Goal: Task Accomplishment & Management: Manage account settings

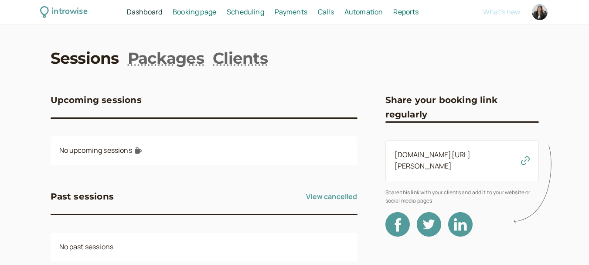
click at [196, 15] on span "Booking page" at bounding box center [195, 12] width 44 height 10
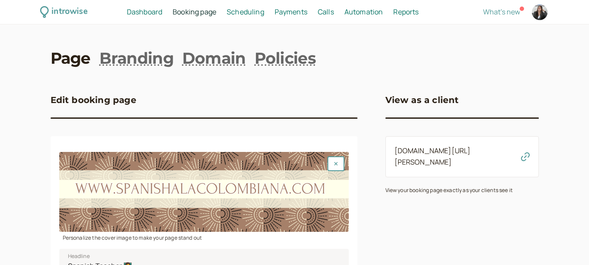
click at [257, 15] on span "Scheduling" at bounding box center [245, 12] width 37 height 10
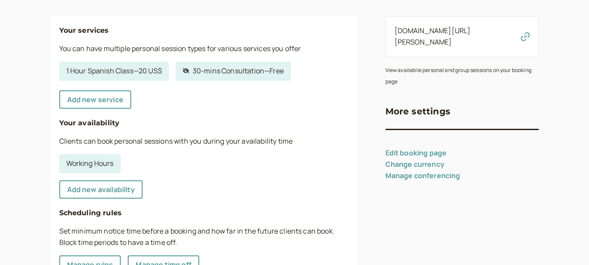
scroll to position [131, 0]
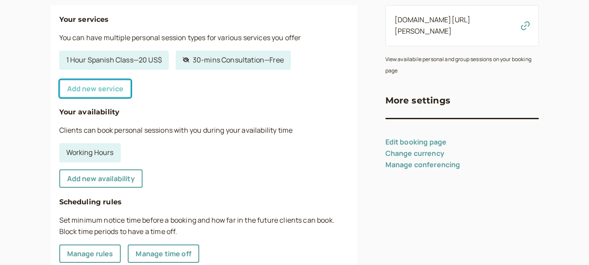
click at [113, 94] on link "Add new service" at bounding box center [95, 88] width 72 height 18
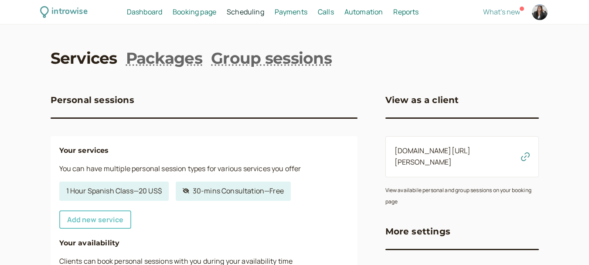
select select "30"
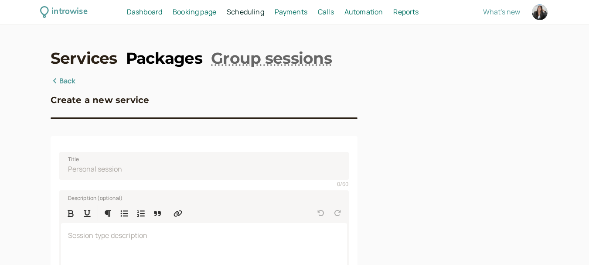
click at [173, 55] on link "Packages" at bounding box center [164, 58] width 76 height 22
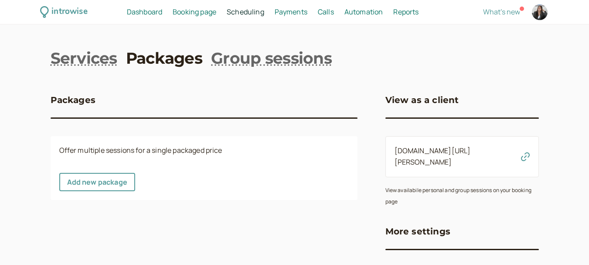
click at [129, 107] on div "Packages" at bounding box center [204, 105] width 307 height 24
click at [111, 113] on div "Packages" at bounding box center [204, 105] width 307 height 24
click at [405, 114] on div "View as a client" at bounding box center [461, 105] width 153 height 24
click at [90, 111] on div "Packages" at bounding box center [204, 105] width 307 height 24
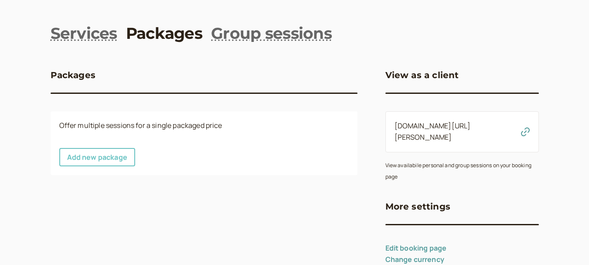
scroll to position [38, 0]
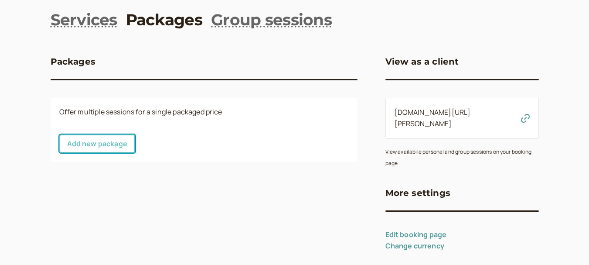
click at [90, 146] on link "Add new package" at bounding box center [97, 143] width 76 height 18
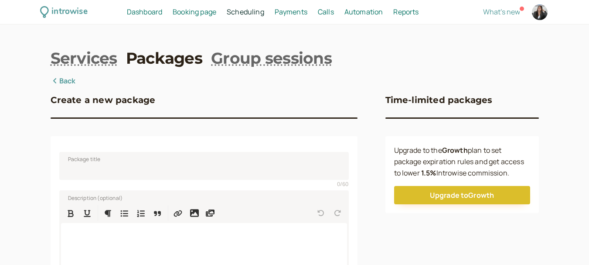
scroll to position [44, 0]
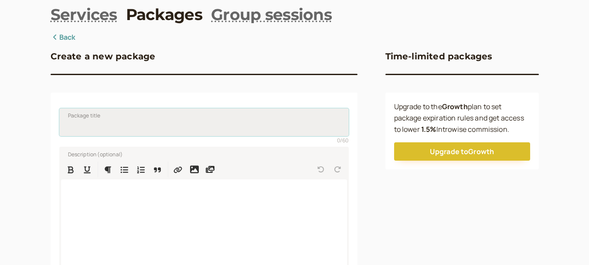
click at [101, 126] on input "Package title" at bounding box center [203, 122] width 289 height 28
click at [123, 128] on input "Package title" at bounding box center [203, 122] width 289 height 28
drag, startPoint x: 120, startPoint y: 125, endPoint x: 44, endPoint y: 132, distance: 76.6
type input "1"
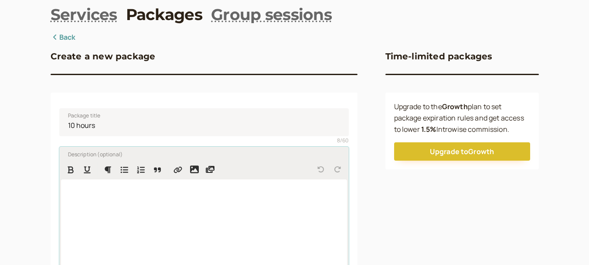
click at [101, 195] on p at bounding box center [204, 191] width 272 height 11
drag, startPoint x: 394, startPoint y: 108, endPoint x: 538, endPoint y: 127, distance: 144.8
click at [538, 127] on div "Upgrade to the Growth plan to set package expiration rules and get access to lo…" at bounding box center [461, 130] width 153 height 77
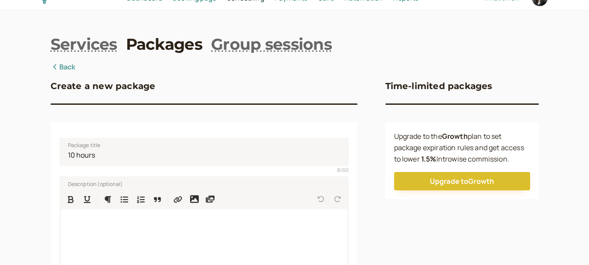
scroll to position [0, 0]
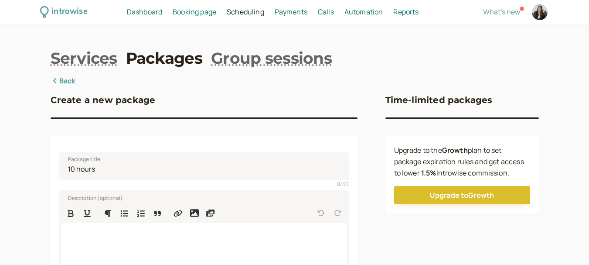
copy p "Upgrade to the Growth plan to set package expiration rules and get access to lo…"
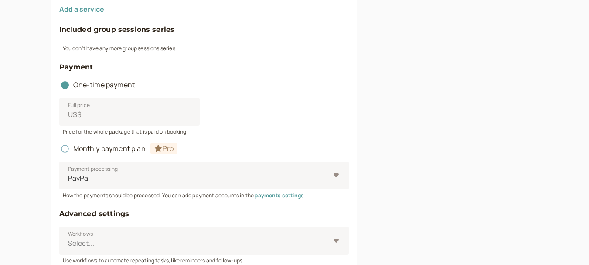
scroll to position [392, 0]
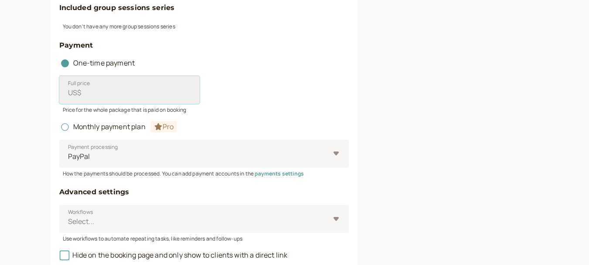
click at [96, 91] on input "Full price US$" at bounding box center [129, 90] width 140 height 28
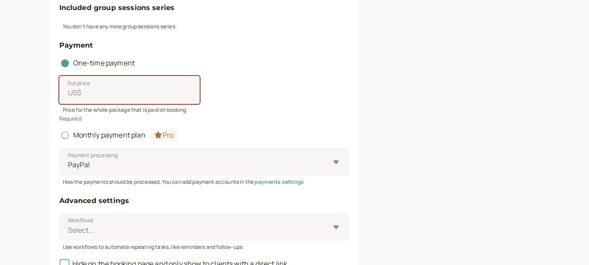
click at [282, 92] on div "Full price US$" at bounding box center [203, 90] width 289 height 28
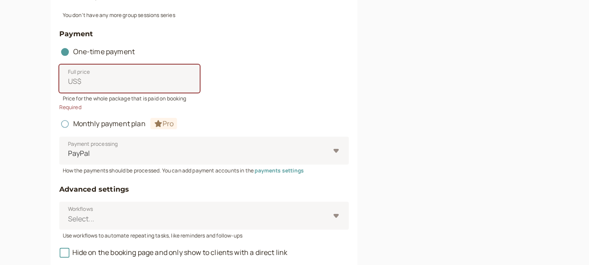
scroll to position [436, 0]
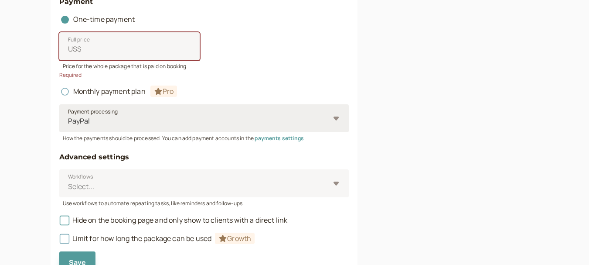
click at [109, 112] on span "Payment processing" at bounding box center [93, 111] width 50 height 9
click at [68, 116] on input "Payment processing PayPal" at bounding box center [67, 121] width 1 height 10
click at [116, 115] on span "Payment processing" at bounding box center [93, 111] width 50 height 9
click at [68, 116] on input "Payment processing PayPal" at bounding box center [67, 121] width 1 height 10
click at [272, 71] on div "Required" at bounding box center [203, 75] width 289 height 8
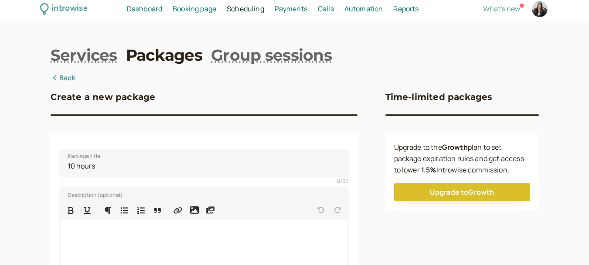
scroll to position [0, 0]
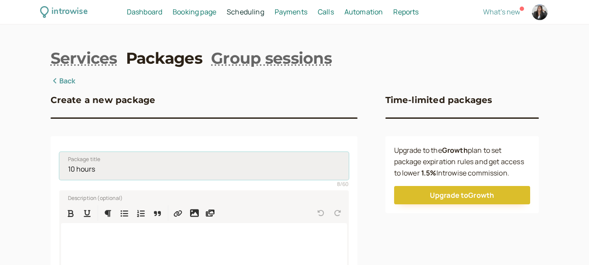
click at [110, 176] on input "10 hours" at bounding box center [203, 166] width 289 height 28
paste input "Virtual Spanish Classes (Monthly)"
click at [98, 172] on input "10 hours Virtual Spanish Classes (Monthly)" at bounding box center [203, 166] width 289 height 28
click at [242, 167] on input "10 hours - Virtual Spanish Classes (Monthly)" at bounding box center [203, 166] width 289 height 28
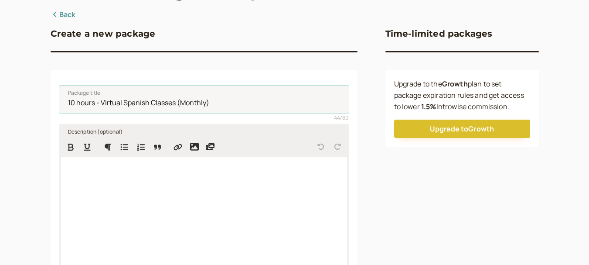
scroll to position [87, 0]
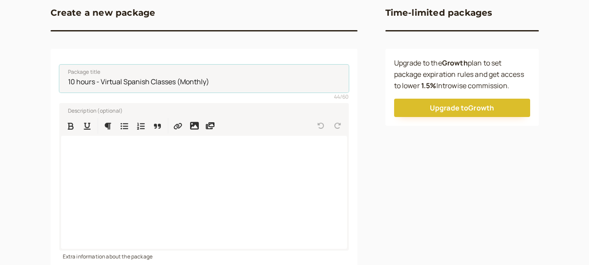
type input "10 hours - Virtual Spanish Classes (Monthly)"
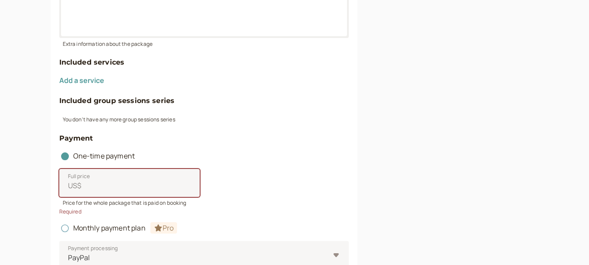
scroll to position [305, 0]
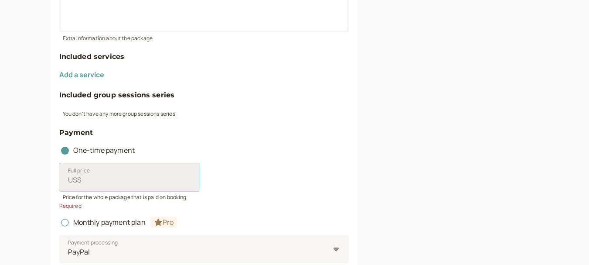
click at [133, 176] on input "Full price US$" at bounding box center [129, 177] width 140 height 28
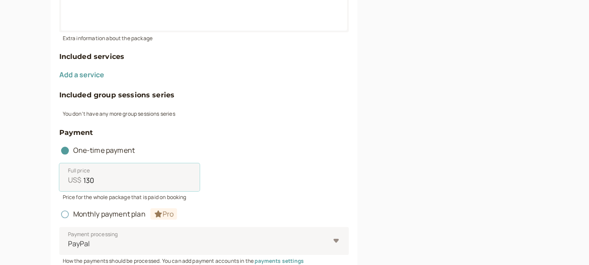
type input "130"
click at [324, 168] on div "Full price US$ 130" at bounding box center [203, 177] width 289 height 28
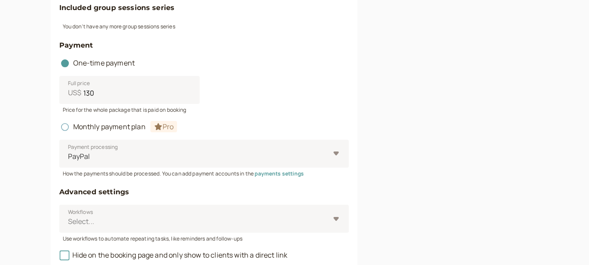
scroll to position [436, 0]
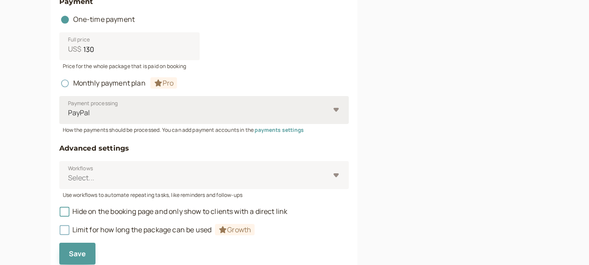
click at [151, 105] on div "PayPal" at bounding box center [199, 113] width 262 height 16
click at [68, 108] on input "Payment processing PayPal" at bounding box center [67, 113] width 1 height 10
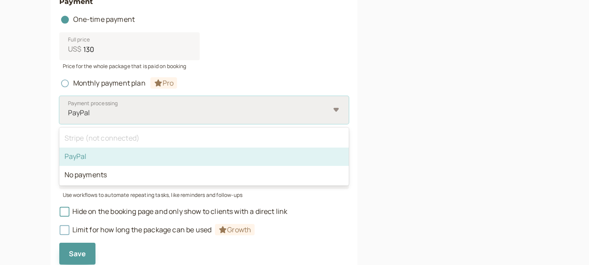
click at [105, 157] on div "PayPal" at bounding box center [203, 156] width 289 height 18
click at [68, 118] on input "Payment processing option PayPal selected, 2 of 3. 3 results available. Use Up …" at bounding box center [67, 113] width 1 height 10
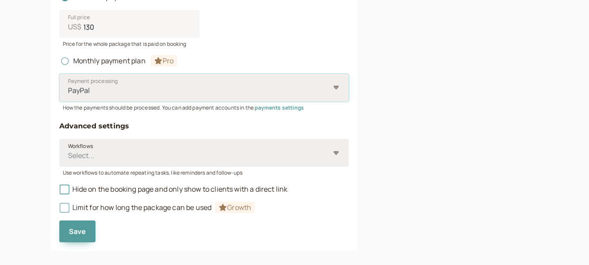
scroll to position [469, 0]
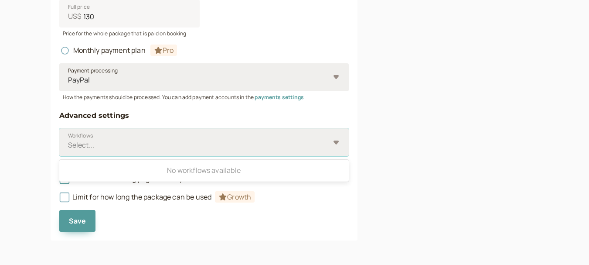
click at [166, 140] on div at bounding box center [198, 145] width 262 height 12
click at [68, 140] on input "Workflows Use Up and Down to choose options, press Enter to select the currentl…" at bounding box center [67, 145] width 1 height 10
click at [167, 139] on div "Select..." at bounding box center [199, 145] width 262 height 16
click at [68, 140] on input "Workflows Use Up and Down to choose options, press Enter to select the currentl…" at bounding box center [67, 145] width 1 height 10
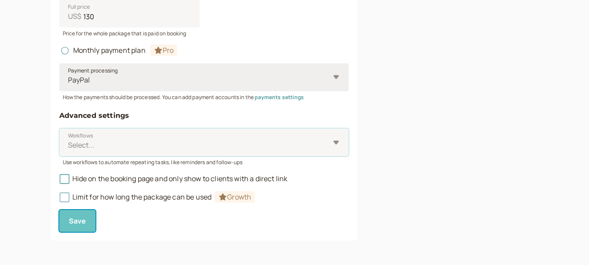
click at [71, 220] on span "Save" at bounding box center [77, 221] width 17 height 10
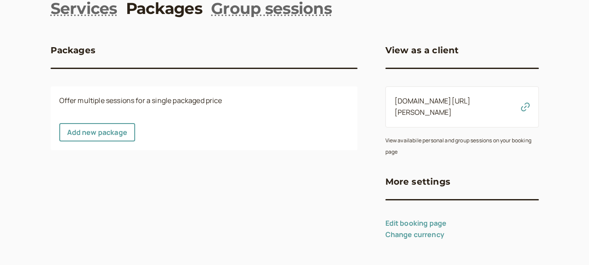
scroll to position [38, 0]
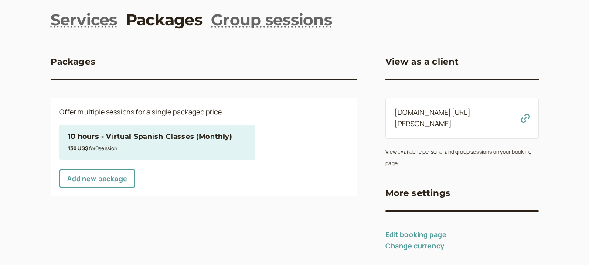
click at [112, 150] on small "130 US$ for 0 session" at bounding box center [93, 147] width 50 height 7
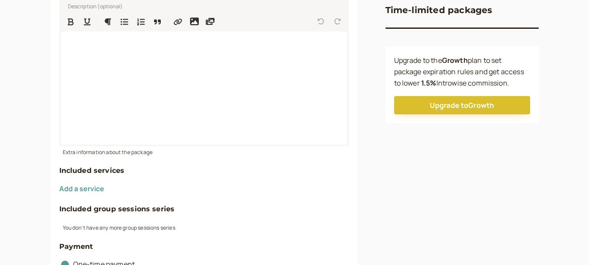
scroll to position [213, 0]
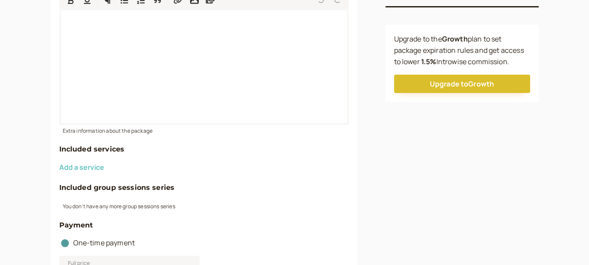
click at [92, 167] on button "Add a service" at bounding box center [81, 167] width 45 height 8
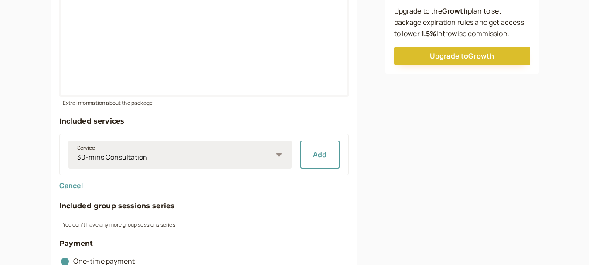
scroll to position [256, 0]
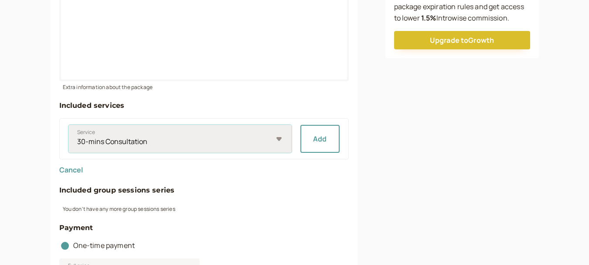
click at [175, 136] on select "30-mins Consultation 1 Hour Spanish Class" at bounding box center [179, 139] width 223 height 28
select select "806e5bf315"
click at [68, 125] on select "30-mins Consultation 1 Hour Spanish Class" at bounding box center [179, 139] width 223 height 28
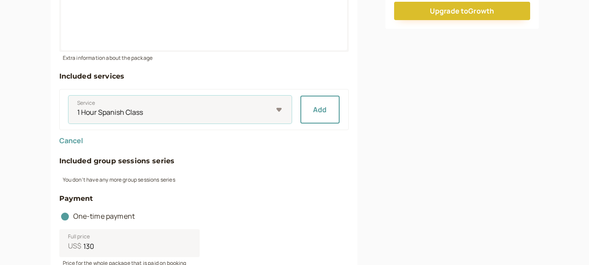
scroll to position [300, 0]
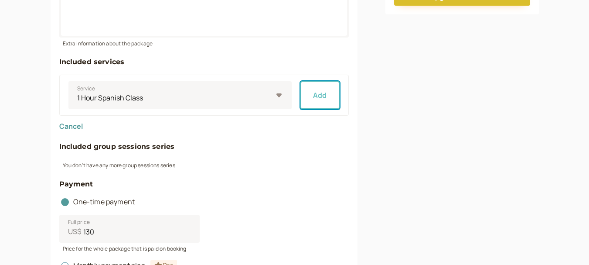
click at [323, 93] on button "Add" at bounding box center [319, 95] width 39 height 28
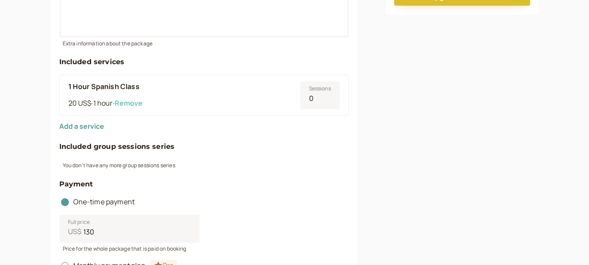
click at [136, 103] on button "Remove" at bounding box center [129, 103] width 28 height 8
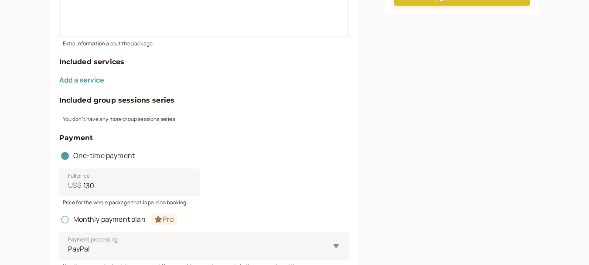
scroll to position [344, 0]
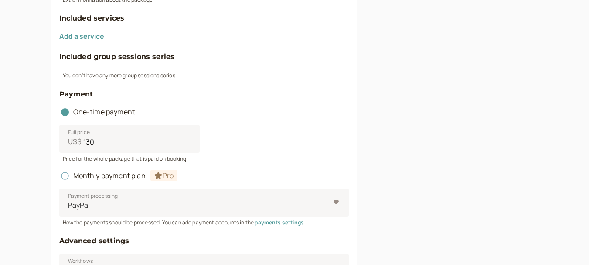
click at [131, 75] on div "You don't have any more group sessions series" at bounding box center [203, 74] width 289 height 10
drag, startPoint x: 102, startPoint y: 69, endPoint x: 157, endPoint y: 72, distance: 55.5
click at [147, 72] on div "You don't have any more group sessions series" at bounding box center [203, 74] width 289 height 10
click at [158, 72] on div "You don't have any more group sessions series" at bounding box center [203, 74] width 289 height 10
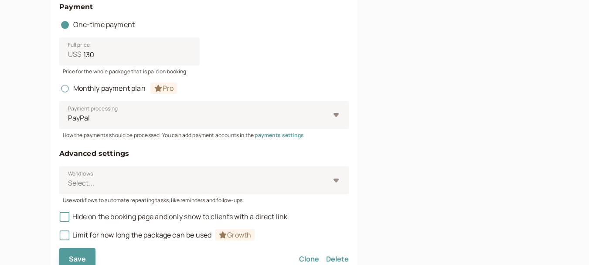
scroll to position [469, 0]
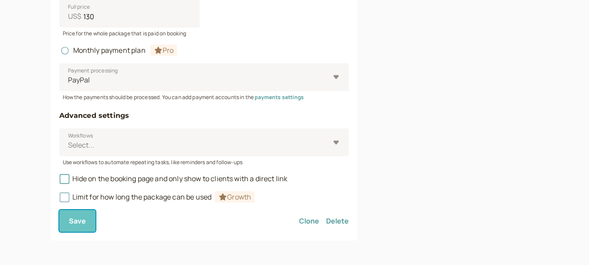
click at [72, 224] on span "Save" at bounding box center [77, 221] width 17 height 10
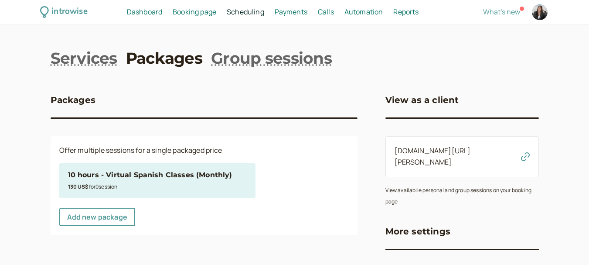
click at [463, 150] on link "introwise.com/profe-marisol" at bounding box center [433, 156] width 76 height 21
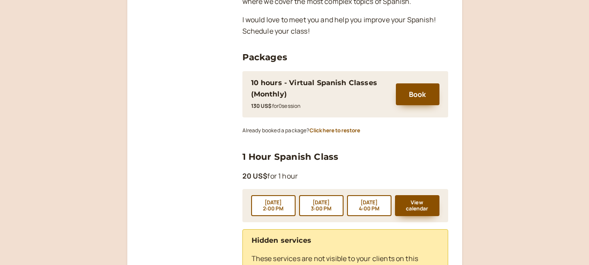
scroll to position [392, 0]
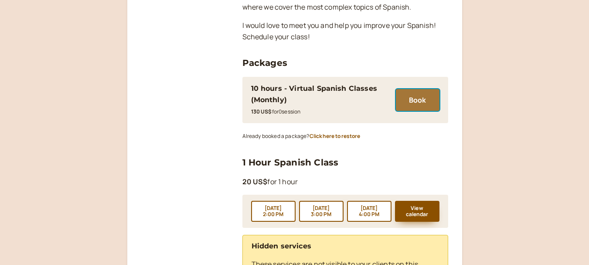
click at [405, 91] on button "Book" at bounding box center [418, 100] width 44 height 22
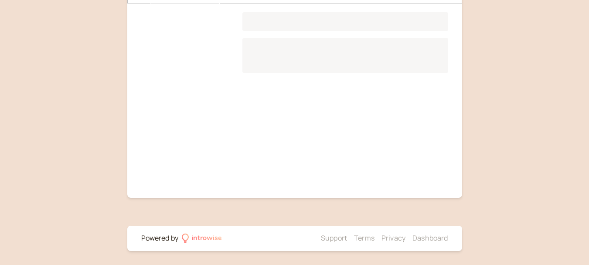
scroll to position [108, 0]
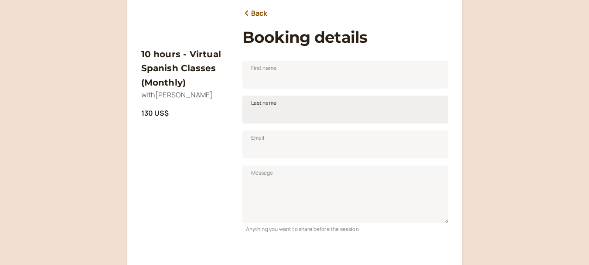
scroll to position [131, 0]
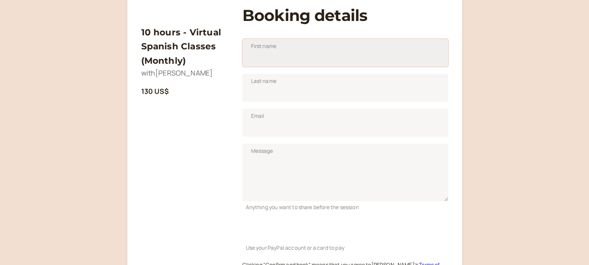
click at [332, 61] on input "First name" at bounding box center [345, 53] width 206 height 28
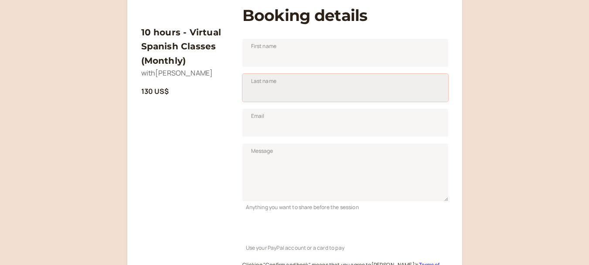
click at [323, 95] on input "Last name" at bounding box center [345, 88] width 206 height 28
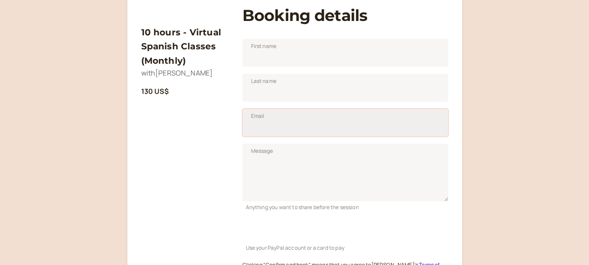
click at [260, 127] on input "Email" at bounding box center [345, 123] width 206 height 28
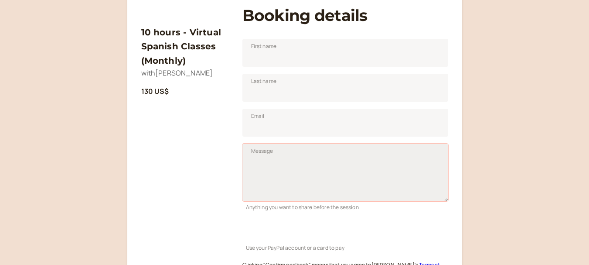
click at [262, 163] on textarea "Message" at bounding box center [345, 172] width 206 height 58
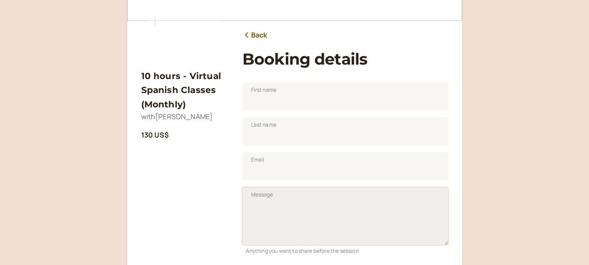
scroll to position [0, 0]
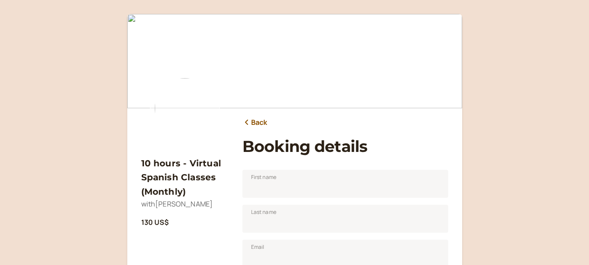
click at [248, 119] on icon at bounding box center [246, 122] width 9 height 7
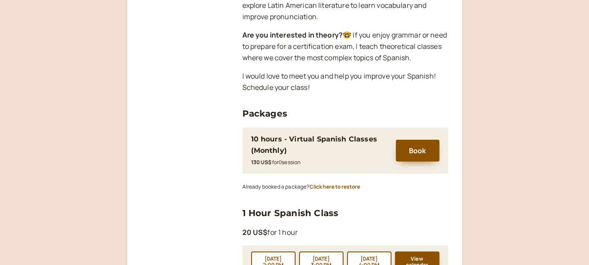
scroll to position [349, 0]
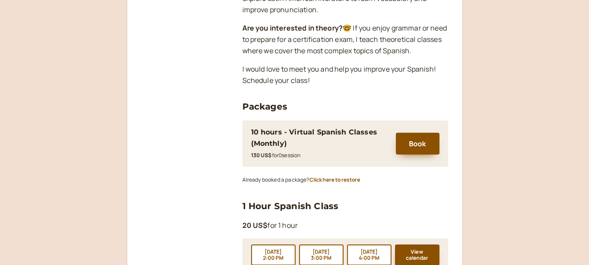
click at [312, 126] on div "10 hours - Virtual Spanish Classes (Monthly)" at bounding box center [319, 137] width 136 height 23
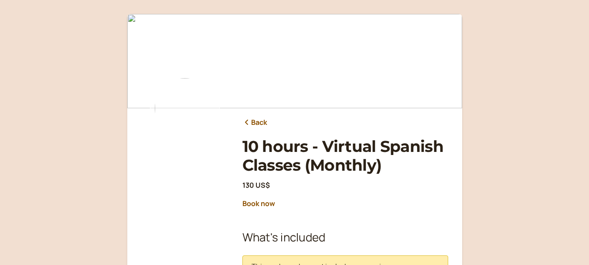
click at [255, 123] on link "Back" at bounding box center [254, 122] width 25 height 11
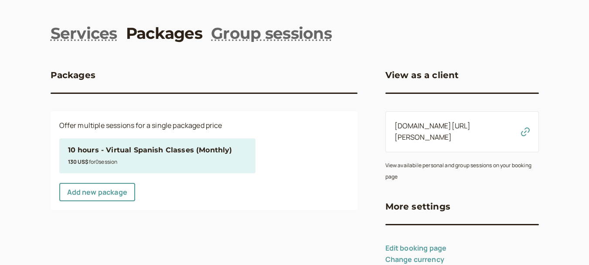
scroll to position [38, 0]
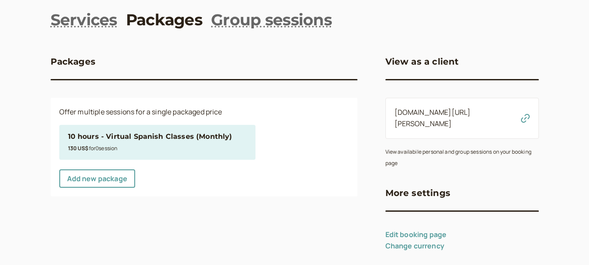
click at [126, 144] on div "130 US$ for 0 session" at bounding box center [157, 147] width 179 height 11
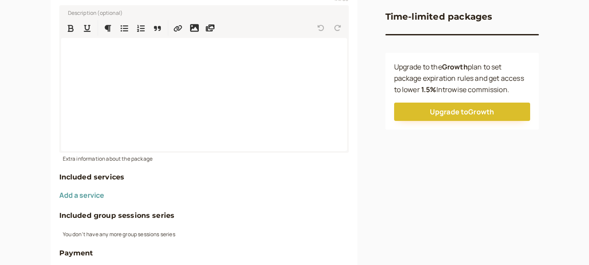
scroll to position [213, 0]
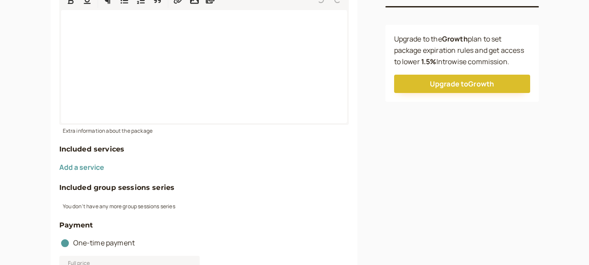
click at [86, 151] on h4 "Included services" at bounding box center [203, 148] width 289 height 11
click at [85, 206] on div "You don't have any more group sessions series" at bounding box center [203, 205] width 289 height 10
drag, startPoint x: 83, startPoint y: 188, endPoint x: 144, endPoint y: 178, distance: 61.8
click at [143, 179] on form "Package title 10 hours - Virtual Spanish Classes (Monthly) 44 / 60 Description …" at bounding box center [203, 209] width 289 height 555
click at [145, 180] on form "Package title 10 hours - Virtual Spanish Classes (Monthly) 44 / 60 Description …" at bounding box center [203, 209] width 289 height 555
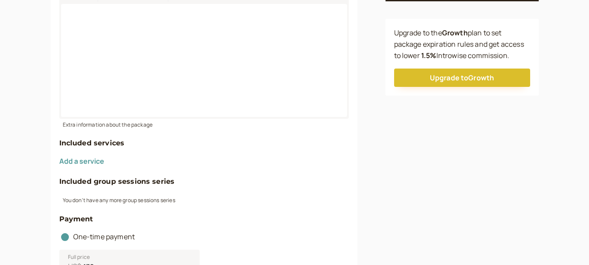
scroll to position [256, 0]
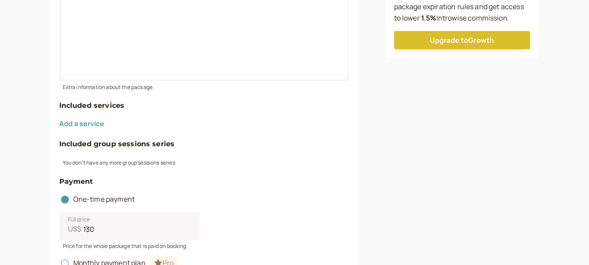
click at [111, 157] on div "You don't have any more group sessions series" at bounding box center [203, 162] width 289 height 10
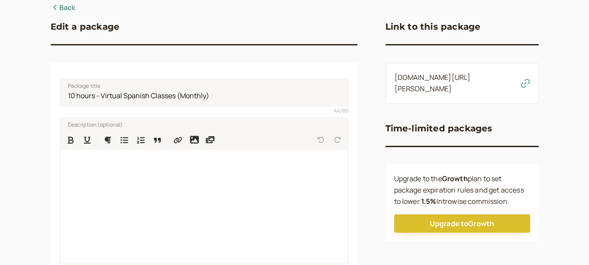
scroll to position [131, 0]
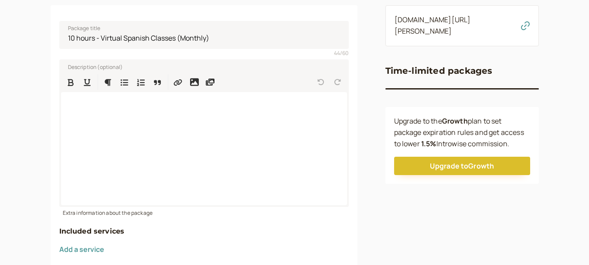
click at [437, 78] on h3 "Time-limited packages" at bounding box center [438, 71] width 107 height 14
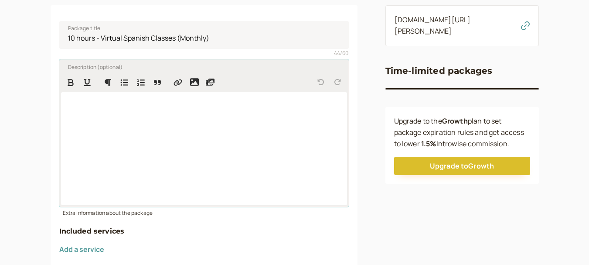
click at [239, 130] on div at bounding box center [204, 148] width 286 height 113
click at [96, 103] on span "10 hours spanish classes" at bounding box center [108, 104] width 81 height 10
click at [148, 106] on span "10 hours Virtual Spanish classes" at bounding box center [120, 104] width 105 height 10
click at [194, 113] on div "10 hours Virtual Spanish Classes" at bounding box center [204, 148] width 286 height 113
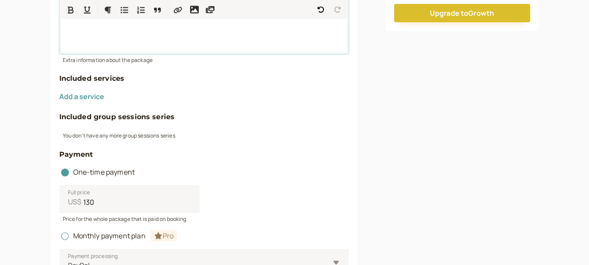
scroll to position [305, 0]
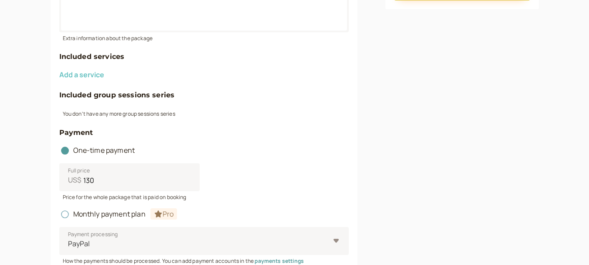
click at [82, 75] on button "Add a service" at bounding box center [81, 75] width 45 height 8
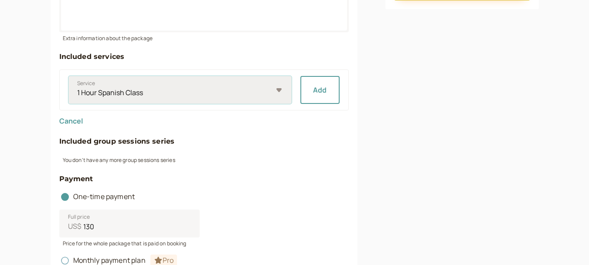
click at [244, 95] on select "1 Hour Spanish Class 30-mins Consultation" at bounding box center [179, 90] width 223 height 28
click at [68, 76] on select "1 Hour Spanish Class 30-mins Consultation" at bounding box center [179, 90] width 223 height 28
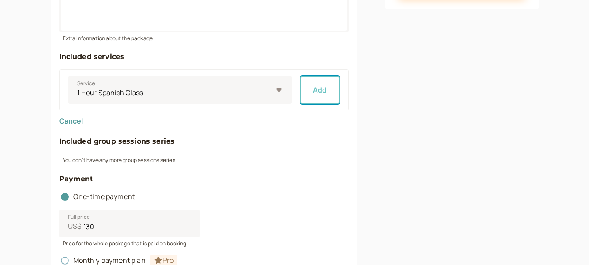
click at [316, 88] on button "Add" at bounding box center [319, 90] width 39 height 28
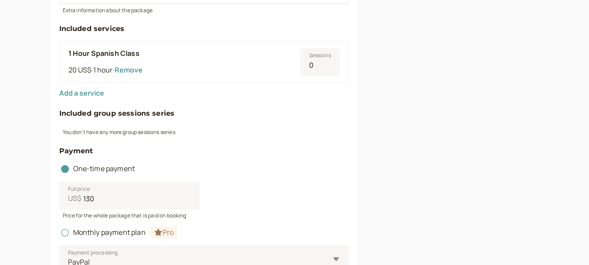
scroll to position [349, 0]
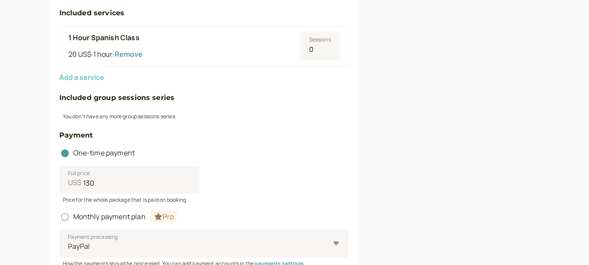
click at [94, 78] on button "Add a service" at bounding box center [81, 77] width 45 height 8
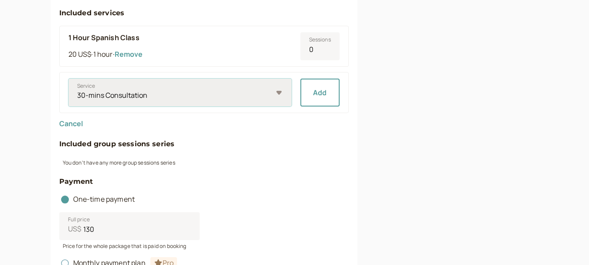
click at [109, 92] on select "30-mins Consultation" at bounding box center [179, 92] width 223 height 28
click at [177, 83] on select "30-mins Consultation" at bounding box center [179, 92] width 223 height 28
click at [386, 87] on div "Link to this package introwise.com/profe-marisol/packages/JS2shblbLSJJXjI4BoMC …" at bounding box center [461, 90] width 153 height 726
click at [75, 121] on button "Cancel" at bounding box center [71, 123] width 24 height 8
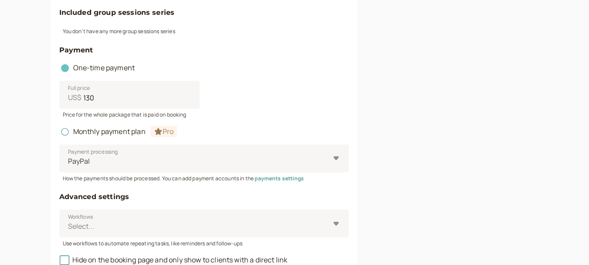
scroll to position [428, 0]
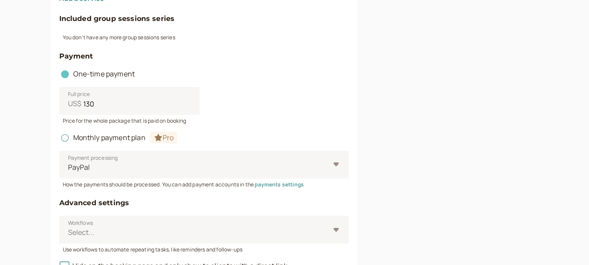
click at [109, 74] on span "One-time payment" at bounding box center [97, 74] width 76 height 10
click at [59, 76] on input "One-time payment" at bounding box center [59, 76] width 0 height 0
click at [65, 139] on circle at bounding box center [64, 137] width 5 height 5
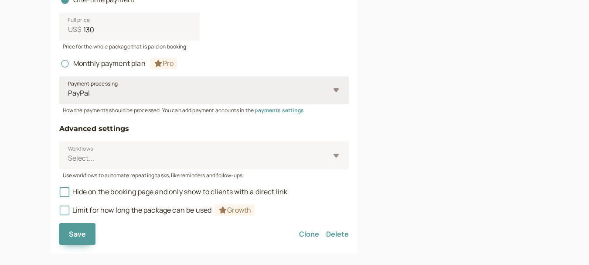
scroll to position [515, 0]
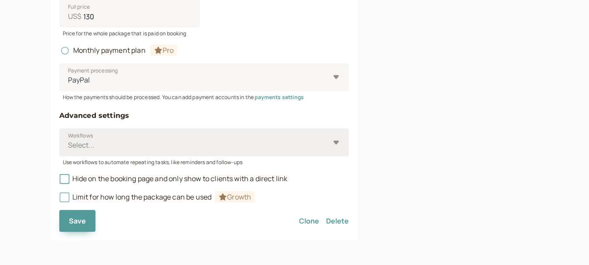
click at [98, 139] on div at bounding box center [198, 145] width 262 height 12
click at [68, 140] on input "Workflows Select..." at bounding box center [67, 145] width 1 height 10
click at [100, 137] on div "Select..." at bounding box center [199, 145] width 262 height 16
click at [68, 140] on input "Workflows Select is focused ,type to refine list, press Down to open the menu, …" at bounding box center [67, 145] width 1 height 10
click at [69, 228] on button "Save" at bounding box center [77, 221] width 37 height 22
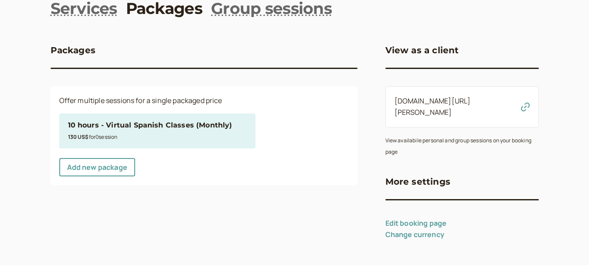
scroll to position [38, 0]
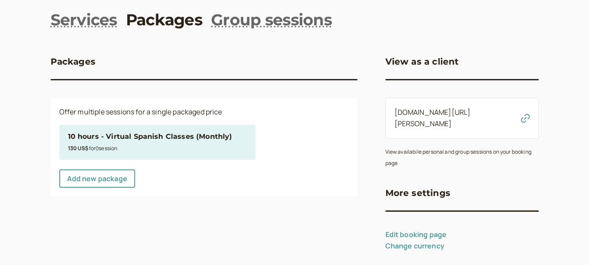
click at [100, 150] on small "130 US$ for 0 session" at bounding box center [93, 147] width 50 height 7
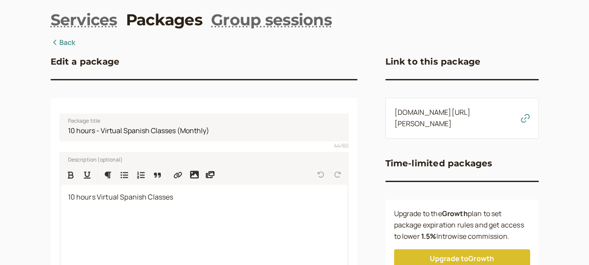
click at [433, 118] on span "introwise.com/profe-marisol/packages/JS2shblbLSJJXjI4BoMC" at bounding box center [454, 118] width 119 height 23
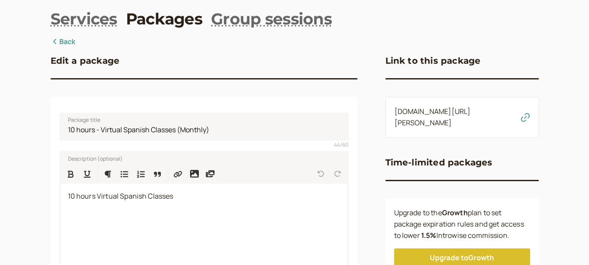
click at [520, 123] on div "introwise.com/profe-marisol/packages/JS2shblbLSJJXjI4BoMC" at bounding box center [461, 117] width 153 height 41
click at [525, 122] on icon "button" at bounding box center [525, 117] width 9 height 9
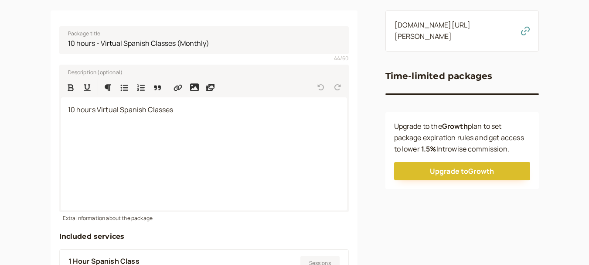
scroll to position [126, 0]
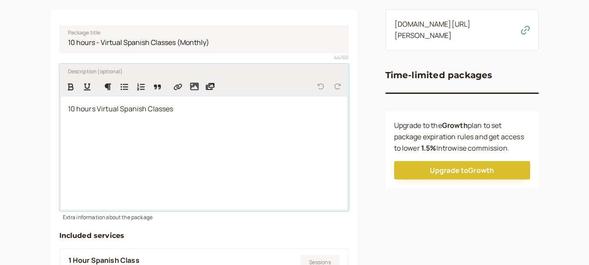
click at [196, 85] on icon "Insert image" at bounding box center [194, 86] width 9 height 8
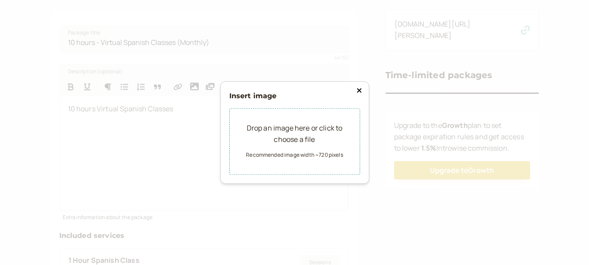
click at [365, 88] on div "Insert image Drop an image here or click to choose a file Recommended image wid…" at bounding box center [294, 132] width 149 height 103
click at [360, 88] on icon at bounding box center [359, 90] width 5 height 7
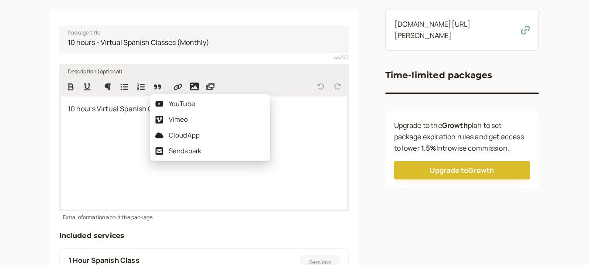
click at [209, 88] on icon "Insert media" at bounding box center [210, 86] width 9 height 9
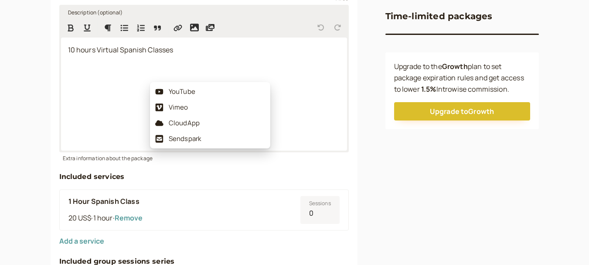
scroll to position [301, 0]
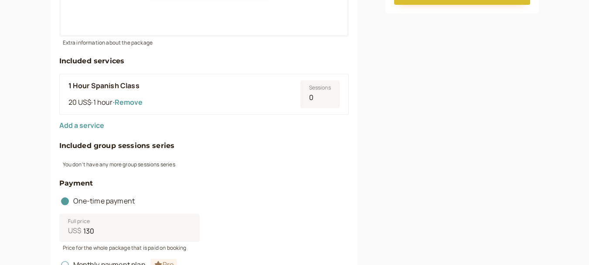
click at [239, 129] on div "Add a service" at bounding box center [203, 125] width 289 height 11
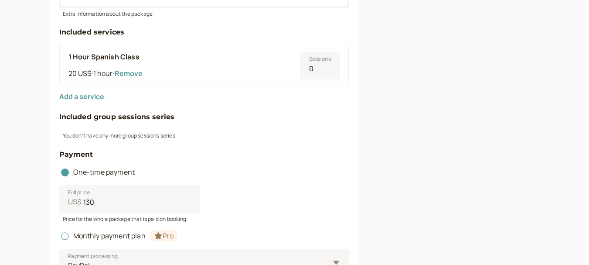
scroll to position [344, 0]
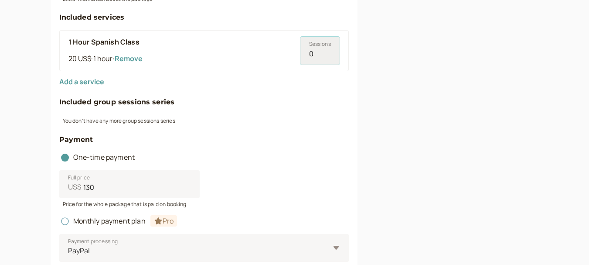
click at [318, 54] on input "0" at bounding box center [319, 51] width 39 height 28
drag, startPoint x: 321, startPoint y: 52, endPoint x: 292, endPoint y: 54, distance: 29.3
click at [292, 54] on div "1 Hour Spanish Class 20 US$ · 1 hour · Remove Sessions 0" at bounding box center [203, 50] width 289 height 41
type input "10"
click at [297, 80] on div "Add a service" at bounding box center [203, 81] width 289 height 11
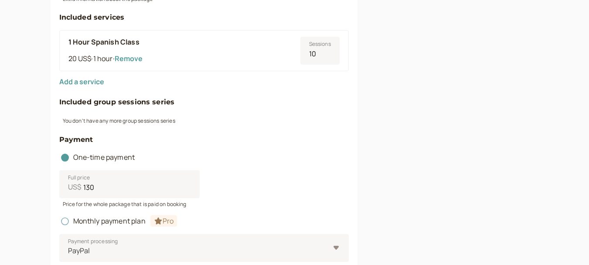
scroll to position [301, 0]
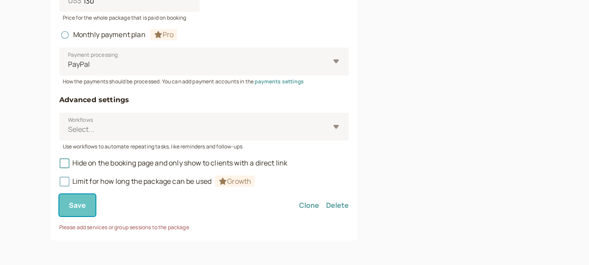
click at [83, 204] on span "Save" at bounding box center [77, 205] width 17 height 10
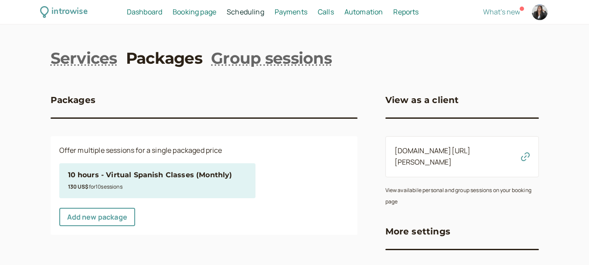
click at [524, 152] on icon "button" at bounding box center [525, 156] width 9 height 9
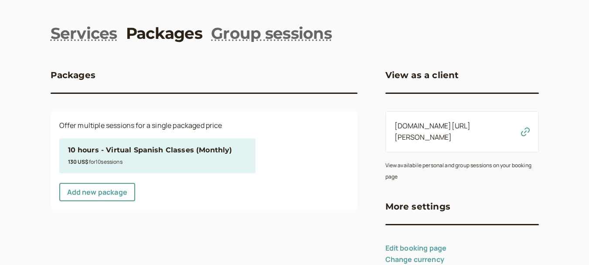
scroll to position [38, 0]
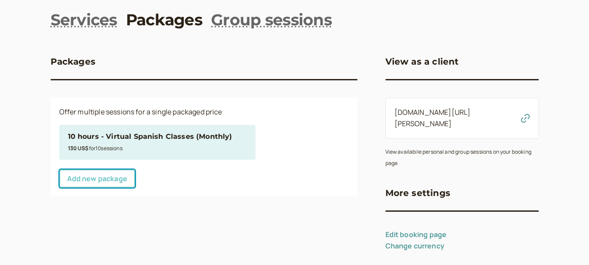
click at [110, 178] on link "Add new package" at bounding box center [97, 178] width 76 height 18
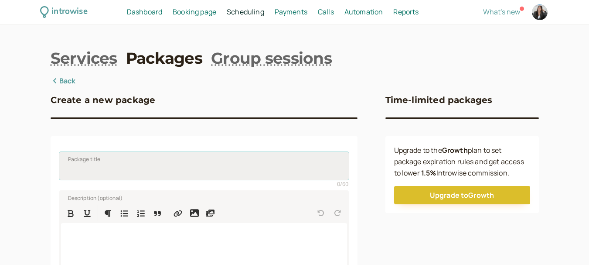
click at [132, 169] on input "Package title" at bounding box center [203, 166] width 289 height 28
paste input "Virtual Spanish Classes (Monthly) USD"
click at [70, 168] on input "Virtual Spanish Classes (Monthly) USD" at bounding box center [203, 166] width 289 height 28
click at [177, 167] on input "20 Hours - Virtual Spanish Classes (Monthly) USD" at bounding box center [203, 166] width 289 height 28
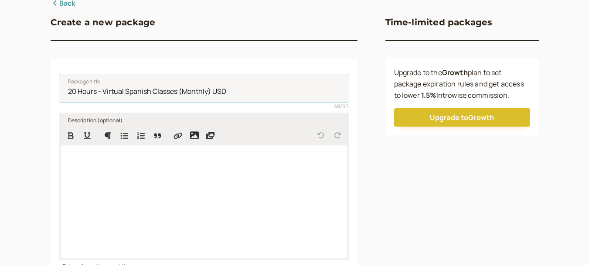
scroll to position [87, 0]
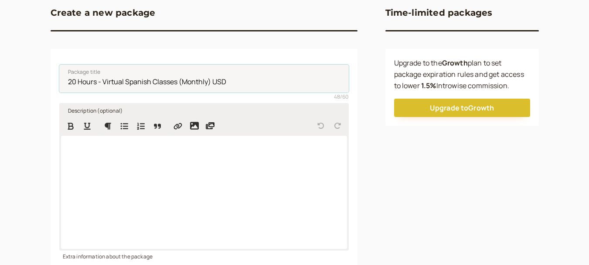
type input "20 Hours - Virtual Spanish Classes (Monthly) USD"
click at [118, 163] on div at bounding box center [204, 192] width 286 height 113
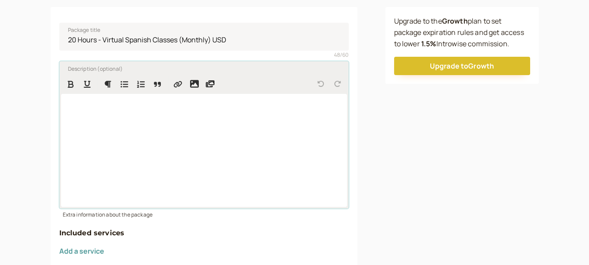
scroll to position [218, 0]
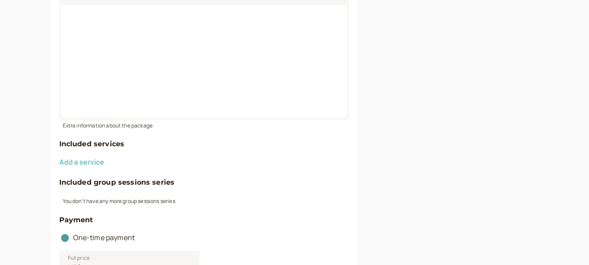
click at [99, 160] on button "Add a service" at bounding box center [81, 162] width 45 height 8
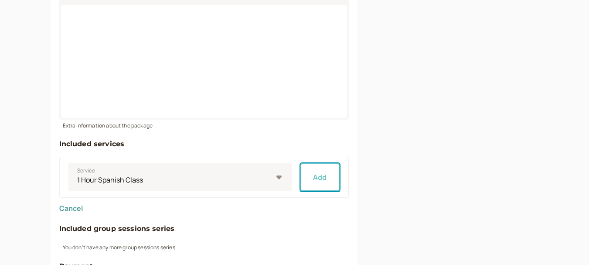
click at [325, 174] on button "Add" at bounding box center [319, 177] width 39 height 28
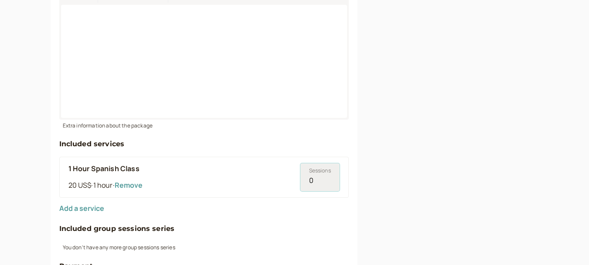
click at [316, 178] on input "0" at bounding box center [319, 177] width 39 height 28
type input "20"
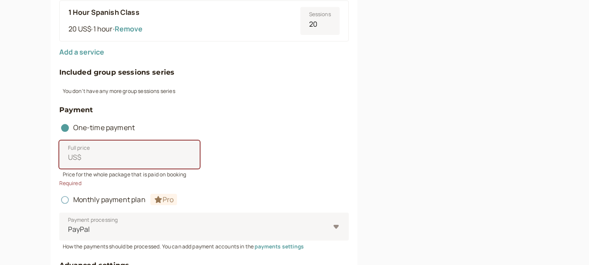
scroll to position [353, 0]
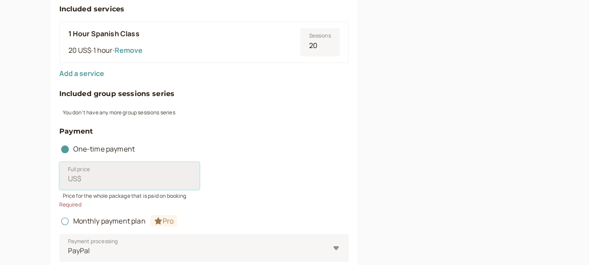
click at [122, 180] on input "Full price US$" at bounding box center [129, 176] width 140 height 28
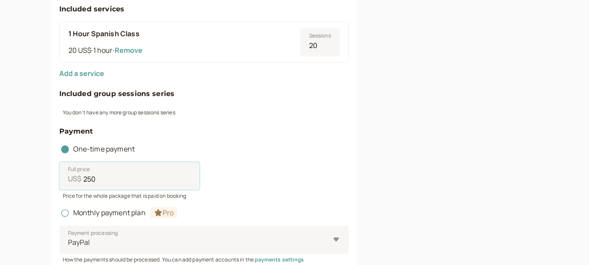
type input "250"
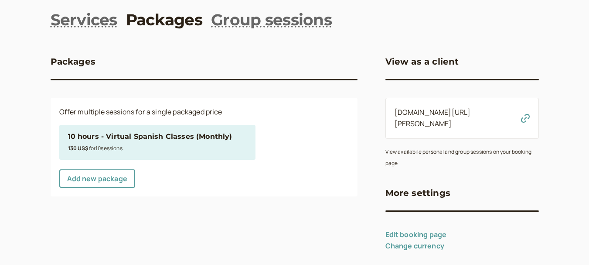
scroll to position [44, 0]
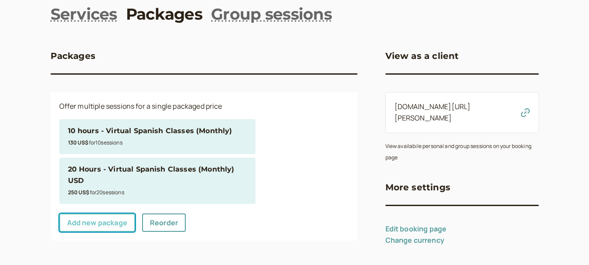
click at [119, 226] on link "Add new package" at bounding box center [97, 222] width 76 height 18
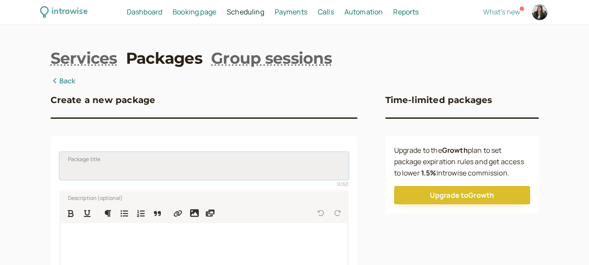
click at [142, 167] on input "Package title" at bounding box center [203, 166] width 289 height 28
click at [72, 78] on link "Back" at bounding box center [63, 80] width 25 height 11
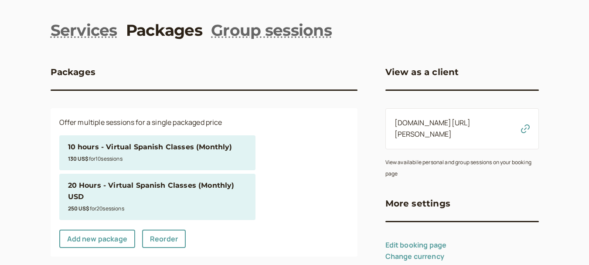
scroll to position [44, 0]
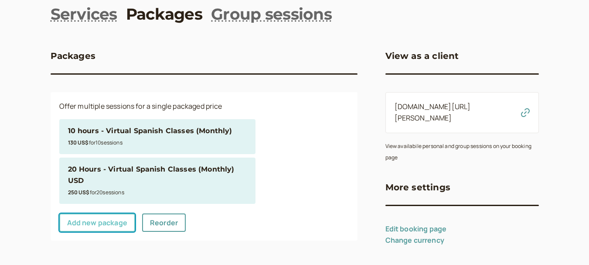
click at [111, 227] on link "Add new package" at bounding box center [97, 222] width 76 height 18
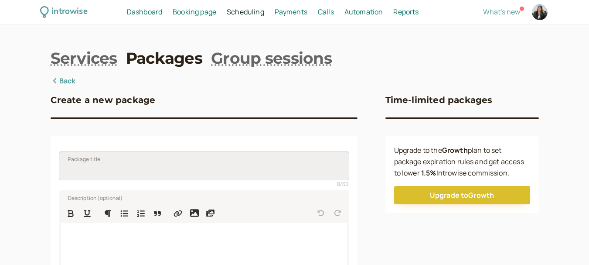
click at [135, 168] on input "Package title" at bounding box center [203, 166] width 289 height 28
paste input "Virtual Spanish Classes (Monthly) USD"
click at [68, 170] on input "Virtual Spanish Classes (Monthly) USD" at bounding box center [203, 166] width 289 height 28
type input "30 hours - Virtual Spanish Classes (Monthly) USD"
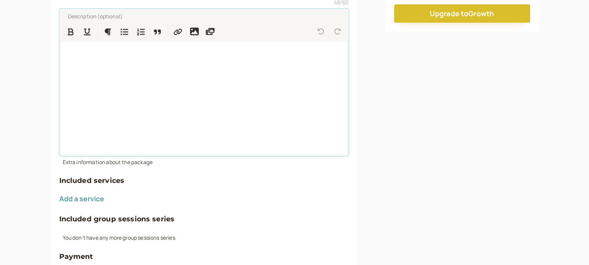
scroll to position [262, 0]
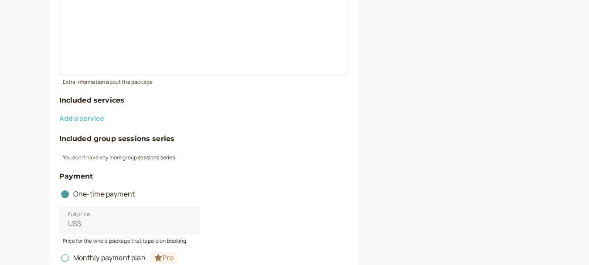
click at [87, 116] on button "Add a service" at bounding box center [81, 118] width 45 height 8
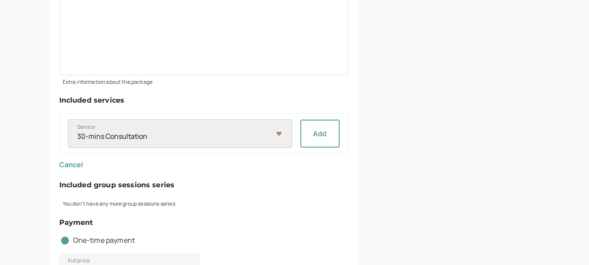
click at [117, 141] on select "30-mins Consultation 1 Hour Spanish Class" at bounding box center [179, 133] width 223 height 28
select select "806e5bf315"
click at [68, 119] on select "30-mins Consultation 1 Hour Spanish Class" at bounding box center [179, 133] width 223 height 28
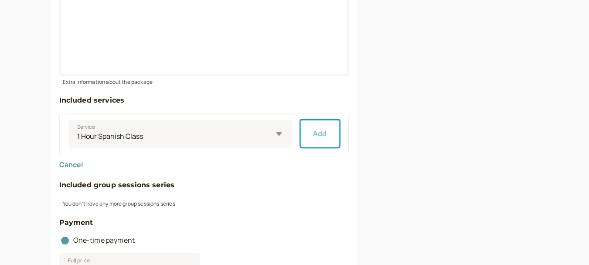
click at [331, 138] on button "Add" at bounding box center [319, 133] width 39 height 28
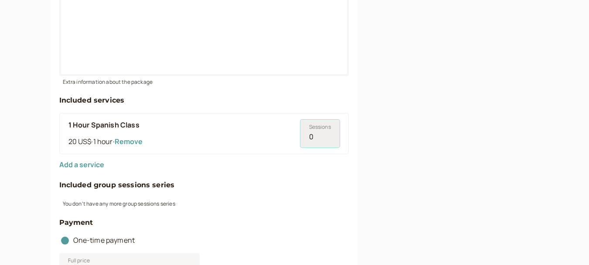
click at [321, 138] on input "0" at bounding box center [319, 133] width 39 height 28
type input "0350"
click at [310, 159] on div "Add a service" at bounding box center [203, 164] width 289 height 11
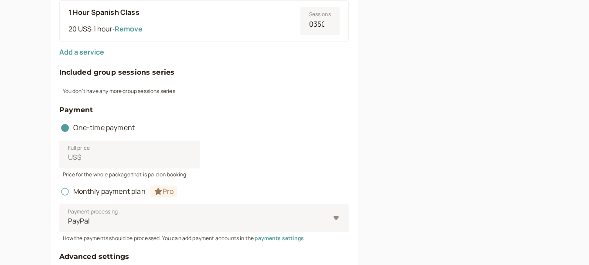
scroll to position [392, 0]
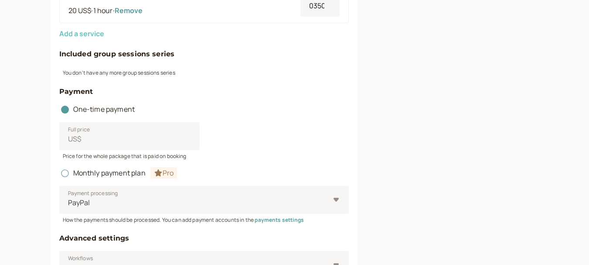
click at [82, 34] on button "Add a service" at bounding box center [81, 34] width 45 height 8
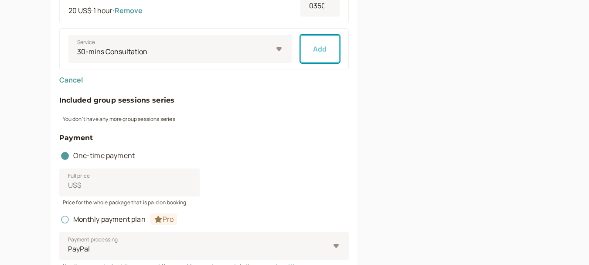
click at [309, 46] on button "Add" at bounding box center [319, 49] width 39 height 28
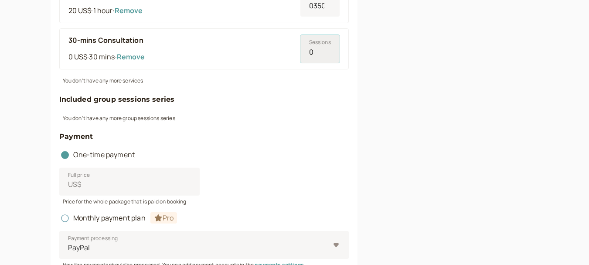
click at [317, 53] on input "0" at bounding box center [319, 49] width 39 height 28
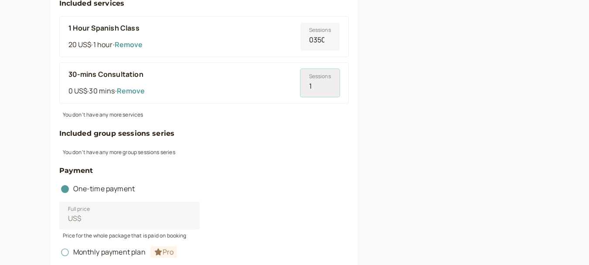
scroll to position [305, 0]
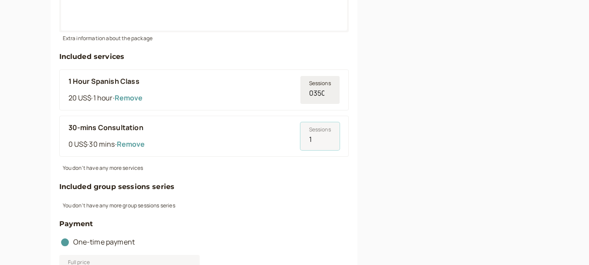
type input "1"
click at [316, 89] on input "0350" at bounding box center [319, 90] width 39 height 28
drag, startPoint x: 317, startPoint y: 93, endPoint x: 354, endPoint y: 94, distance: 37.9
click at [354, 94] on div "Package title 30 hours - Virtual Spanish Classes (Monthly) USD 48 / 60 Descript…" at bounding box center [204, 163] width 307 height 664
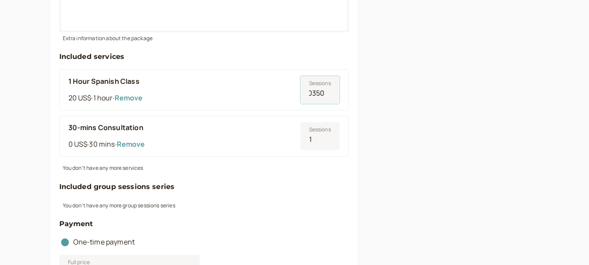
type input "030"
click at [313, 90] on input "1" at bounding box center [319, 90] width 39 height 28
type input "13"
click at [318, 139] on input "130" at bounding box center [319, 136] width 39 height 28
type input "1"
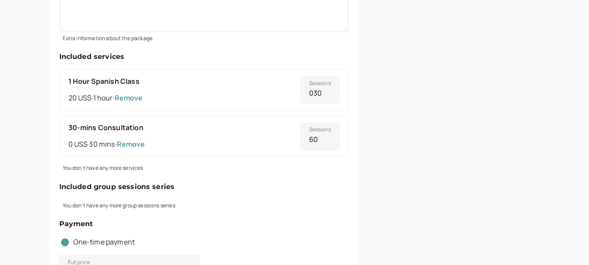
type input "60"
click at [283, 177] on form "Package title 30 hours - Virtual Spanish Classes (Monthly) USD 48 / 60 Descript…" at bounding box center [203, 163] width 289 height 647
click at [310, 93] on input "030" at bounding box center [319, 90] width 39 height 28
type input "30"
click at [263, 179] on form "Package title 30 hours - Virtual Spanish Classes (Monthly) USD 48 / 60 Descript…" at bounding box center [203, 163] width 289 height 647
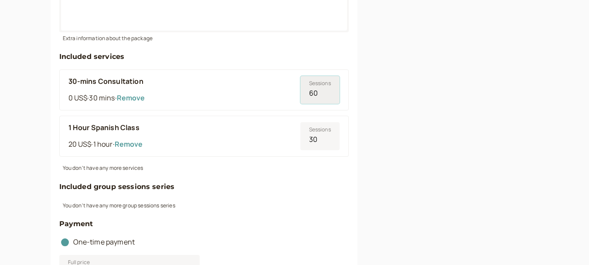
click at [313, 94] on input "60" at bounding box center [319, 90] width 39 height 28
click at [340, 167] on div "You don't have any more services" at bounding box center [203, 167] width 289 height 10
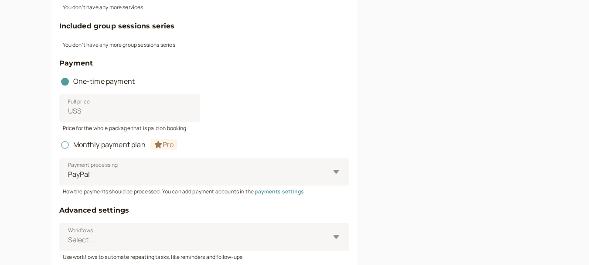
scroll to position [480, 0]
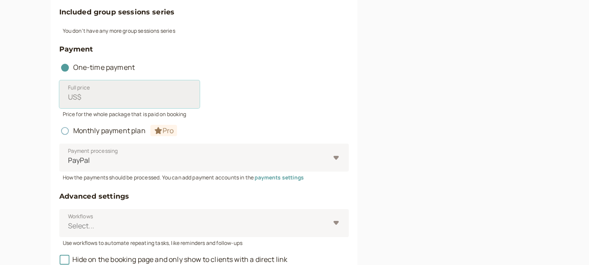
click at [124, 97] on input "Full price US$" at bounding box center [129, 94] width 140 height 28
type input "350"
click at [290, 108] on div "Price for the whole package that is paid on booking" at bounding box center [203, 113] width 289 height 10
click at [316, 126] on div "Monthly payment plan Pro" at bounding box center [203, 127] width 289 height 18
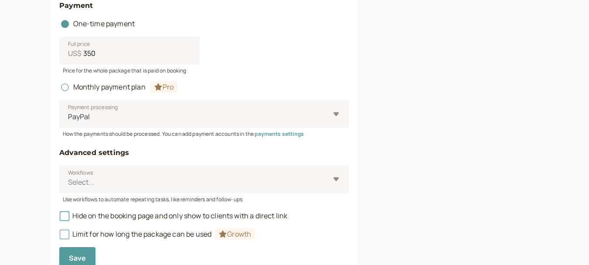
click at [167, 88] on span "Pro" at bounding box center [163, 86] width 27 height 11
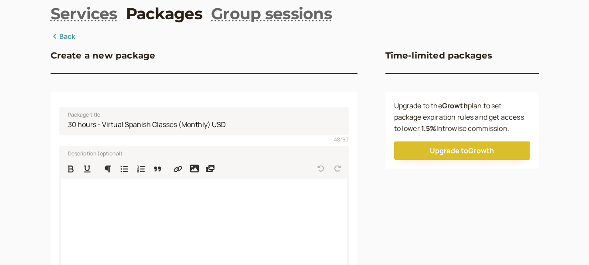
scroll to position [0, 0]
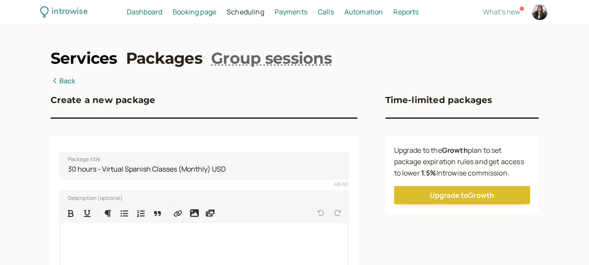
click at [92, 61] on link "Services" at bounding box center [84, 58] width 67 height 22
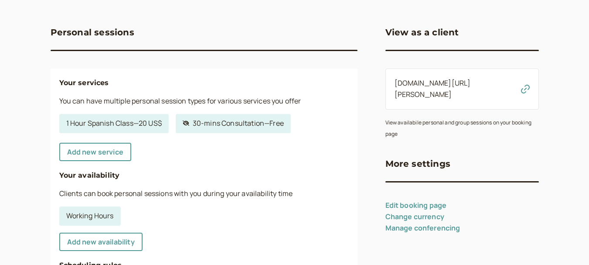
scroll to position [87, 0]
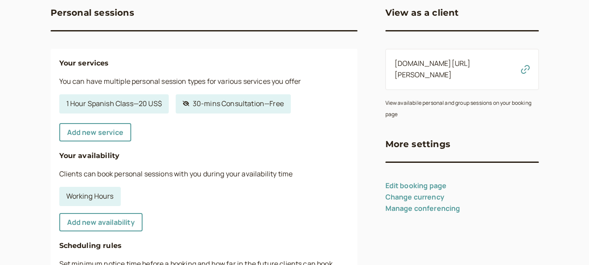
click at [133, 80] on p "You can have multiple personal session types for various services you offer" at bounding box center [203, 81] width 289 height 11
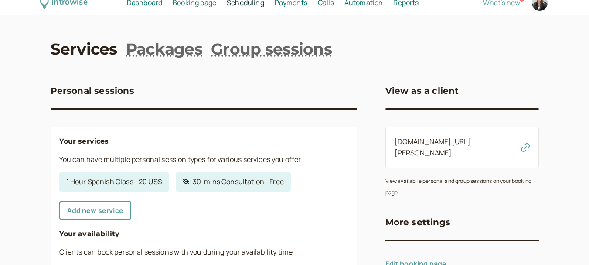
scroll to position [0, 0]
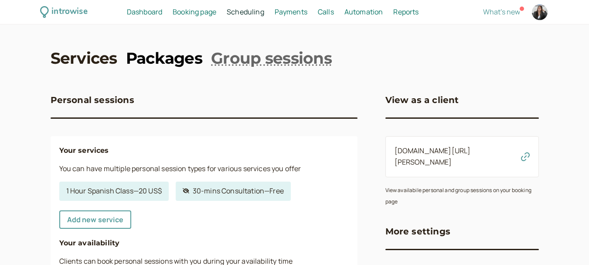
click at [159, 59] on link "Packages" at bounding box center [164, 58] width 76 height 22
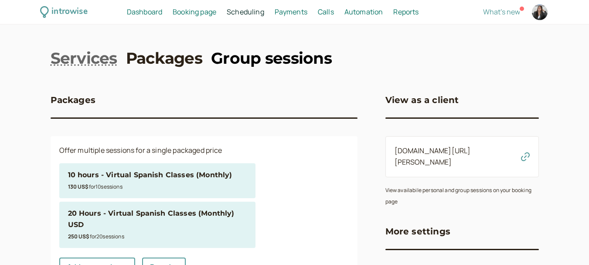
click at [271, 51] on link "Group sessions" at bounding box center [271, 58] width 121 height 22
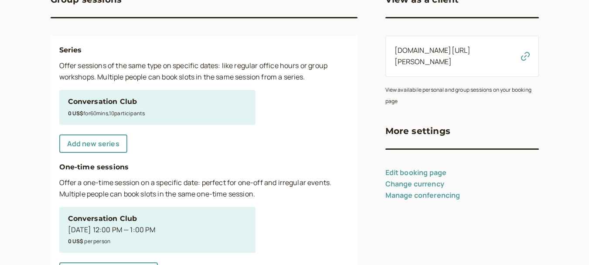
scroll to position [87, 0]
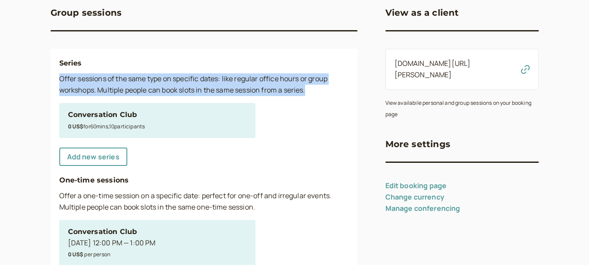
drag, startPoint x: 60, startPoint y: 79, endPoint x: 349, endPoint y: 86, distance: 289.6
click at [349, 86] on div "Series Offer sessions of the same type on specific dates: like regular office h…" at bounding box center [204, 175] width 307 height 253
click at [180, 130] on div "0 US$ for 60 min s , 10 participant s" at bounding box center [157, 125] width 179 height 11
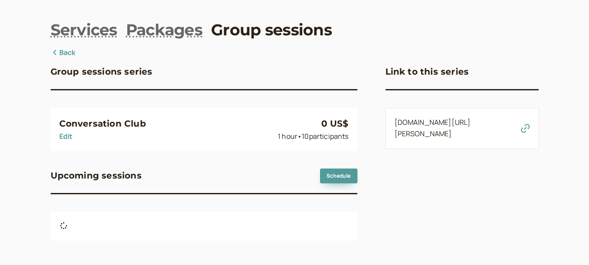
scroll to position [42, 0]
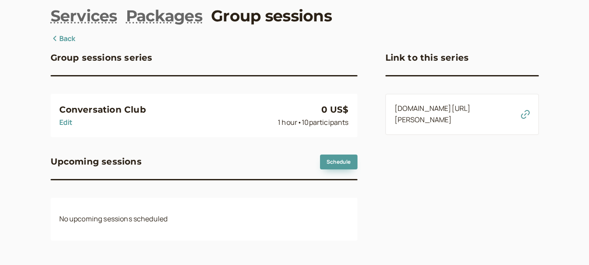
click at [188, 116] on div "Conversation Club Edit 0 US$ 1 hour • 10 participant s" at bounding box center [203, 114] width 289 height 25
click at [334, 160] on link "Schedule" at bounding box center [338, 161] width 37 height 15
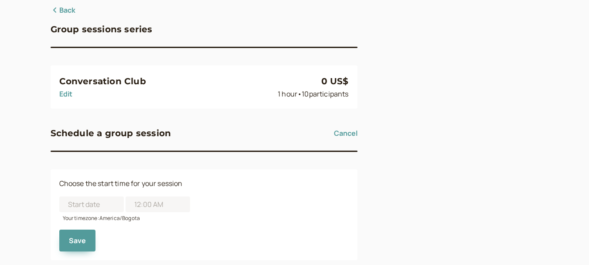
scroll to position [90, 0]
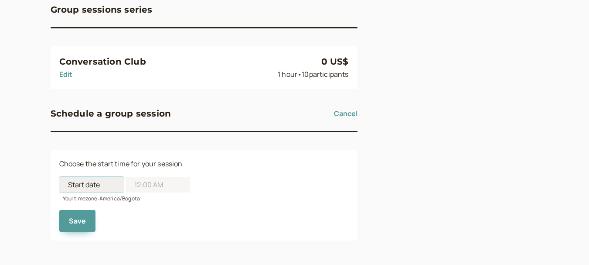
click at [95, 182] on input at bounding box center [91, 185] width 65 height 16
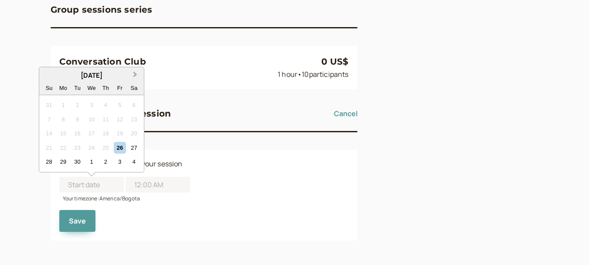
click at [135, 73] on span "Next Month" at bounding box center [135, 75] width 0 height 10
click at [103, 162] on div "30" at bounding box center [106, 162] width 12 height 12
type input "10/30/2025"
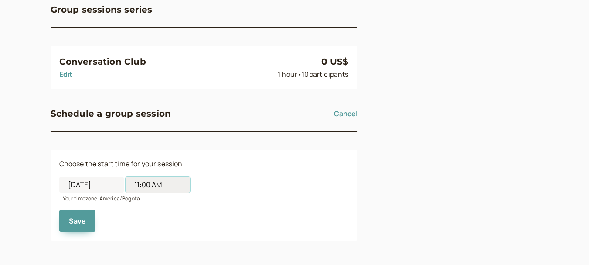
click at [143, 186] on input "11:00 AM" at bounding box center [158, 185] width 65 height 16
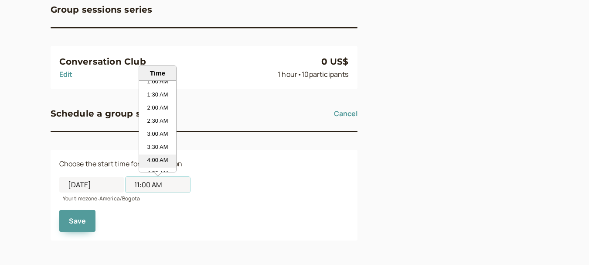
scroll to position [0, 0]
click at [162, 111] on li "1:00 AM" at bounding box center [157, 113] width 37 height 13
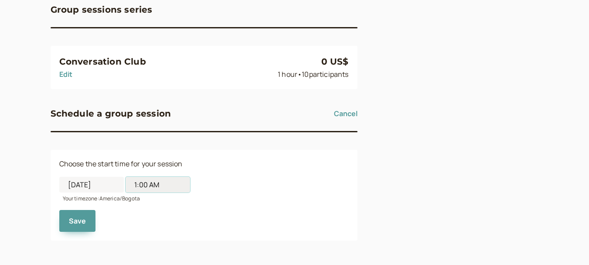
click at [159, 182] on input "1:00 AM" at bounding box center [158, 185] width 65 height 16
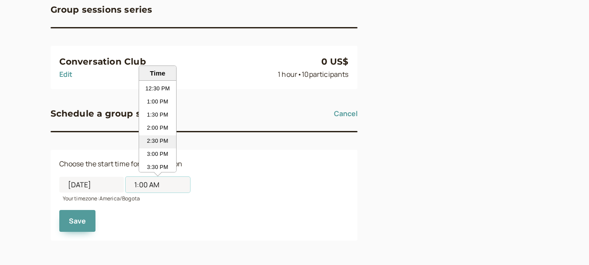
scroll to position [305, 0]
click at [154, 122] on li "1:00 PM" at bounding box center [157, 122] width 37 height 13
type input "1:00 PM"
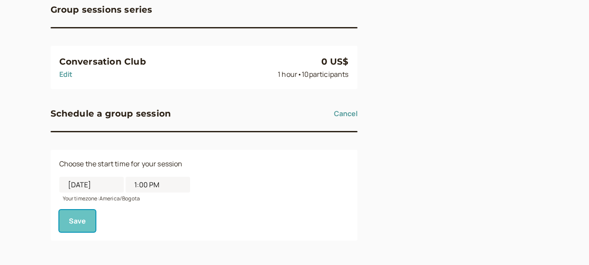
click at [76, 223] on button "Save" at bounding box center [77, 221] width 37 height 22
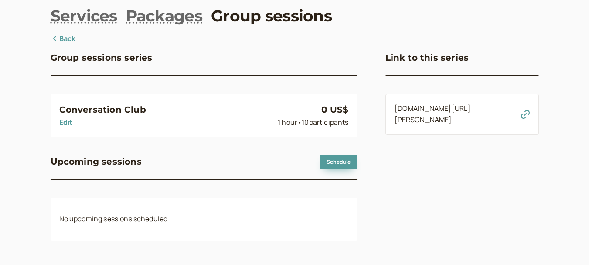
scroll to position [51, 0]
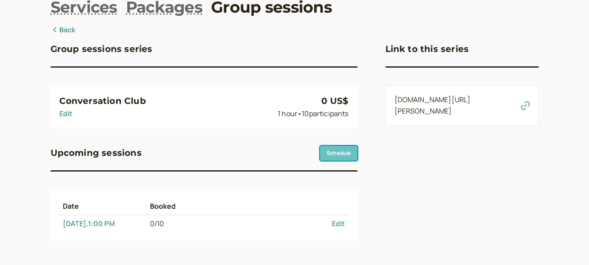
click at [335, 146] on link "Schedule" at bounding box center [338, 153] width 37 height 15
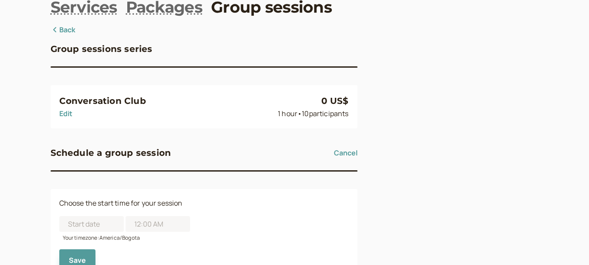
scroll to position [90, 0]
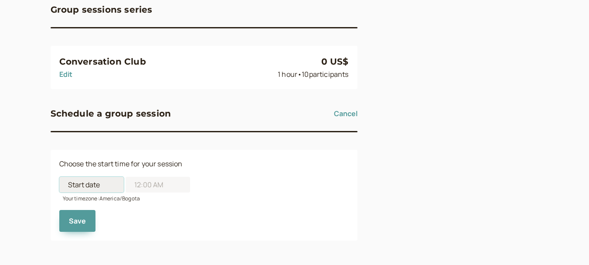
click at [97, 185] on input at bounding box center [91, 185] width 65 height 16
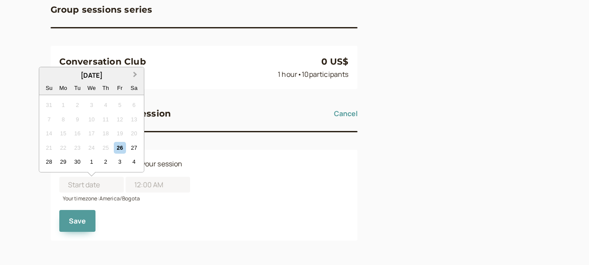
click at [136, 77] on button "Next Month" at bounding box center [136, 75] width 14 height 14
click at [110, 160] on div "30" at bounding box center [106, 162] width 12 height 12
type input "10/30/2025"
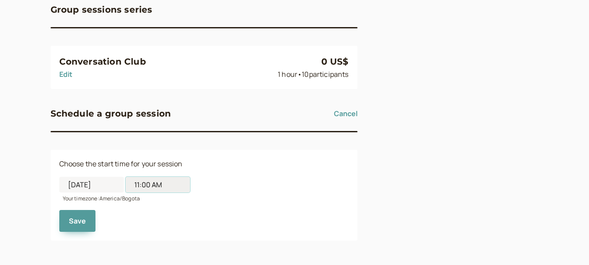
click at [151, 188] on input "11:00 AM" at bounding box center [158, 185] width 65 height 16
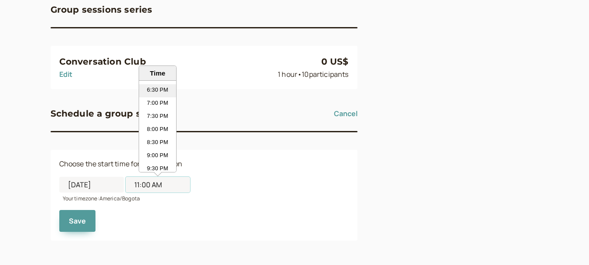
scroll to position [467, 0]
click at [158, 116] on li "7:00 PM" at bounding box center [157, 117] width 37 height 13
type input "7:00 PM"
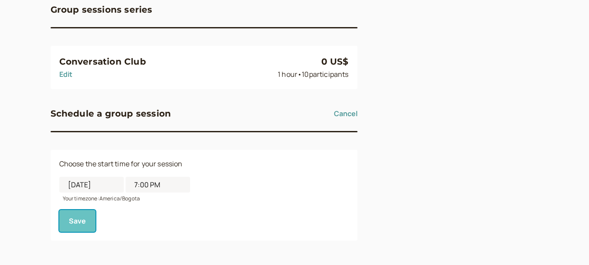
click at [86, 220] on button "Save" at bounding box center [77, 221] width 37 height 22
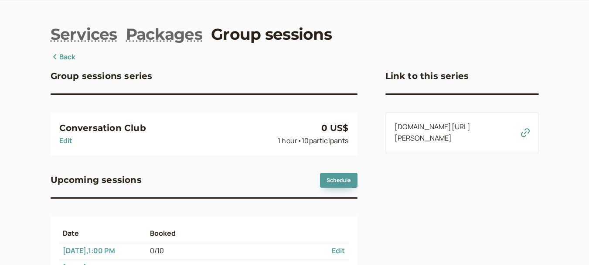
scroll to position [44, 0]
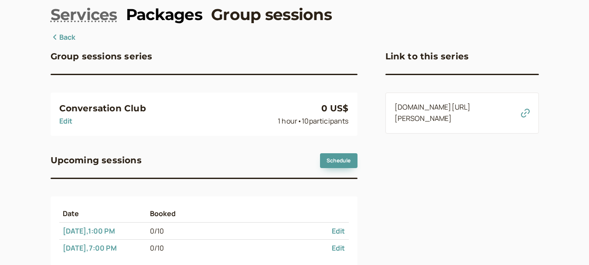
click at [195, 20] on link "Packages" at bounding box center [164, 14] width 76 height 22
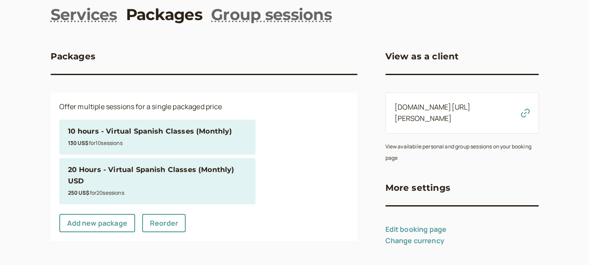
scroll to position [44, 0]
click at [247, 4] on link "Group sessions" at bounding box center [271, 14] width 121 height 22
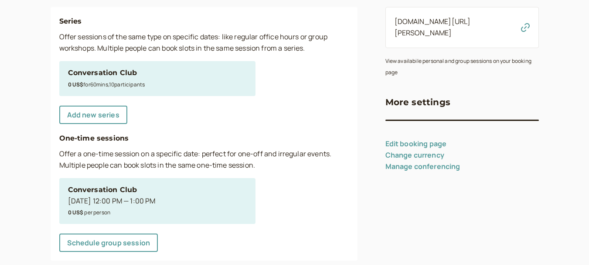
scroll to position [149, 0]
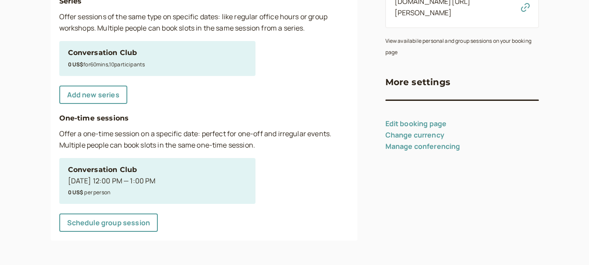
click at [142, 138] on p "Offer a one-time session on a specific date: perfect for one-off and irregular …" at bounding box center [203, 139] width 289 height 23
click at [218, 136] on p "Offer a one-time session on a specific date: perfect for one-off and irregular …" at bounding box center [203, 139] width 289 height 23
click at [152, 196] on div "0 US$ per person" at bounding box center [112, 191] width 88 height 11
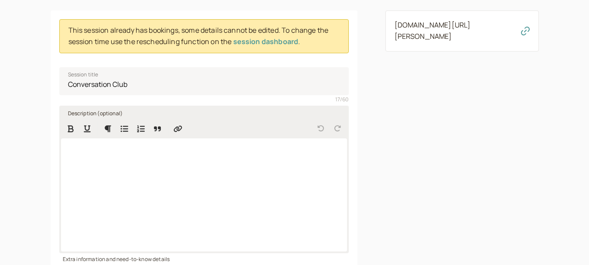
scroll to position [131, 0]
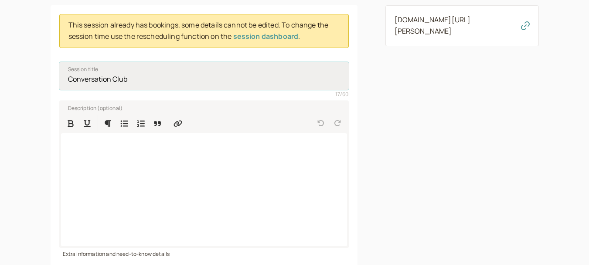
click at [134, 70] on input "Conversation Club" at bounding box center [203, 76] width 289 height 28
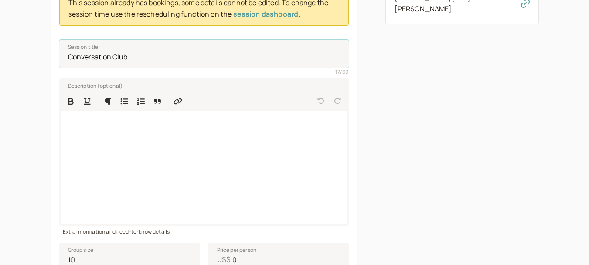
scroll to position [44, 0]
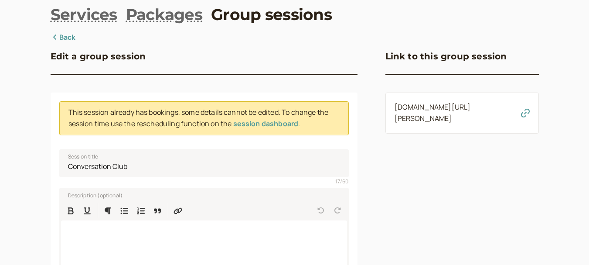
click at [71, 34] on link "Back" at bounding box center [63, 37] width 25 height 11
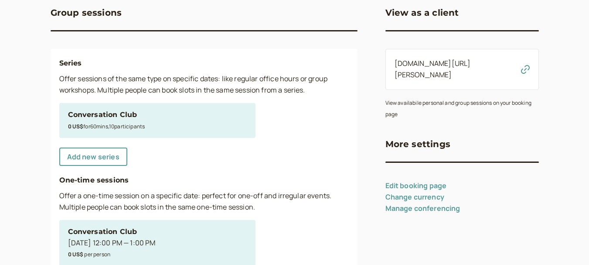
click at [114, 114] on div "Conversation Club" at bounding box center [157, 114] width 179 height 11
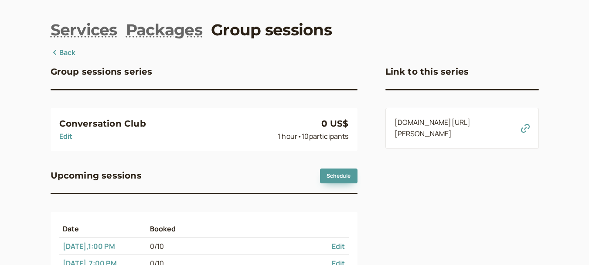
scroll to position [68, 0]
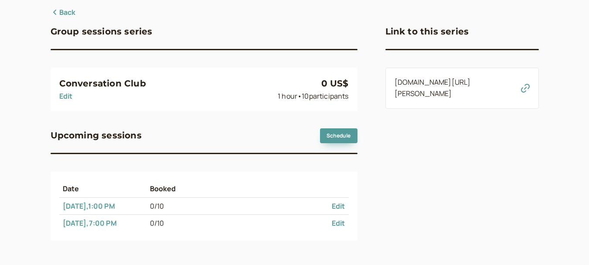
click at [523, 92] on icon "button" at bounding box center [525, 88] width 9 height 9
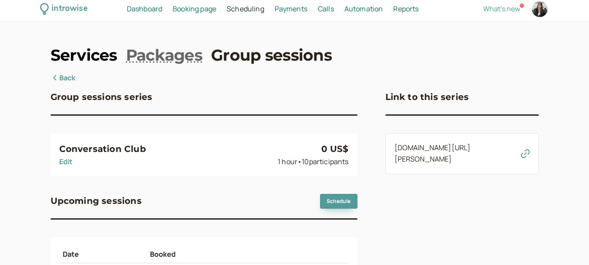
scroll to position [0, 0]
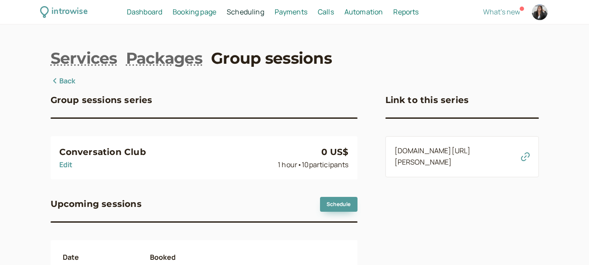
click at [65, 81] on link "Back" at bounding box center [63, 80] width 25 height 11
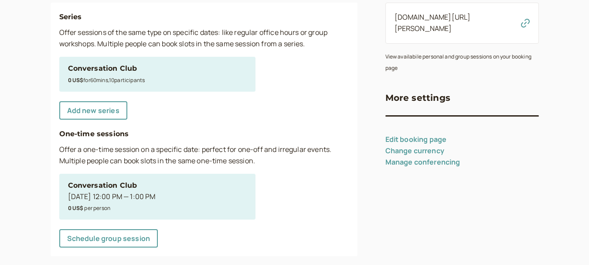
scroll to position [149, 0]
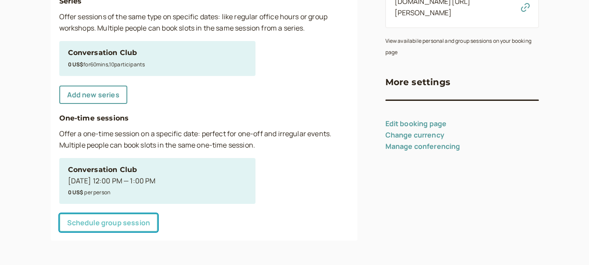
click at [140, 221] on link "Schedule group session" at bounding box center [108, 222] width 99 height 18
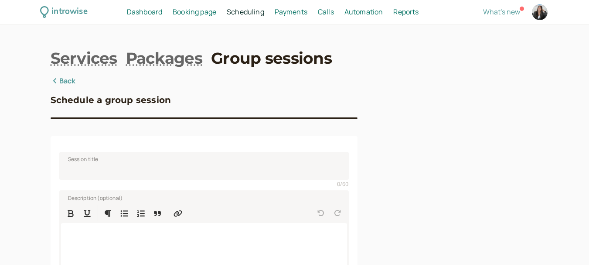
click at [62, 78] on link "Back" at bounding box center [63, 80] width 25 height 11
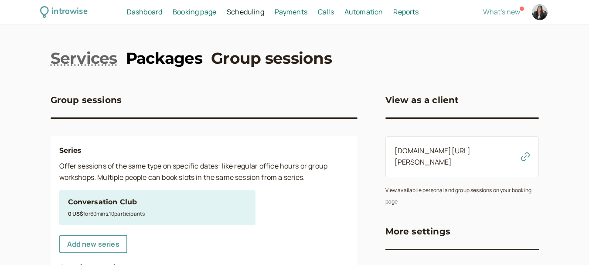
click at [157, 54] on link "Packages" at bounding box center [164, 58] width 76 height 22
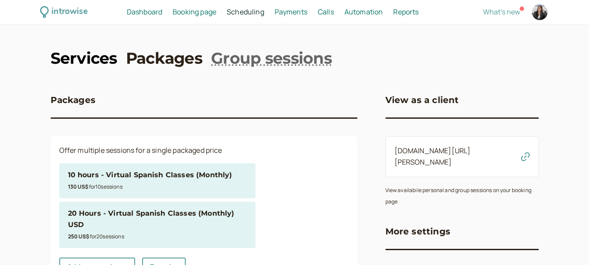
click at [83, 59] on link "Services" at bounding box center [84, 58] width 67 height 22
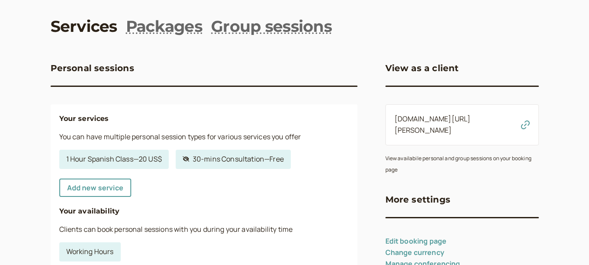
scroll to position [87, 0]
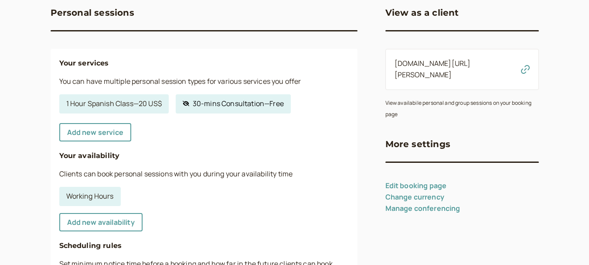
click at [211, 104] on link "Hidden service 30-mins Consultation — Free" at bounding box center [233, 103] width 115 height 19
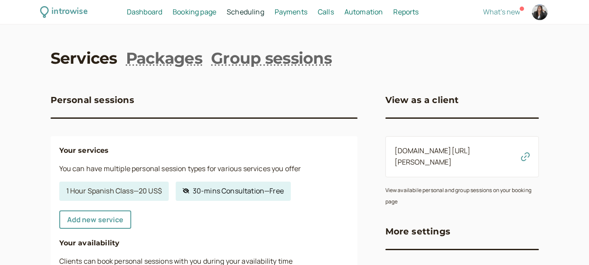
select select "30"
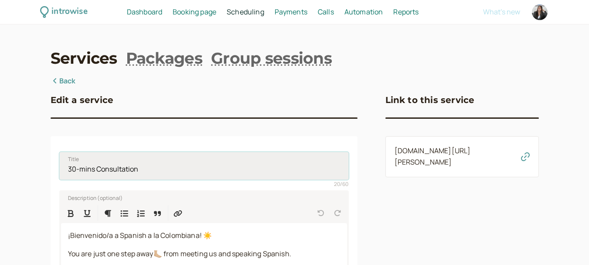
click at [146, 170] on input "30-mins Consultation" at bounding box center [203, 166] width 289 height 28
drag, startPoint x: 163, startPoint y: 171, endPoint x: 42, endPoint y: 167, distance: 121.3
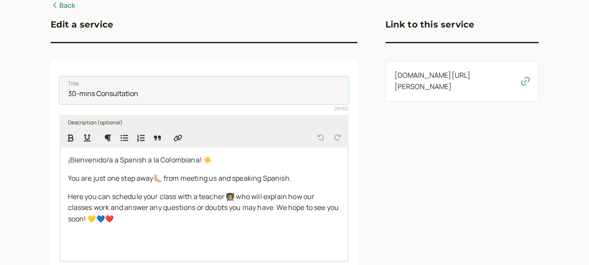
scroll to position [87, 0]
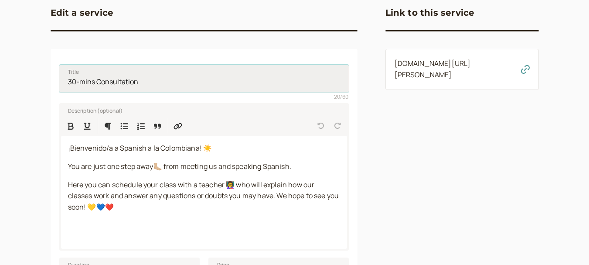
click at [196, 84] on input "30-mins Consultation" at bounding box center [203, 79] width 289 height 28
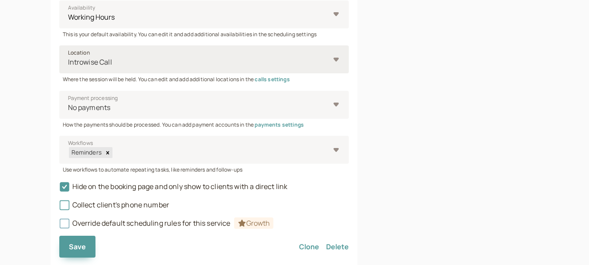
scroll to position [392, 0]
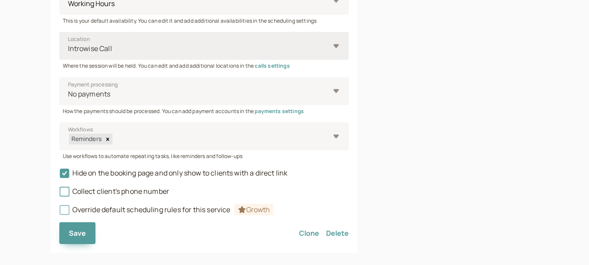
click at [204, 45] on div at bounding box center [198, 49] width 262 height 12
click at [68, 45] on input "Location Introwise Call" at bounding box center [67, 49] width 1 height 10
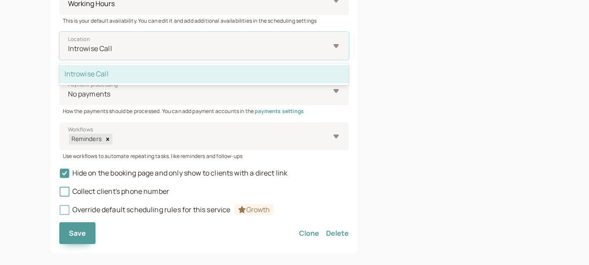
click at [193, 69] on div "Introwise Call" at bounding box center [203, 74] width 289 height 18
click at [68, 54] on input "Location option Introwise Call selected, 1 of 1. 1 result available. Use Up and…" at bounding box center [67, 49] width 1 height 10
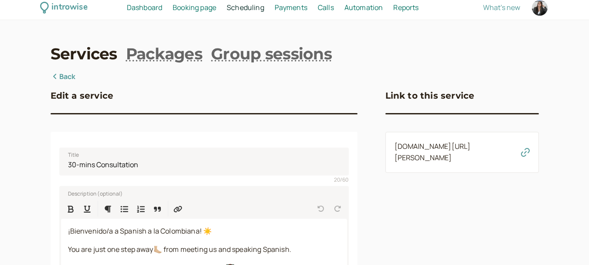
scroll to position [0, 0]
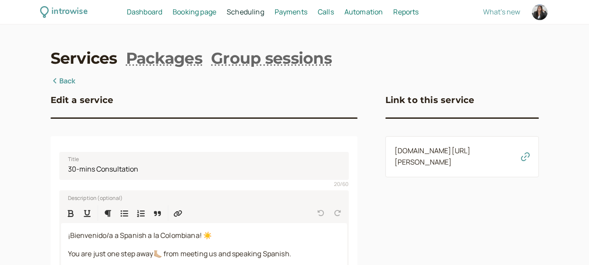
click at [59, 80] on icon at bounding box center [55, 80] width 9 height 7
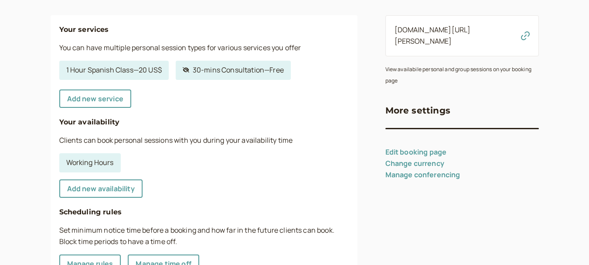
scroll to position [131, 0]
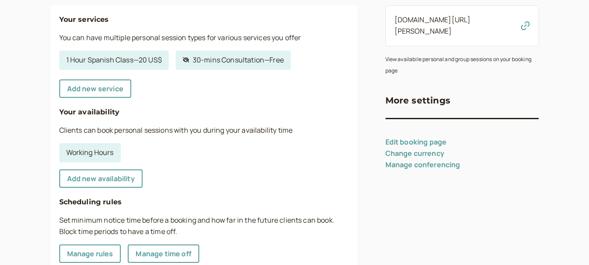
click at [423, 137] on link "Edit booking page" at bounding box center [415, 142] width 61 height 10
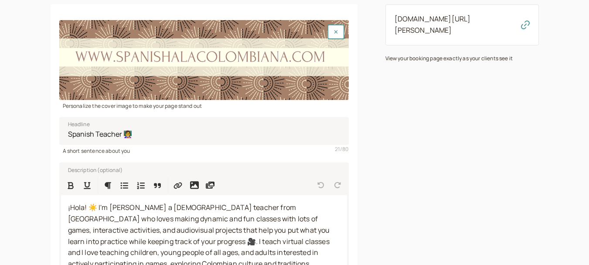
scroll to position [146, 0]
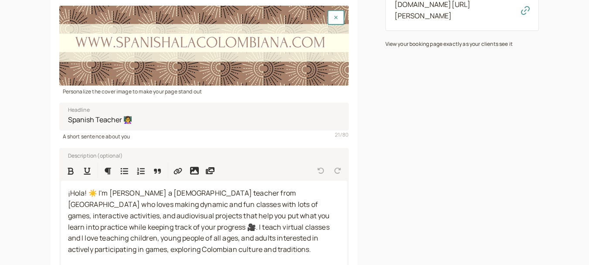
click at [164, 68] on div at bounding box center [203, 46] width 289 height 80
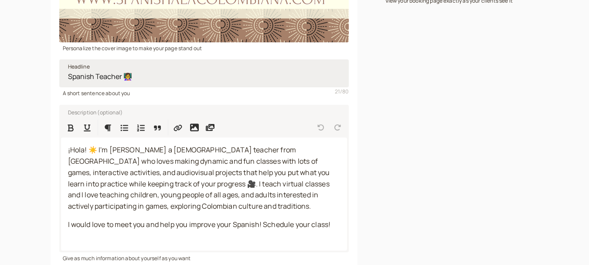
scroll to position [190, 0]
click at [151, 76] on input "Spanish Teacher 👩‍🏫" at bounding box center [203, 73] width 289 height 28
drag, startPoint x: 167, startPoint y: 76, endPoint x: 34, endPoint y: 77, distance: 133.0
click at [34, 77] on div "introwise Dashboard Dashboard Booking page Booking Scheduling Scheduling Paymen…" at bounding box center [294, 66] width 589 height 513
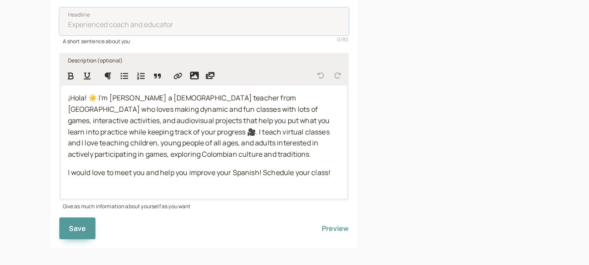
scroll to position [249, 0]
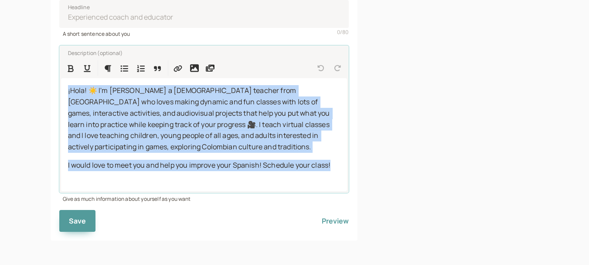
drag, startPoint x: 335, startPoint y: 168, endPoint x: 26, endPoint y: 79, distance: 321.5
click at [26, 79] on div "introwise Dashboard Dashboard Booking page Booking Scheduling Scheduling Paymen…" at bounding box center [294, 7] width 589 height 513
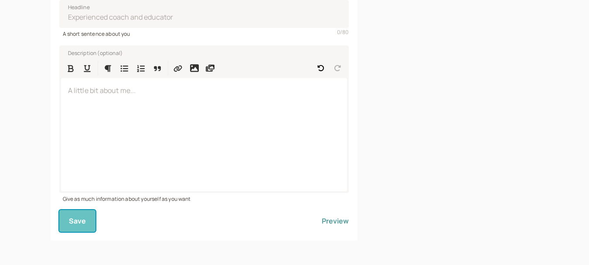
click at [78, 227] on button "Save" at bounding box center [77, 221] width 37 height 22
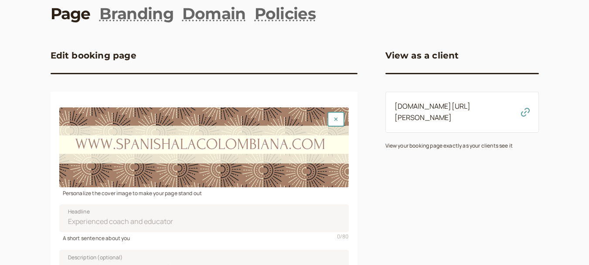
scroll to position [0, 0]
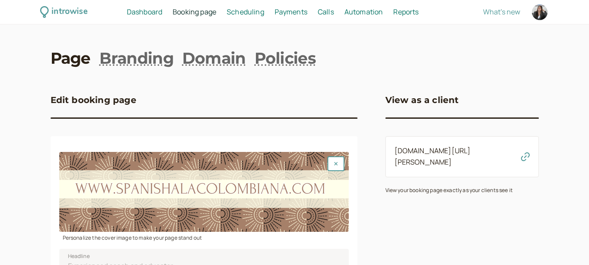
click at [544, 10] on div at bounding box center [540, 12] width 16 height 16
select select "America/Bogota"
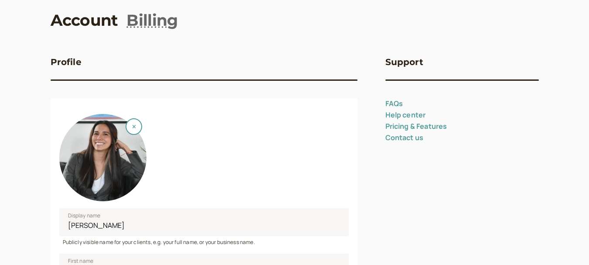
scroll to position [87, 0]
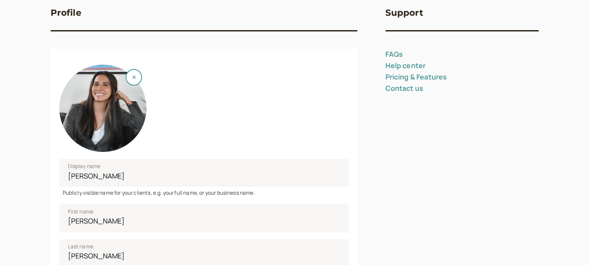
click at [115, 120] on div at bounding box center [102, 108] width 87 height 87
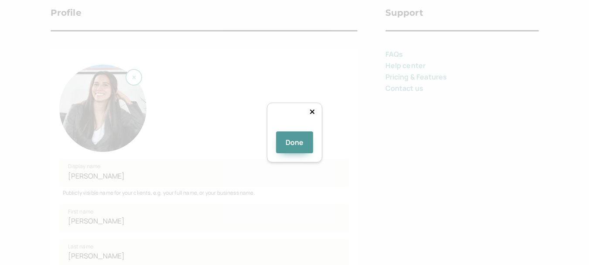
click at [294, 128] on img at bounding box center [294, 128] width 0 height 0
click at [294, 128] on div at bounding box center [381, 215] width 174 height 174
click at [267, 163] on div "Done" at bounding box center [295, 132] width 56 height 60
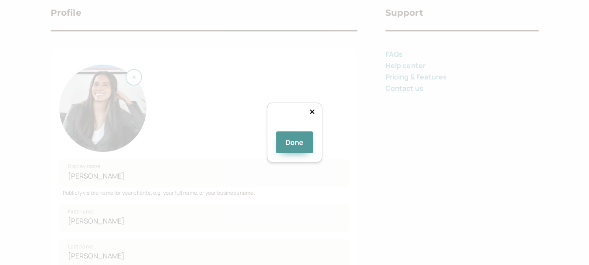
click at [313, 153] on div "Done" at bounding box center [294, 136] width 37 height 33
click at [294, 128] on div at bounding box center [294, 128] width 0 height 0
click at [338, 128] on div at bounding box center [425, 215] width 174 height 174
click at [315, 150] on div at bounding box center [402, 235] width 174 height 174
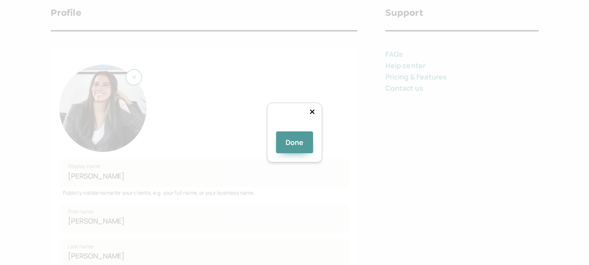
click at [156, 238] on div "Done" at bounding box center [294, 132] width 589 height 265
click at [351, 128] on div at bounding box center [415, 225] width 194 height 194
click at [162, 237] on div "Done" at bounding box center [294, 132] width 589 height 265
click at [304, 128] on div at bounding box center [403, 237] width 218 height 218
click at [290, 153] on button "Done" at bounding box center [294, 142] width 37 height 22
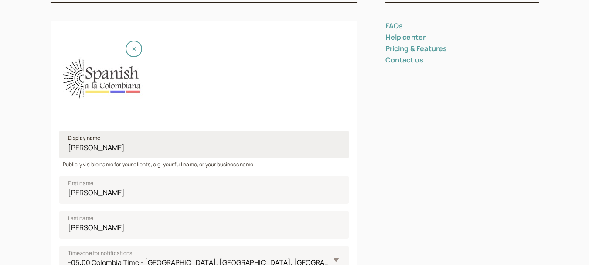
scroll to position [131, 0]
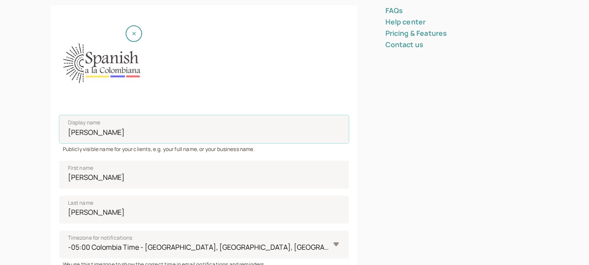
drag, startPoint x: 146, startPoint y: 136, endPoint x: 0, endPoint y: 138, distance: 145.6
click at [0, 137] on div "introwise Dashboard Dashboard Booking page Booking Scheduling Scheduling Paymen…" at bounding box center [294, 223] width 589 height 709
click at [110, 132] on input "Spanish a la colombiana" at bounding box center [203, 129] width 289 height 28
type input "Spanish a la colombiana"
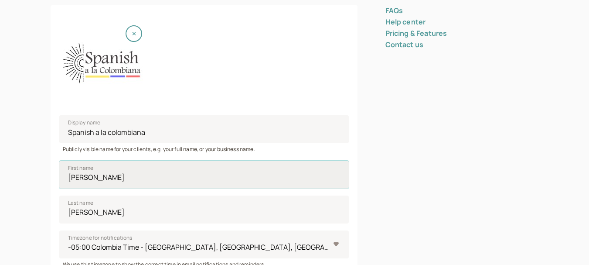
click at [96, 176] on input "Marisol" at bounding box center [203, 174] width 289 height 28
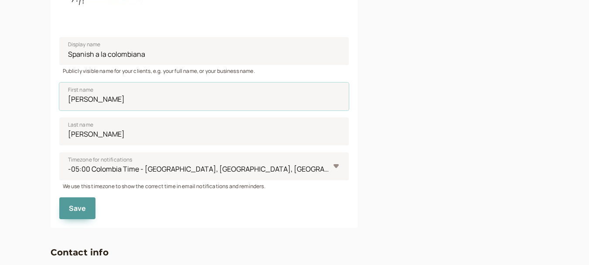
scroll to position [262, 0]
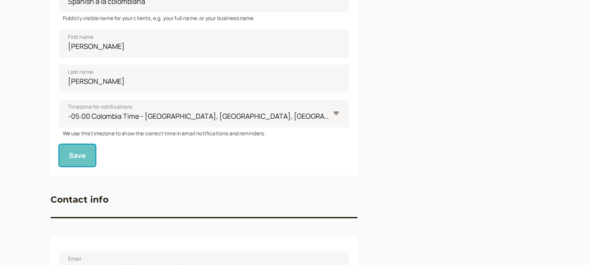
click at [78, 157] on span "Save" at bounding box center [77, 155] width 17 height 10
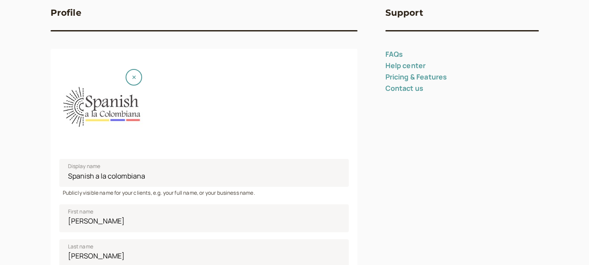
scroll to position [0, 0]
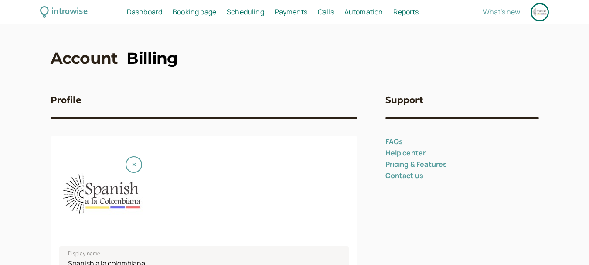
click at [166, 61] on link "Billing" at bounding box center [151, 58] width 51 height 22
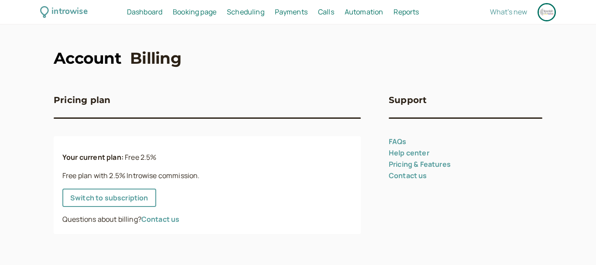
click at [106, 54] on link "Account" at bounding box center [88, 58] width 68 height 22
select select "America/Bogota"
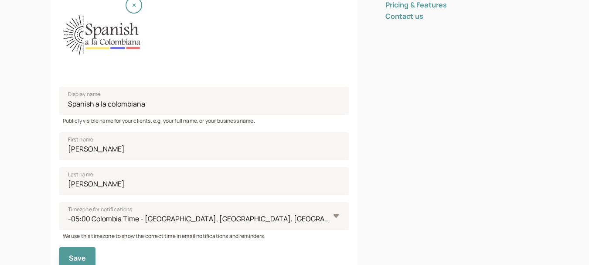
scroll to position [174, 0]
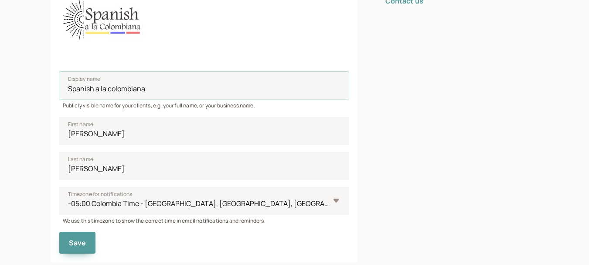
drag, startPoint x: 154, startPoint y: 87, endPoint x: 0, endPoint y: 89, distance: 154.3
click at [0, 89] on div "introwise Dashboard Dashboard Booking page Booking Scheduling Scheduling Paymen…" at bounding box center [294, 180] width 589 height 709
click at [463, 73] on div "Support FAQs Help center Pricing & Features Contact us" at bounding box center [461, 205] width 153 height 609
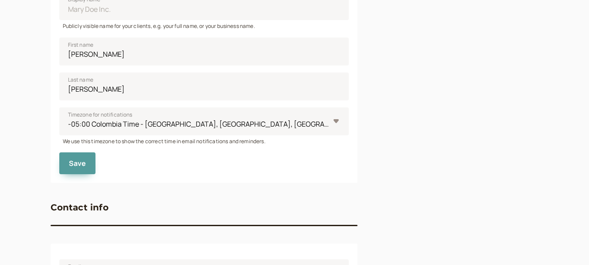
scroll to position [262, 0]
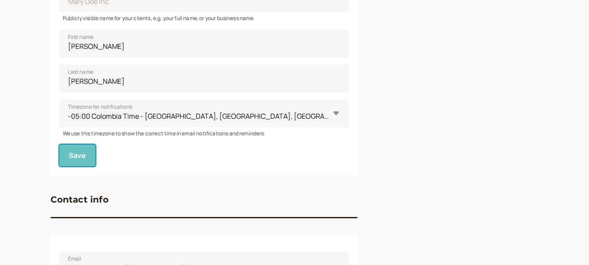
click at [82, 155] on span "Save" at bounding box center [77, 155] width 17 height 10
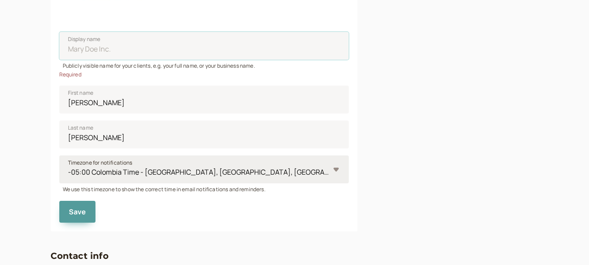
scroll to position [159, 0]
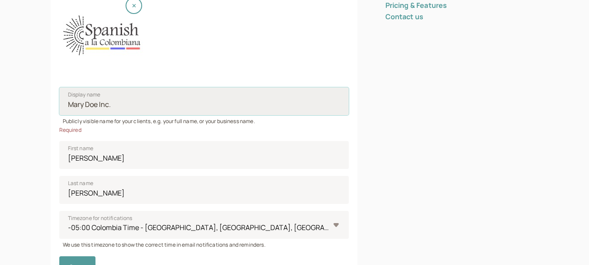
click at [106, 109] on input "Display name" at bounding box center [203, 101] width 289 height 28
click at [112, 108] on input "Display name" at bounding box center [203, 101] width 289 height 28
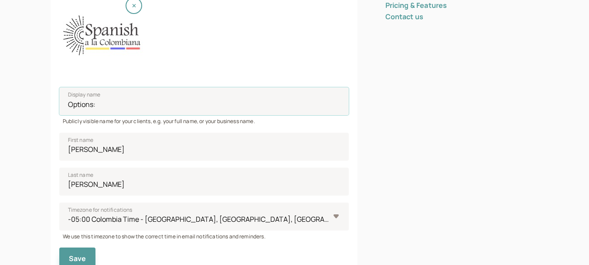
type input "Options:"
click at [390, 87] on div "Support FAQs Help center Pricing & Features Contact us" at bounding box center [461, 221] width 153 height 609
click at [92, 252] on button "Save" at bounding box center [77, 258] width 37 height 22
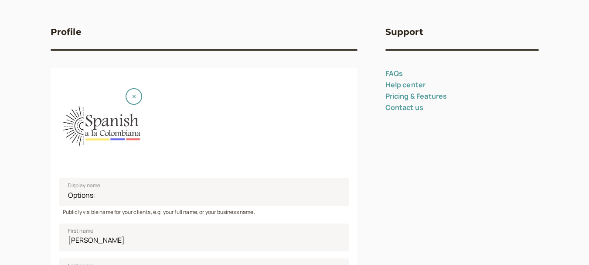
scroll to position [0, 0]
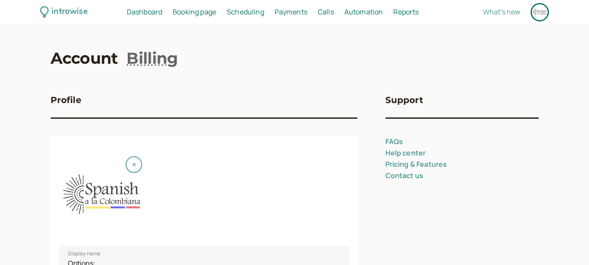
click at [191, 12] on span "Booking page" at bounding box center [195, 12] width 44 height 10
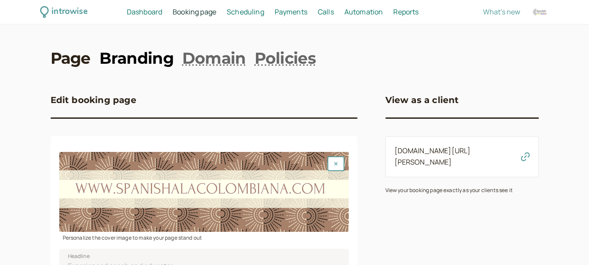
click at [140, 66] on link "Branding" at bounding box center [136, 58] width 74 height 22
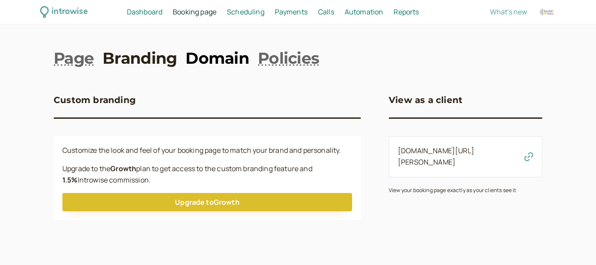
click at [199, 63] on link "Domain" at bounding box center [217, 58] width 64 height 22
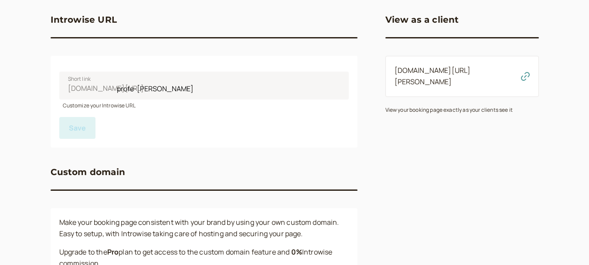
scroll to position [87, 0]
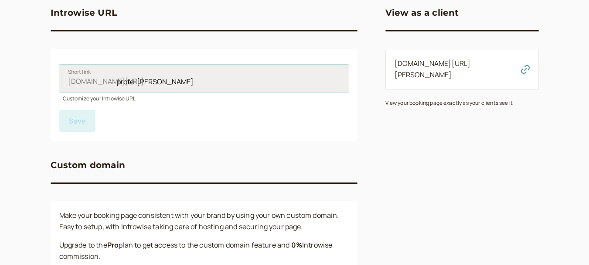
drag, startPoint x: 167, startPoint y: 83, endPoint x: 117, endPoint y: 84, distance: 50.1
click at [117, 84] on input "profe-marisol" at bounding box center [203, 79] width 289 height 28
type input "spanishalacolombiana"
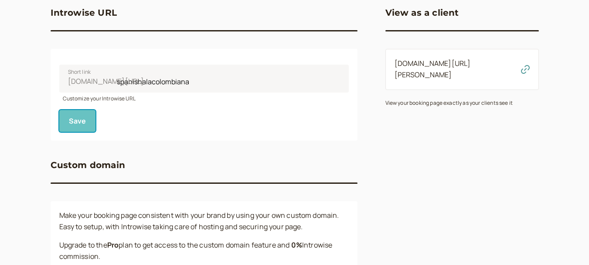
click at [91, 120] on button "Save" at bounding box center [77, 121] width 37 height 22
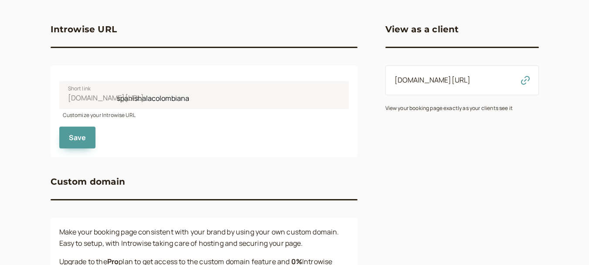
scroll to position [0, 0]
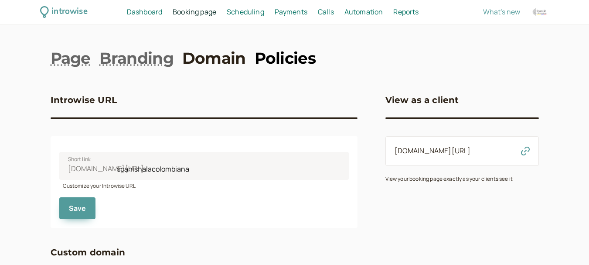
click at [268, 59] on link "Policies" at bounding box center [285, 58] width 61 height 22
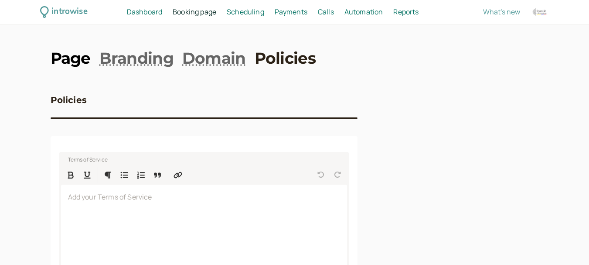
click at [76, 61] on link "Page" at bounding box center [71, 58] width 40 height 22
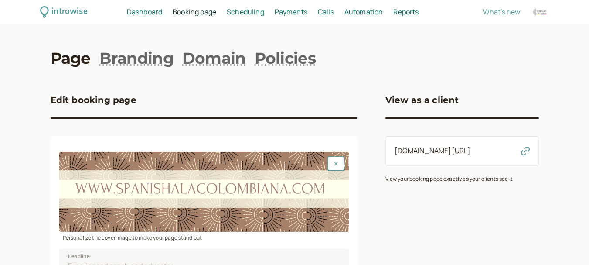
click at [293, 16] on span "Payments" at bounding box center [291, 12] width 33 height 10
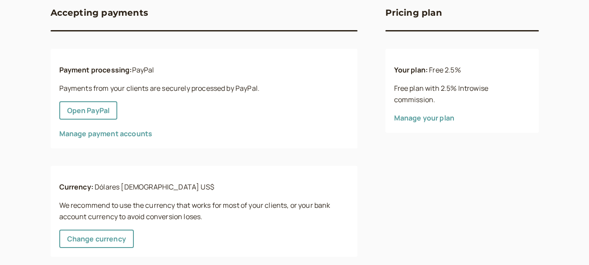
scroll to position [103, 0]
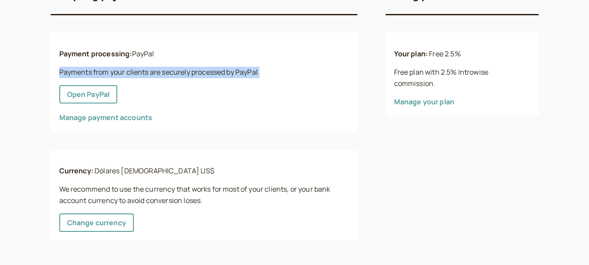
drag, startPoint x: 58, startPoint y: 71, endPoint x: 312, endPoint y: 66, distance: 254.7
click at [312, 66] on div "Payment processing: PayPal Payments from your clients are securely processed by…" at bounding box center [204, 82] width 307 height 99
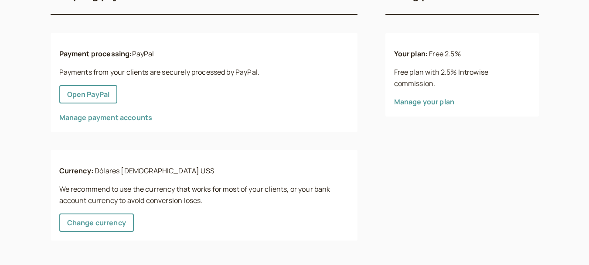
click at [190, 115] on div "Manage payment accounts" at bounding box center [203, 117] width 289 height 11
drag, startPoint x: 98, startPoint y: 170, endPoint x: 213, endPoint y: 169, distance: 115.5
click at [213, 169] on p "Currency: Dólares estadounidenses US$" at bounding box center [203, 170] width 289 height 11
click at [167, 189] on p "We recommend to use the currency that works for most of your clients, or your b…" at bounding box center [203, 195] width 289 height 23
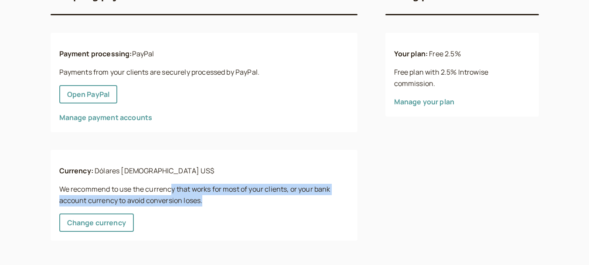
drag, startPoint x: 204, startPoint y: 199, endPoint x: 175, endPoint y: 188, distance: 30.8
click at [172, 186] on p "We recommend to use the currency that works for most of your clients, or your b…" at bounding box center [203, 195] width 289 height 23
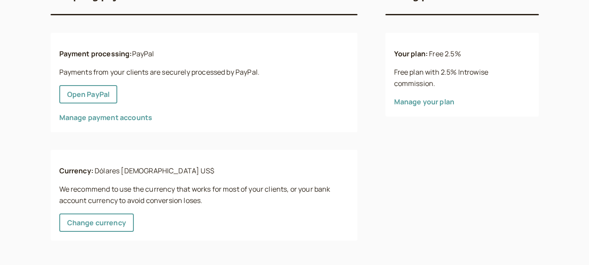
click at [199, 211] on div "Currency: Dólares estadounidenses US$ We recommend to use the currency that wor…" at bounding box center [204, 195] width 307 height 91
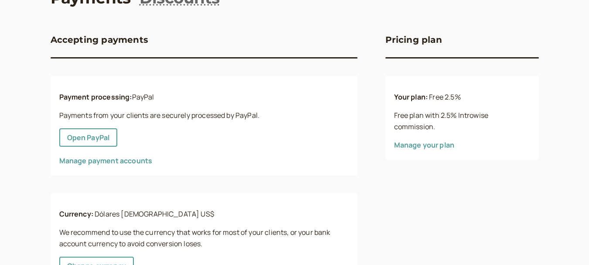
scroll to position [0, 0]
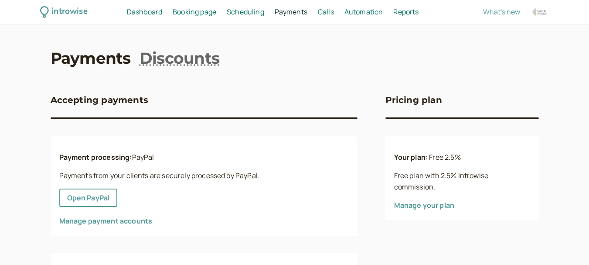
click at [326, 16] on span "Calls" at bounding box center [326, 12] width 16 height 10
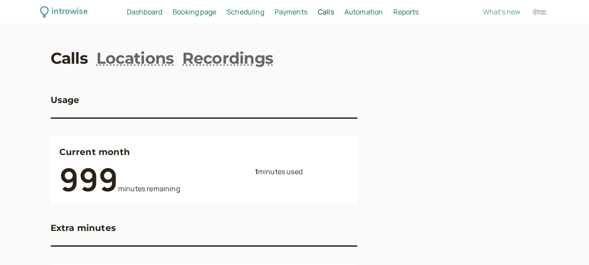
click at [379, 16] on span "Automation" at bounding box center [363, 12] width 39 height 10
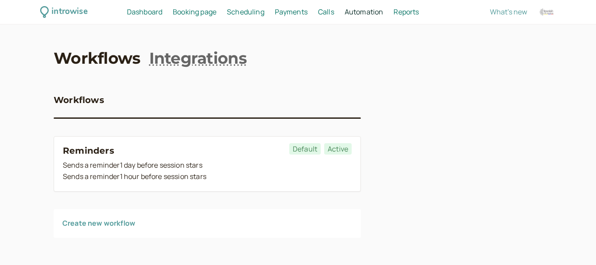
click at [409, 11] on span "Reports" at bounding box center [405, 12] width 25 height 10
select select "last30Days"
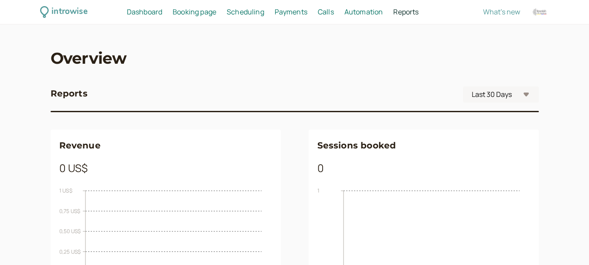
click at [148, 13] on span "Dashboard" at bounding box center [144, 12] width 35 height 10
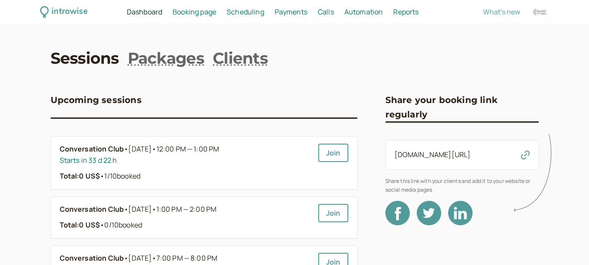
click at [200, 11] on span "Booking page" at bounding box center [195, 12] width 44 height 10
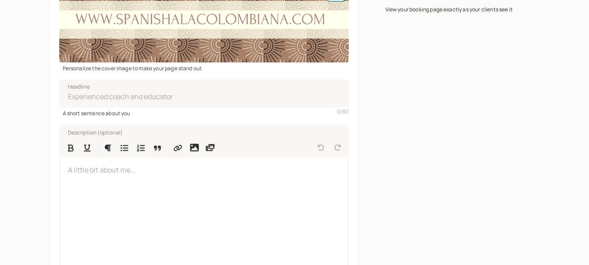
scroll to position [31, 0]
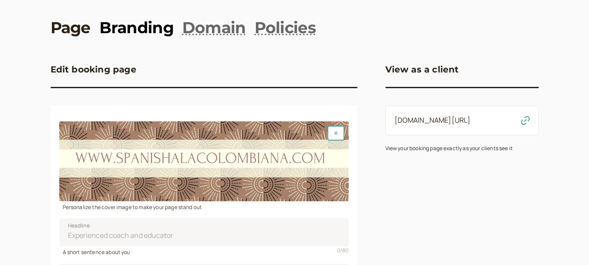
click at [165, 32] on link "Branding" at bounding box center [136, 28] width 74 height 22
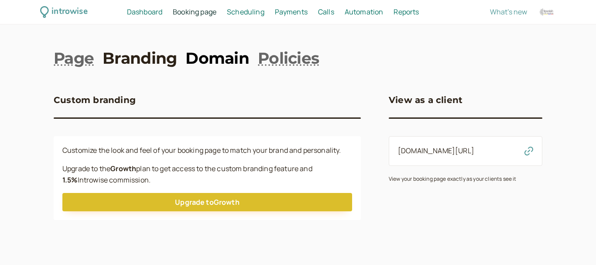
click at [202, 60] on link "Domain" at bounding box center [217, 58] width 64 height 22
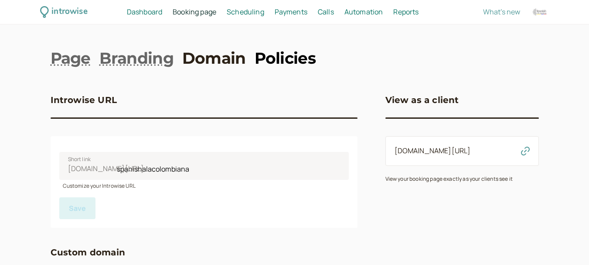
click at [278, 54] on link "Policies" at bounding box center [285, 58] width 61 height 22
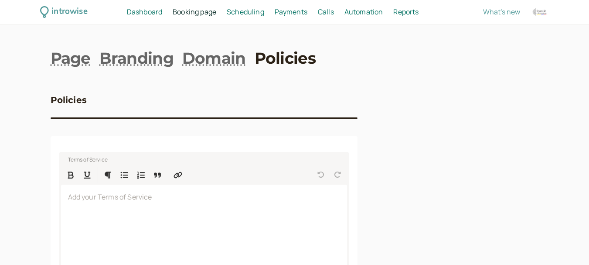
click at [244, 9] on span "Scheduling" at bounding box center [245, 12] width 37 height 10
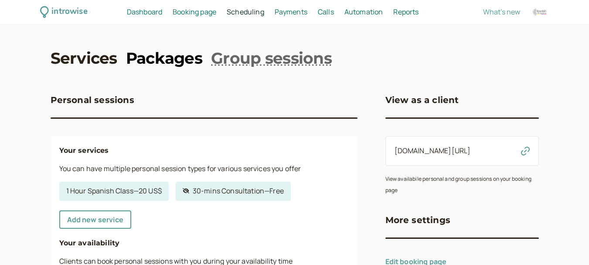
click at [168, 59] on link "Packages" at bounding box center [164, 58] width 76 height 22
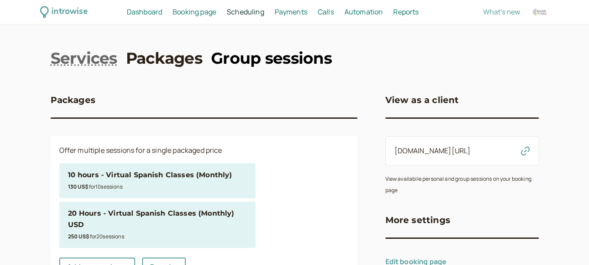
click at [239, 50] on link "Group sessions" at bounding box center [271, 58] width 121 height 22
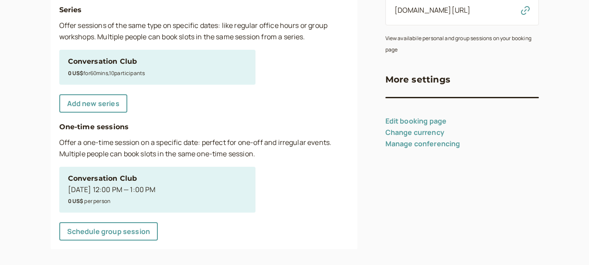
scroll to position [149, 0]
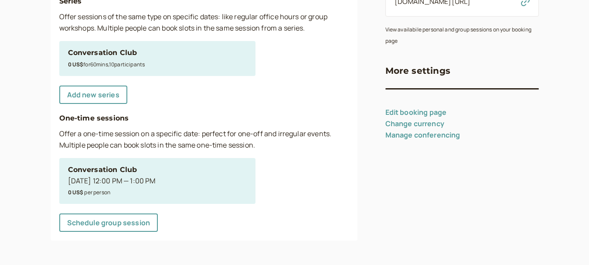
click at [426, 117] on link "Edit booking page" at bounding box center [415, 112] width 61 height 10
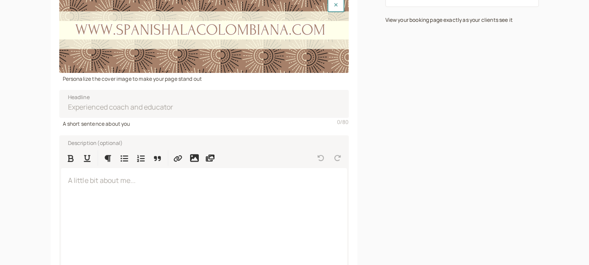
scroll to position [249, 0]
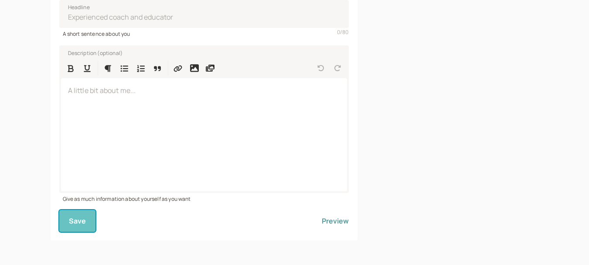
click at [74, 218] on span "Save" at bounding box center [77, 221] width 17 height 10
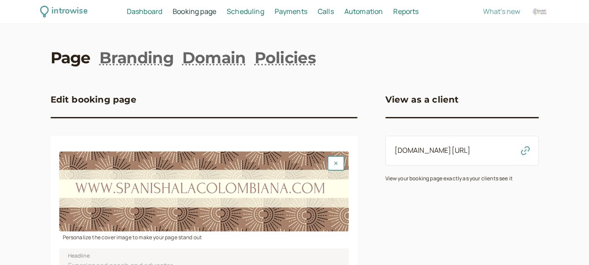
scroll to position [0, 0]
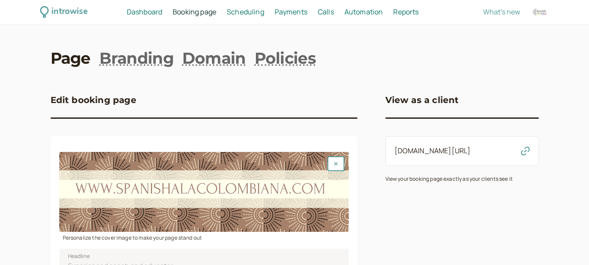
click at [471, 152] on link "introwise.com/spanishalacolombiana" at bounding box center [433, 151] width 76 height 10
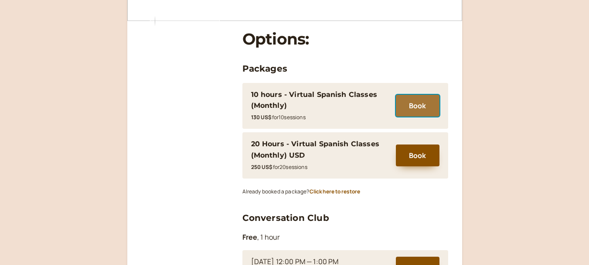
click at [400, 106] on button "Book" at bounding box center [418, 106] width 44 height 22
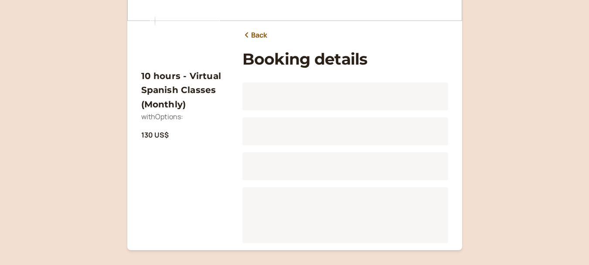
scroll to position [108, 0]
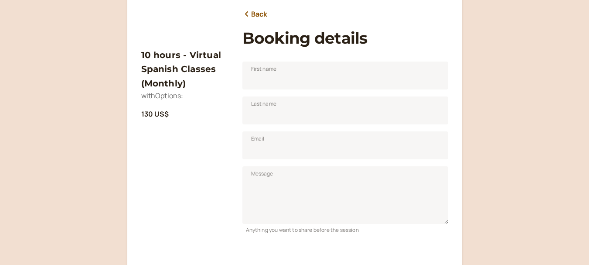
scroll to position [87, 0]
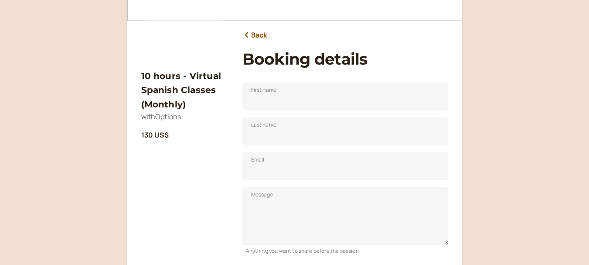
click at [198, 80] on h3 "10 hours - Virtual Spanish Classes (Monthly)" at bounding box center [184, 90] width 87 height 42
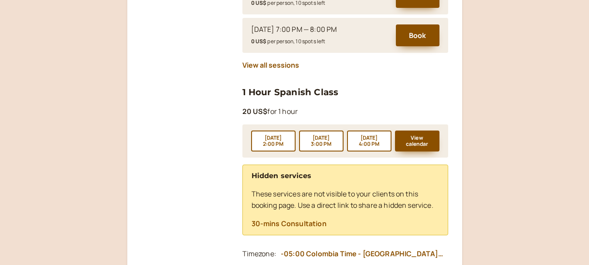
scroll to position [521, 0]
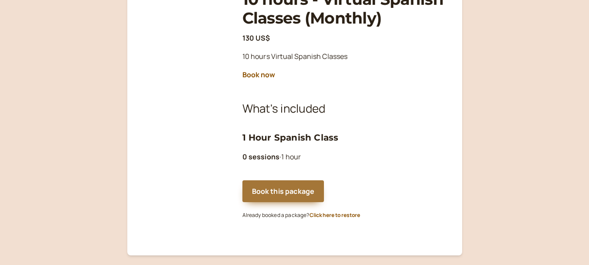
scroll to position [161, 0]
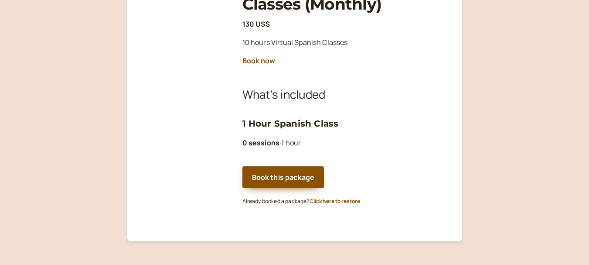
click at [264, 147] on b "0 sessions" at bounding box center [260, 143] width 37 height 10
drag, startPoint x: 247, startPoint y: 146, endPoint x: 235, endPoint y: 143, distance: 12.5
click at [235, 143] on div "To booking page 10 hours - Virtual Spanish Classes (Monthly) 130 US$ 10 hours V…" at bounding box center [294, 47] width 307 height 374
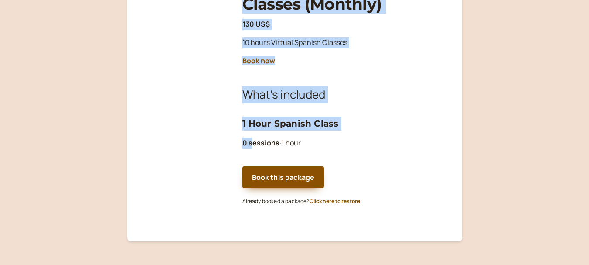
click at [252, 144] on b "0 sessions" at bounding box center [260, 143] width 37 height 10
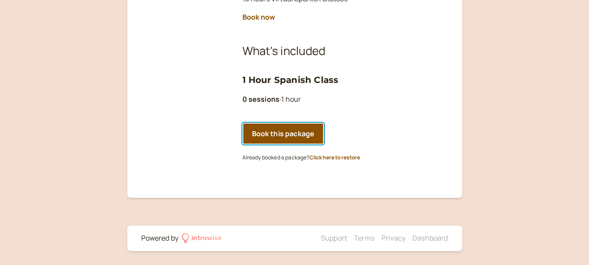
click at [284, 134] on button "Book this package" at bounding box center [283, 134] width 82 height 22
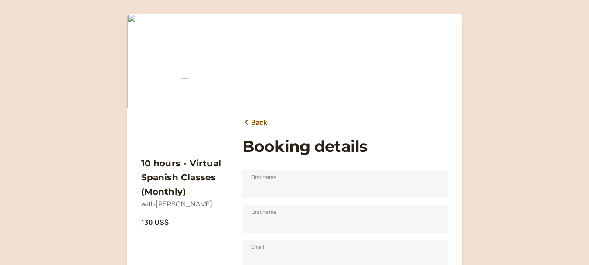
click at [258, 121] on link "Back" at bounding box center [254, 122] width 25 height 11
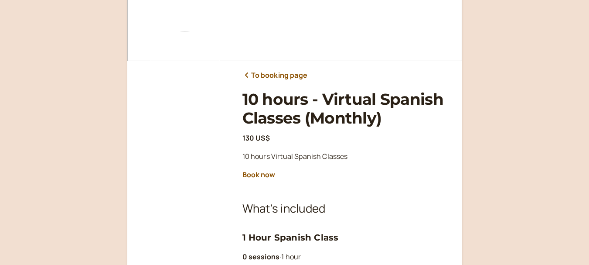
scroll to position [44, 0]
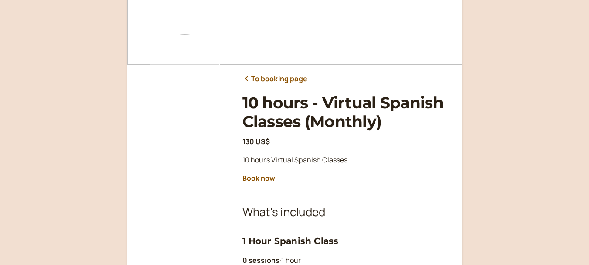
click at [266, 74] on link "To booking page" at bounding box center [274, 78] width 65 height 11
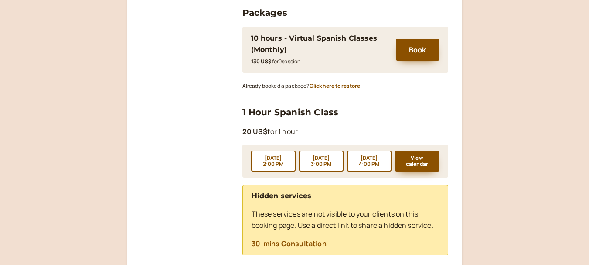
scroll to position [526, 0]
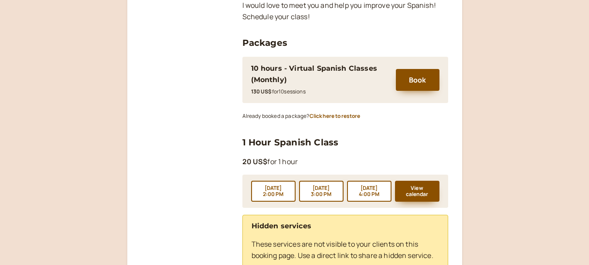
scroll to position [392, 0]
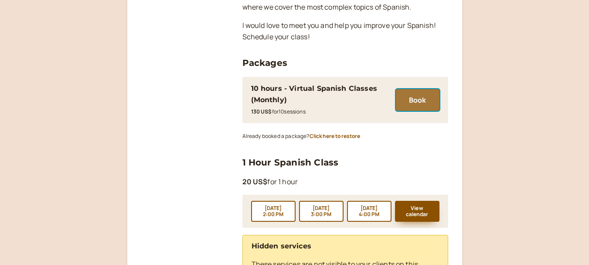
click at [418, 90] on button "Book" at bounding box center [418, 100] width 44 height 22
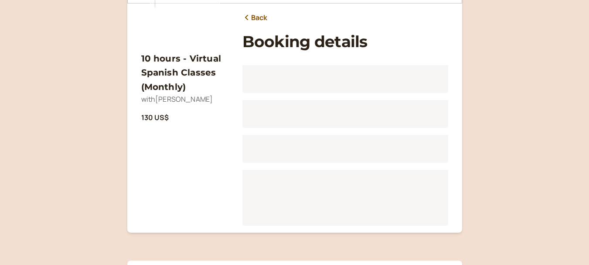
scroll to position [108, 0]
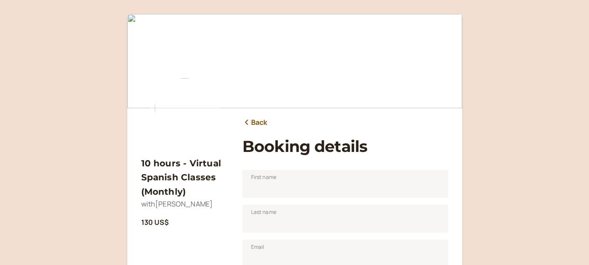
click at [260, 121] on link "Back" at bounding box center [254, 122] width 25 height 11
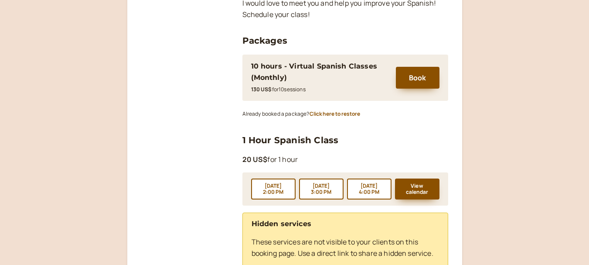
scroll to position [436, 0]
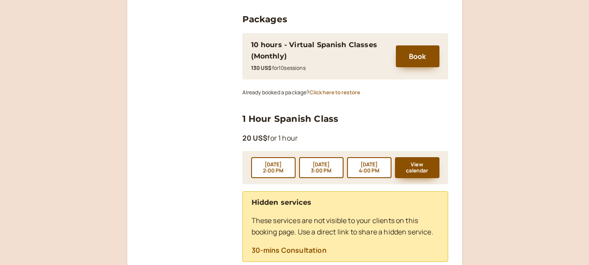
click at [351, 89] on button "Click here to restore" at bounding box center [335, 92] width 51 height 6
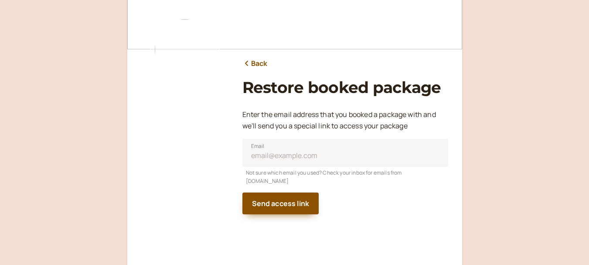
scroll to position [55, 0]
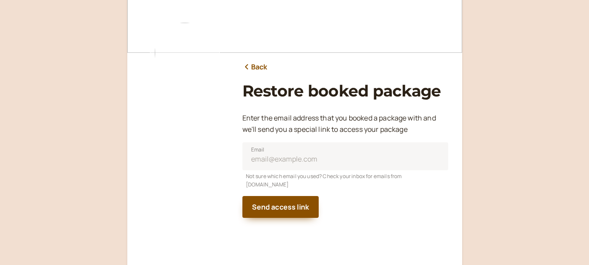
click at [258, 65] on link "Back" at bounding box center [254, 66] width 25 height 11
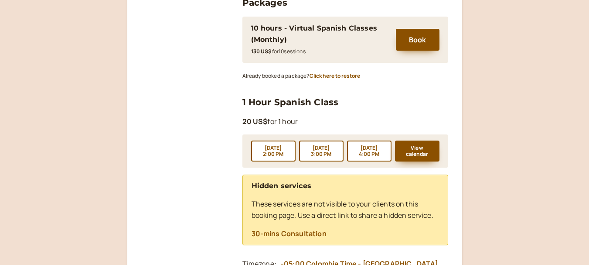
scroll to position [439, 0]
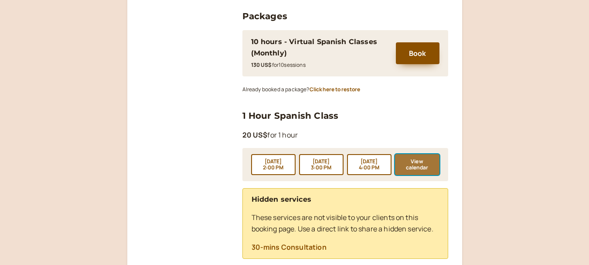
click at [420, 154] on button "View calendar" at bounding box center [417, 164] width 44 height 21
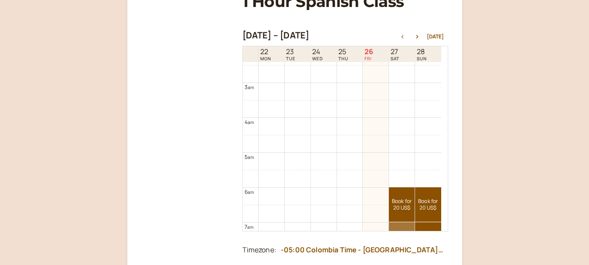
scroll to position [218, 0]
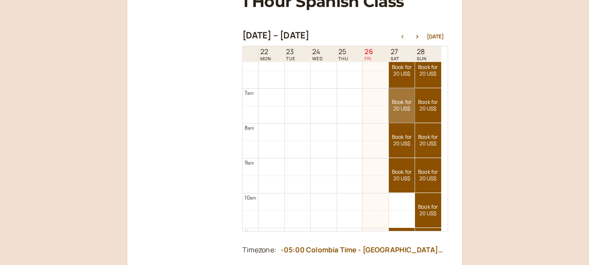
click at [405, 111] on link "Book for 20 US$ 20 US$" at bounding box center [402, 105] width 26 height 34
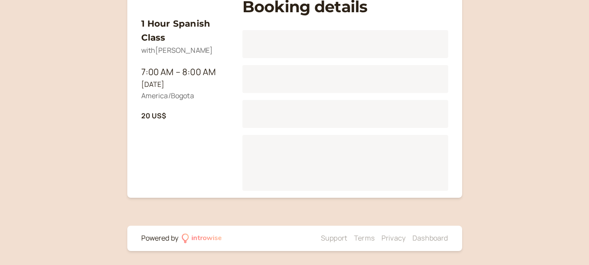
scroll to position [108, 0]
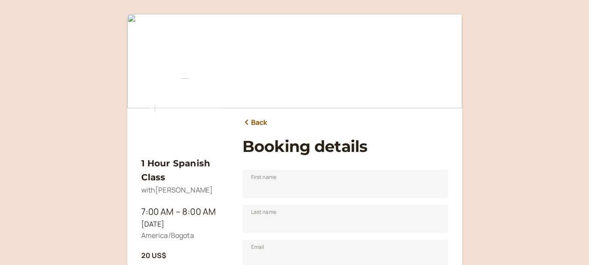
click at [265, 123] on link "Back" at bounding box center [254, 122] width 25 height 11
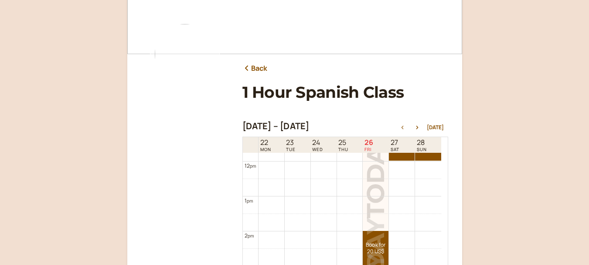
scroll to position [41, 0]
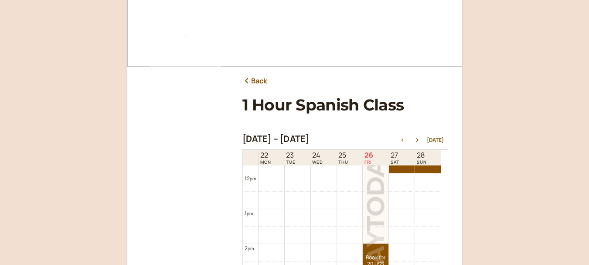
click at [252, 79] on link "Back" at bounding box center [254, 80] width 25 height 11
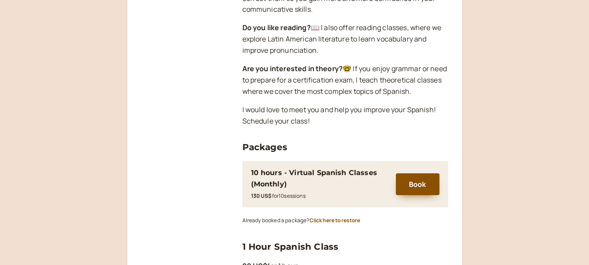
scroll to position [221, 0]
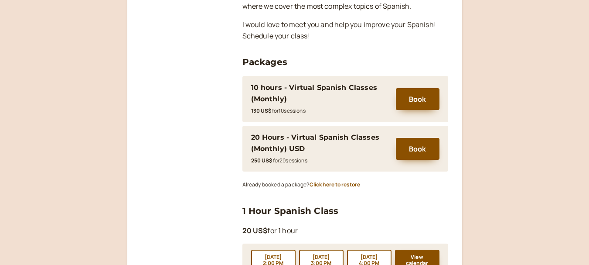
scroll to position [392, 0]
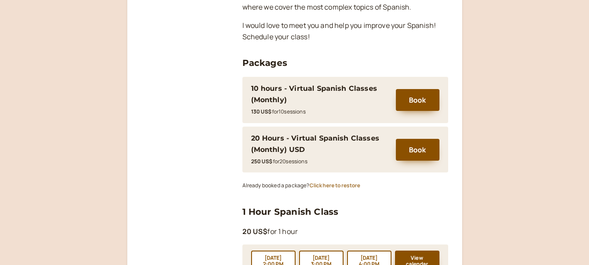
click at [330, 182] on button "Click here to restore" at bounding box center [335, 185] width 51 height 6
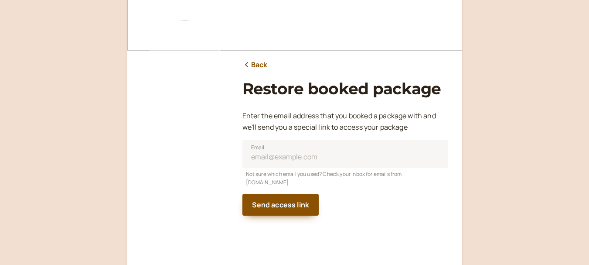
scroll to position [55, 0]
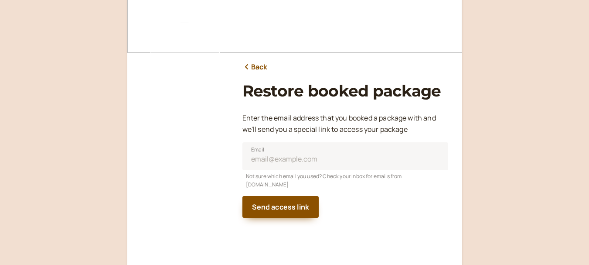
click at [264, 68] on link "Back" at bounding box center [254, 66] width 25 height 11
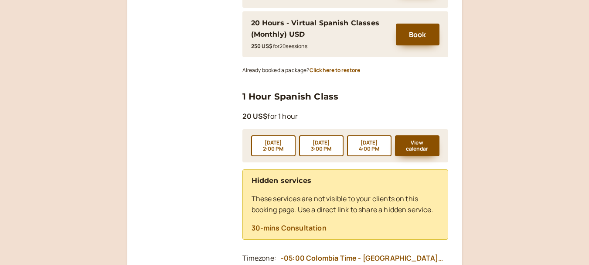
scroll to position [575, 0]
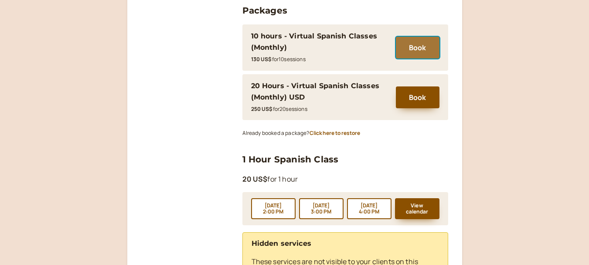
click at [424, 41] on button "Book" at bounding box center [418, 48] width 44 height 22
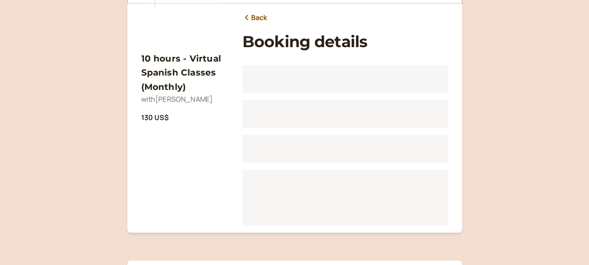
scroll to position [108, 0]
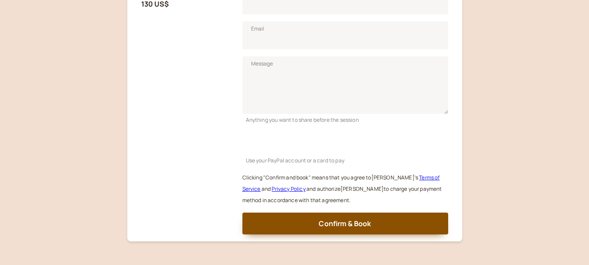
scroll to position [262, 0]
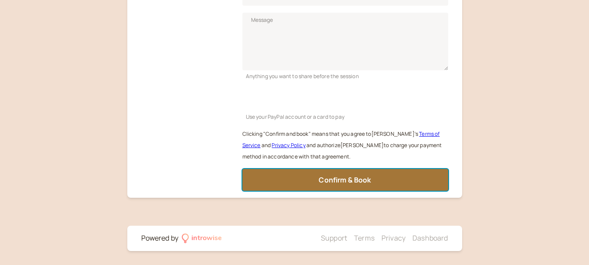
click at [363, 177] on span "Confirm & Book" at bounding box center [345, 180] width 52 height 10
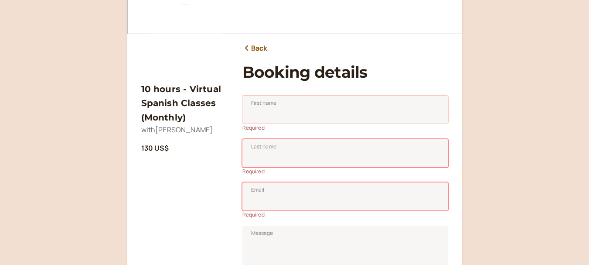
scroll to position [0, 0]
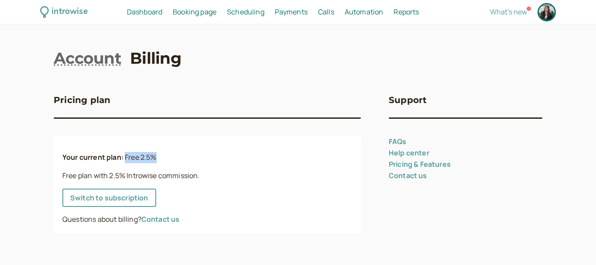
drag, startPoint x: 125, startPoint y: 158, endPoint x: 163, endPoint y: 155, distance: 38.5
click at [163, 155] on p "Your current plan: Free 2.5%" at bounding box center [206, 157] width 289 height 11
click at [157, 175] on p "Free plan with 2.5% Introwise commission." at bounding box center [206, 175] width 289 height 11
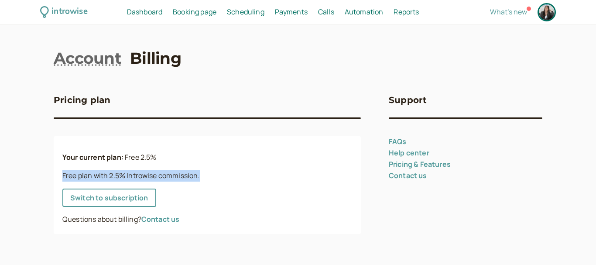
drag, startPoint x: 59, startPoint y: 175, endPoint x: 255, endPoint y: 176, distance: 196.6
click at [255, 176] on div "introwise Dashboard Dashboard Booking page Booking Scheduling Scheduling Paymen…" at bounding box center [298, 132] width 596 height 265
click at [123, 201] on link "Switch to subscription" at bounding box center [109, 197] width 94 height 18
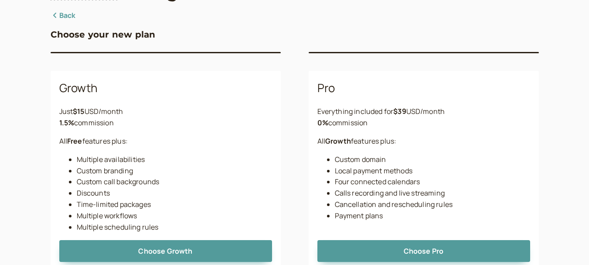
scroll to position [87, 0]
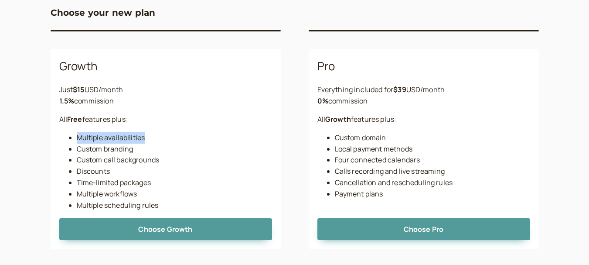
drag, startPoint x: 147, startPoint y: 136, endPoint x: 74, endPoint y: 140, distance: 72.9
click at [74, 140] on ul "Multiple availabilities Custom branding Custom call backgrounds Discounts Time-…" at bounding box center [165, 171] width 213 height 79
drag, startPoint x: 76, startPoint y: 151, endPoint x: 143, endPoint y: 151, distance: 66.7
click at [143, 151] on ul "Multiple availabilities Custom branding Custom call backgrounds Discounts Time-…" at bounding box center [165, 171] width 213 height 79
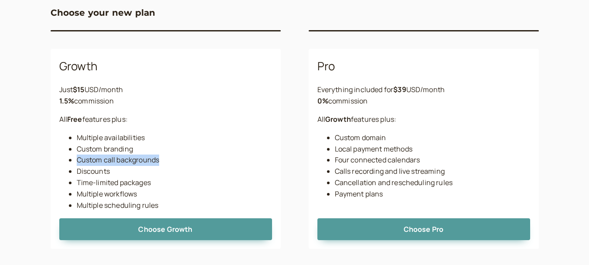
drag, startPoint x: 78, startPoint y: 160, endPoint x: 170, endPoint y: 162, distance: 92.5
click at [170, 162] on li "Custom call backgrounds" at bounding box center [174, 159] width 195 height 11
click at [127, 174] on li "Discounts" at bounding box center [174, 171] width 195 height 11
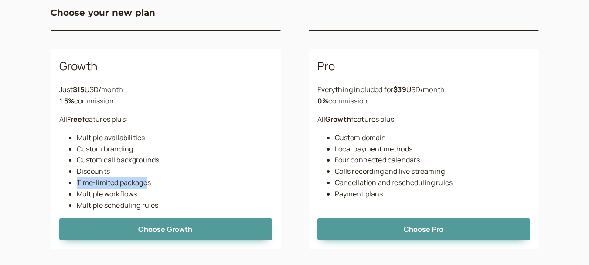
drag, startPoint x: 77, startPoint y: 184, endPoint x: 150, endPoint y: 182, distance: 72.4
click at [150, 182] on li "Time-limited packages" at bounding box center [174, 182] width 195 height 11
click at [150, 190] on li "Multiple workflows" at bounding box center [174, 193] width 195 height 11
drag, startPoint x: 142, startPoint y: 192, endPoint x: 73, endPoint y: 192, distance: 68.9
click at [73, 192] on ul "Multiple availabilities Custom branding Custom call backgrounds Discounts Time-…" at bounding box center [165, 171] width 213 height 79
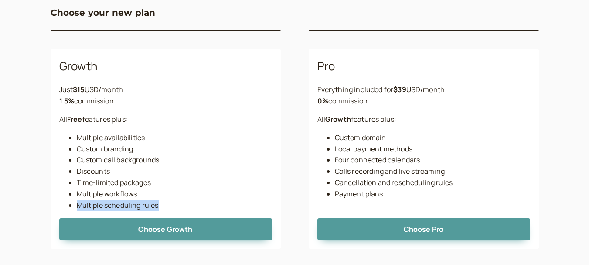
drag, startPoint x: 78, startPoint y: 206, endPoint x: 178, endPoint y: 204, distance: 99.9
click at [178, 204] on li "Multiple scheduling rules" at bounding box center [174, 205] width 195 height 11
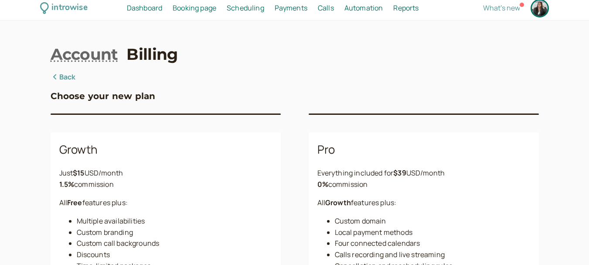
scroll to position [0, 0]
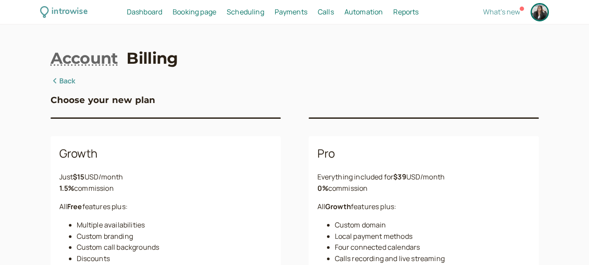
click at [70, 78] on link "Back" at bounding box center [63, 80] width 25 height 11
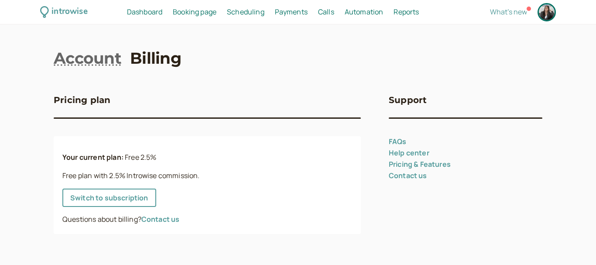
click at [203, 16] on span "Booking page" at bounding box center [195, 12] width 44 height 10
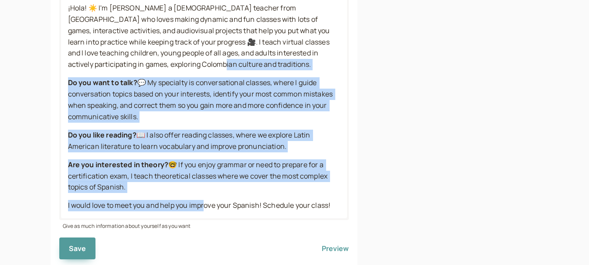
scroll to position [358, 0]
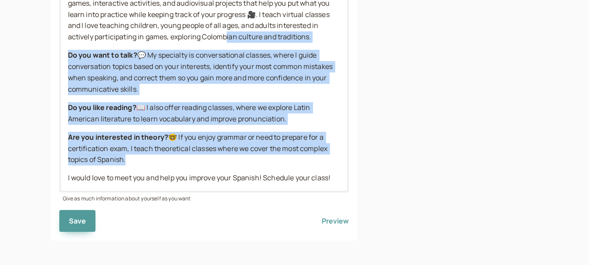
drag, startPoint x: 128, startPoint y: 135, endPoint x: 223, endPoint y: 158, distance: 98.2
click at [223, 158] on div "¡Hola! ☀️ I'm Marisol a Spanish teacher from Bogotá who loves making dynamic an…" at bounding box center [204, 79] width 286 height 223
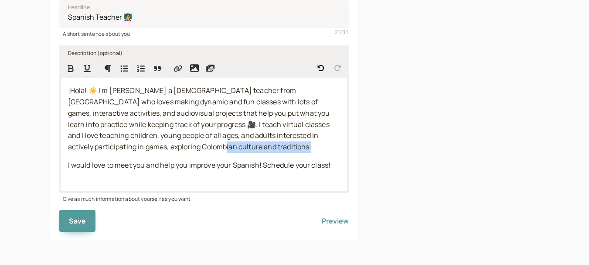
scroll to position [249, 0]
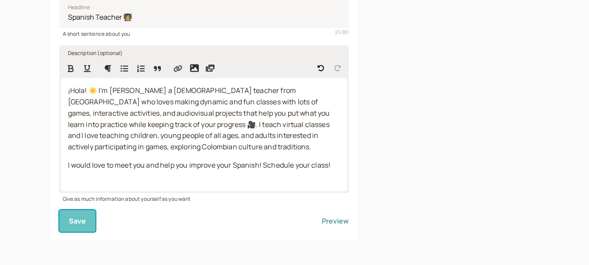
click at [84, 212] on button "Save" at bounding box center [77, 221] width 37 height 22
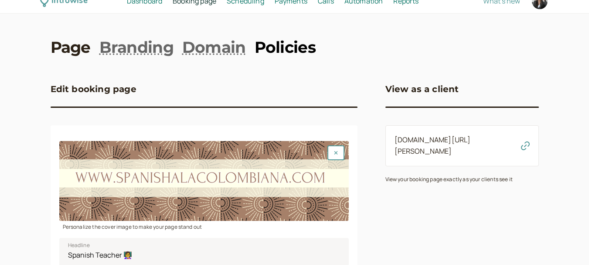
scroll to position [0, 0]
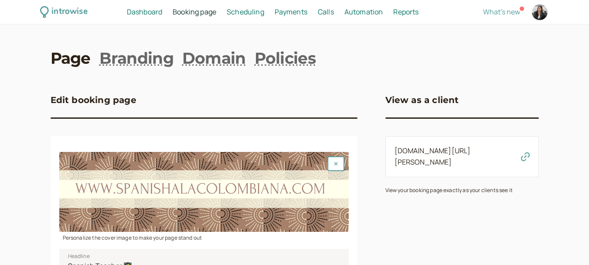
click at [201, 15] on span "Booking page" at bounding box center [195, 12] width 44 height 10
click at [212, 11] on span "Booking page" at bounding box center [195, 12] width 44 height 10
click at [519, 11] on span at bounding box center [521, 8] width 7 height 7
click at [508, 15] on span "What's new" at bounding box center [501, 12] width 37 height 10
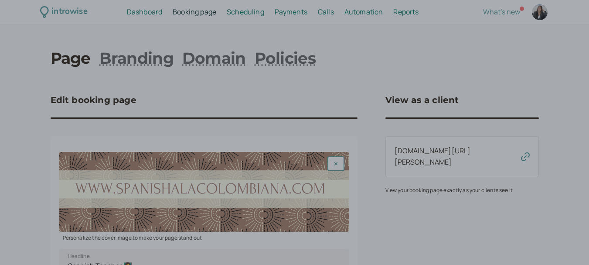
click at [371, 49] on div at bounding box center [294, 132] width 589 height 265
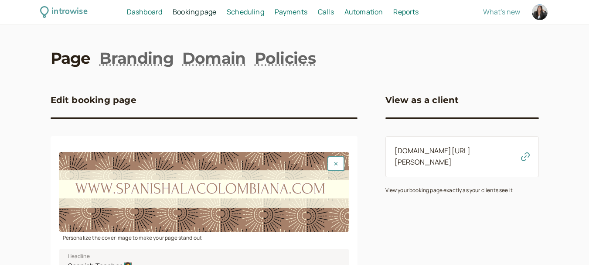
click at [192, 15] on span "Booking page" at bounding box center [195, 12] width 44 height 10
click at [242, 14] on span "Scheduling" at bounding box center [245, 12] width 37 height 10
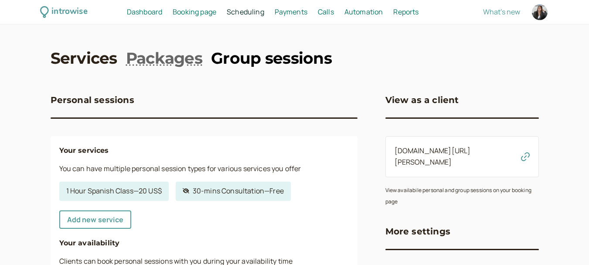
click at [249, 61] on link "Group sessions" at bounding box center [271, 58] width 121 height 22
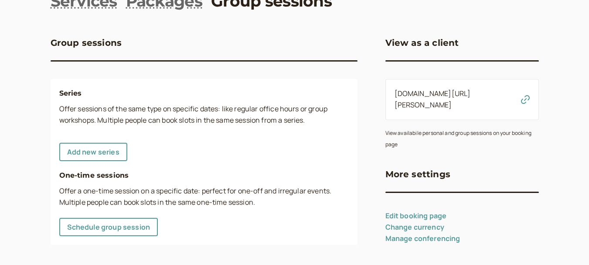
scroll to position [61, 0]
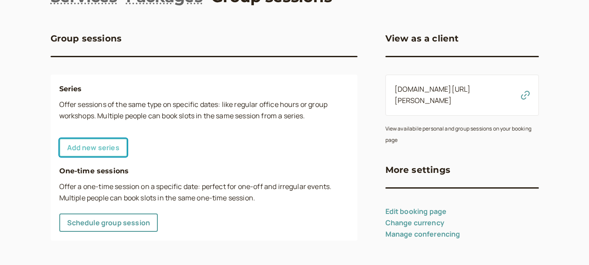
click at [117, 146] on link "Add new series" at bounding box center [93, 147] width 68 height 18
select select "30"
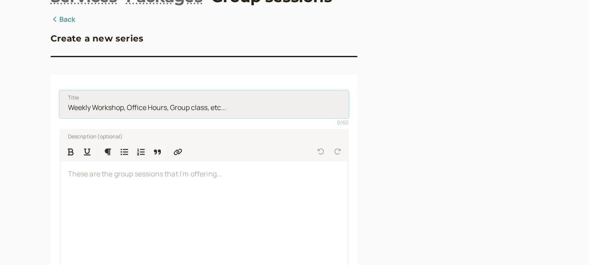
click at [118, 110] on input "Title" at bounding box center [203, 104] width 289 height 28
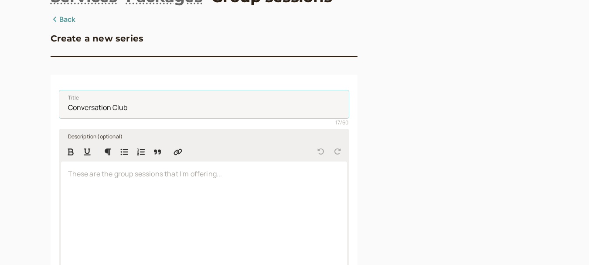
type input "Conversation Club"
click at [171, 186] on div at bounding box center [204, 217] width 286 height 113
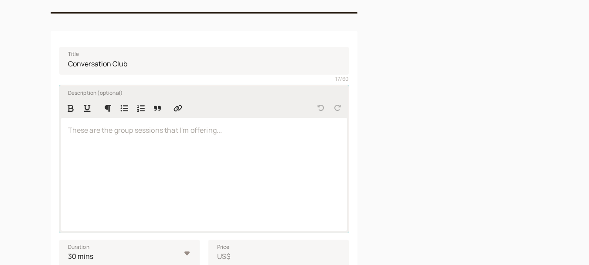
scroll to position [279, 0]
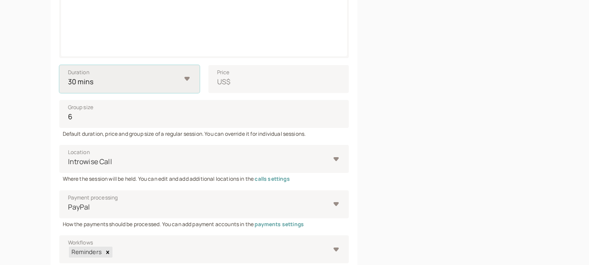
click at [115, 83] on select "10 mins 15 mins 30 mins 45 mins 1 hour 1.5 hours 2 hours" at bounding box center [129, 79] width 140 height 28
select select "60"
click at [59, 65] on select "10 mins 15 mins 30 mins 45 mins 1 hour 1.5 hours 2 hours" at bounding box center [129, 79] width 140 height 28
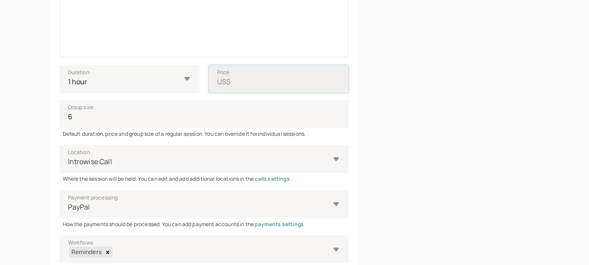
click at [246, 81] on input "Price US$" at bounding box center [278, 79] width 140 height 28
type input "5"
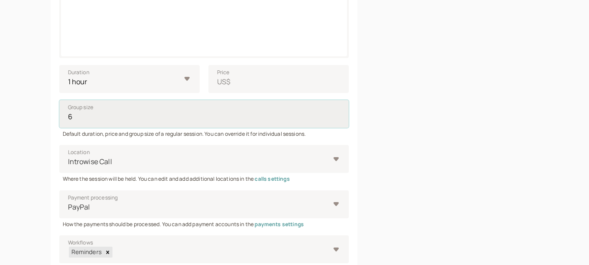
click at [159, 109] on input "6" at bounding box center [203, 114] width 289 height 28
drag, startPoint x: 150, startPoint y: 112, endPoint x: 44, endPoint y: 116, distance: 106.4
click at [44, 116] on div "introwise Dashboard Dashboard Booking page Booking Scheduling Scheduling Paymen…" at bounding box center [294, 46] width 589 height 651
type input "10"
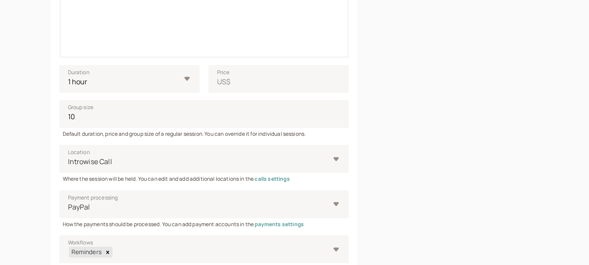
click at [34, 124] on div "introwise Dashboard Dashboard Booking page Booking Scheduling Scheduling Paymen…" at bounding box center [294, 46] width 589 height 651
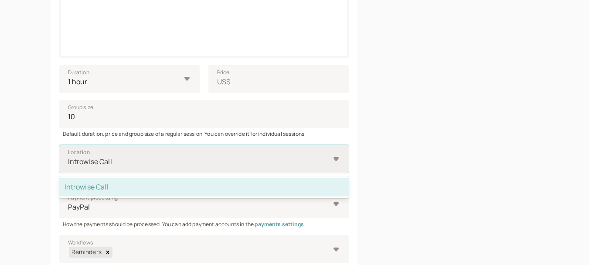
click at [95, 160] on div at bounding box center [198, 162] width 262 height 12
click at [68, 160] on input "Location option Introwise Call selected, 1 of 1. 1 result available. Use Up and…" at bounding box center [67, 162] width 1 height 10
click at [169, 157] on div at bounding box center [198, 162] width 262 height 12
click at [68, 157] on input "Location option Introwise Call selected, 1 of 1. 1 result available. Use Up and…" at bounding box center [67, 162] width 1 height 10
click at [176, 167] on div at bounding box center [198, 162] width 262 height 12
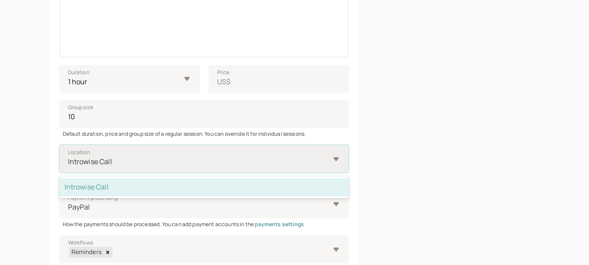
click at [68, 167] on input "Location option Introwise Call selected, 1 of 1. 1 result available. Use Up and…" at bounding box center [67, 162] width 1 height 10
click at [155, 188] on div "Introwise Call" at bounding box center [203, 187] width 289 height 18
click at [68, 167] on input "Location option Introwise Call selected, 1 of 1. 1 result available. Use Up and…" at bounding box center [67, 162] width 1 height 10
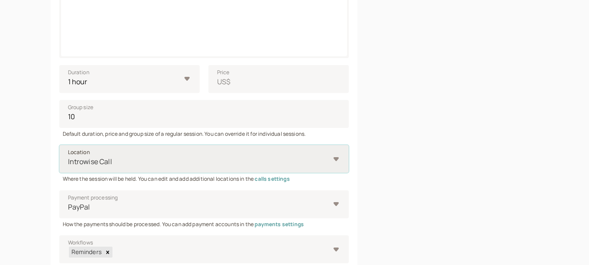
click at [376, 132] on div "Create a new series Title Conversation Club 17 / 60 Description (optional) Thes…" at bounding box center [295, 71] width 488 height 551
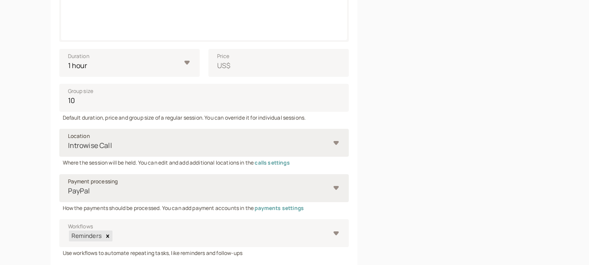
scroll to position [323, 0]
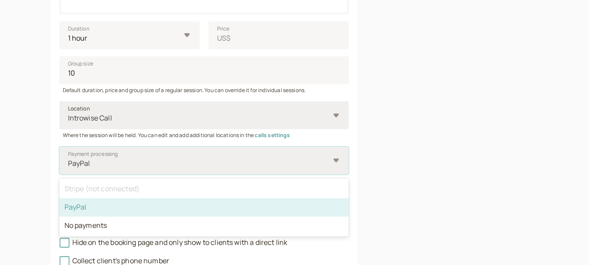
click at [157, 162] on div at bounding box center [198, 163] width 262 height 12
click at [68, 162] on input "Payment processing option PayPal selected, 2 of 3. 3 results available. Use Up …" at bounding box center [67, 163] width 1 height 10
click at [157, 159] on div at bounding box center [198, 163] width 262 height 12
click at [68, 159] on input "Payment processing option PayPal selected, 2 of 3. 3 results available. Use Up …" at bounding box center [67, 163] width 1 height 10
click at [157, 159] on div at bounding box center [198, 163] width 262 height 12
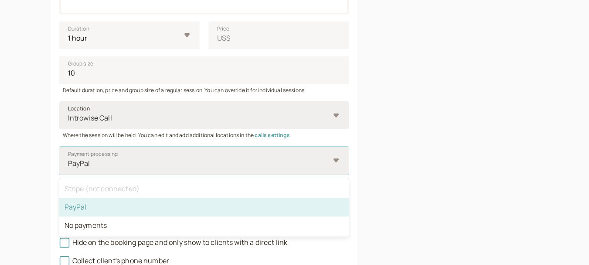
click at [68, 159] on input "Payment processing option PayPal selected, 2 of 3. 3 results available. Use Up …" at bounding box center [67, 163] width 1 height 10
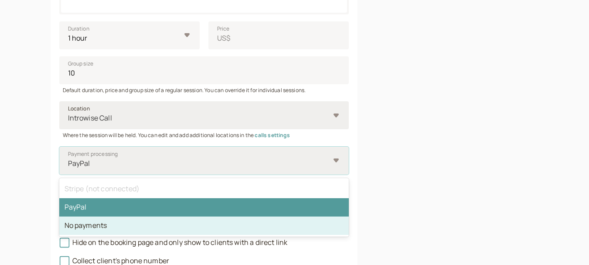
click at [116, 227] on div "No payments" at bounding box center [203, 225] width 289 height 18
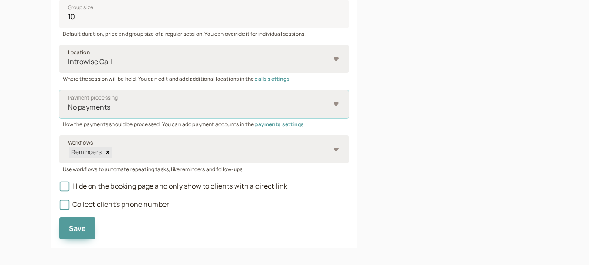
scroll to position [387, 0]
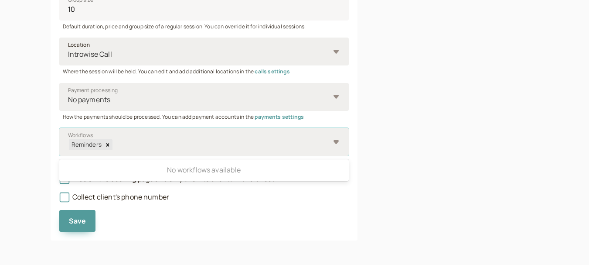
click at [157, 136] on div "Reminders" at bounding box center [203, 142] width 289 height 28
click at [114, 140] on input "Workflows 0 results available. Use Up and Down to choose options, press Enter t…" at bounding box center [112, 145] width 1 height 10
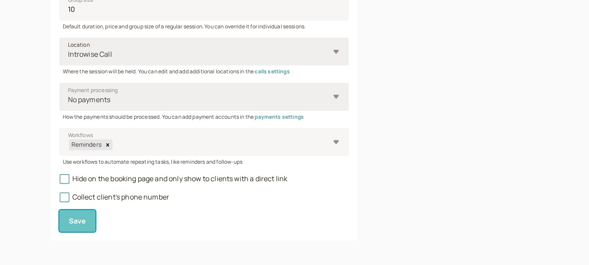
click at [87, 225] on button "Save" at bounding box center [77, 221] width 37 height 22
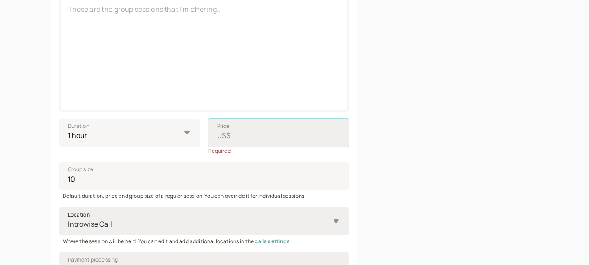
click at [242, 135] on input "Price US$" at bounding box center [278, 133] width 140 height 28
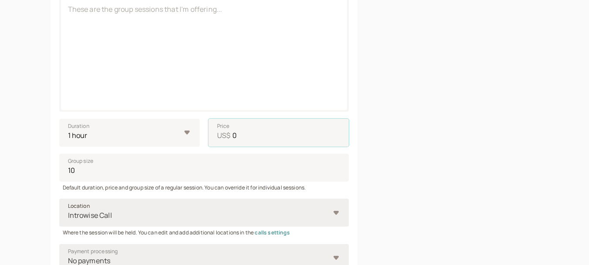
type input "0"
click at [498, 126] on div at bounding box center [461, 125] width 153 height 551
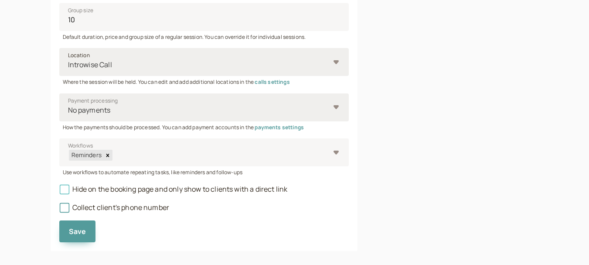
scroll to position [387, 0]
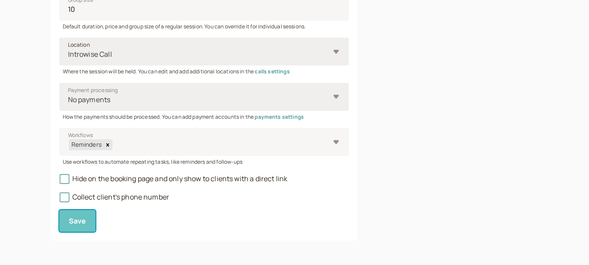
click at [62, 218] on button "Save" at bounding box center [77, 221] width 37 height 22
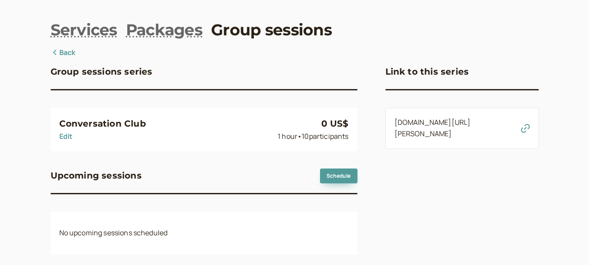
scroll to position [42, 0]
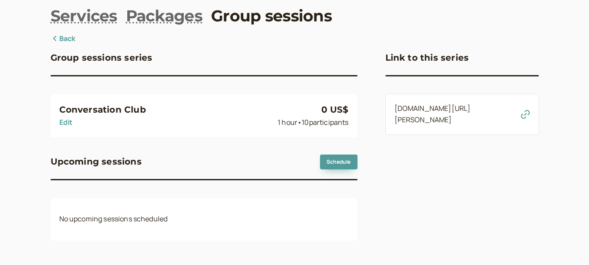
click at [72, 125] on link "Edit" at bounding box center [66, 122] width 14 height 10
select select "60"
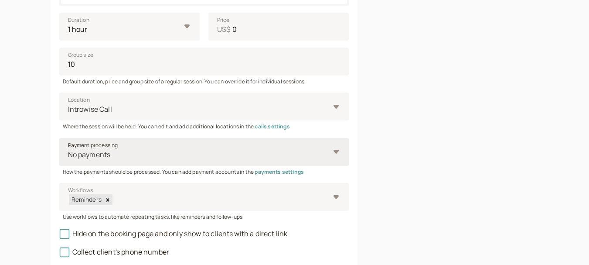
scroll to position [347, 0]
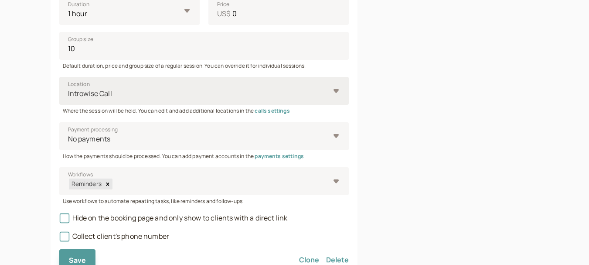
click at [102, 95] on div at bounding box center [198, 94] width 262 height 12
click at [68, 95] on input "Location Introwise Call" at bounding box center [67, 94] width 1 height 10
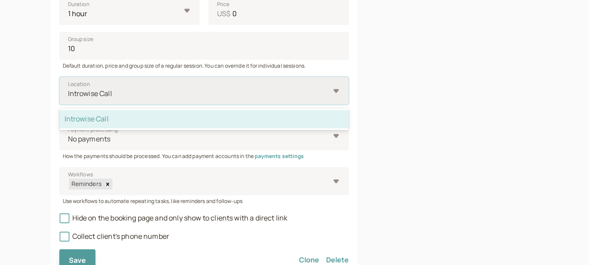
click at [101, 95] on div at bounding box center [198, 94] width 262 height 12
click at [68, 95] on input "Location option Introwise Call selected, 1 of 1. 1 result available. Use Up and…" at bounding box center [67, 94] width 1 height 10
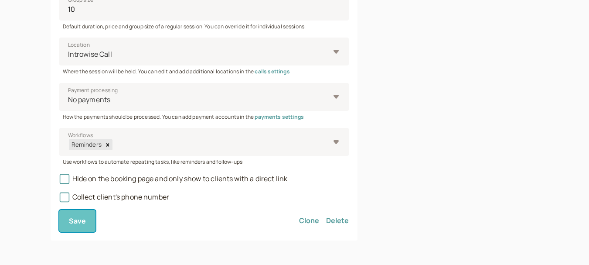
click at [75, 225] on span "Save" at bounding box center [77, 221] width 17 height 10
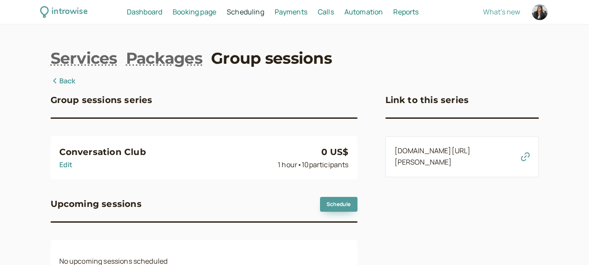
click at [527, 161] on icon "button" at bounding box center [525, 156] width 9 height 9
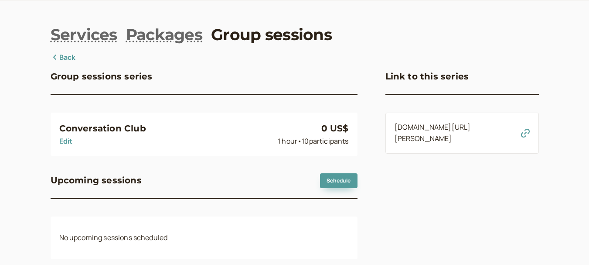
scroll to position [42, 0]
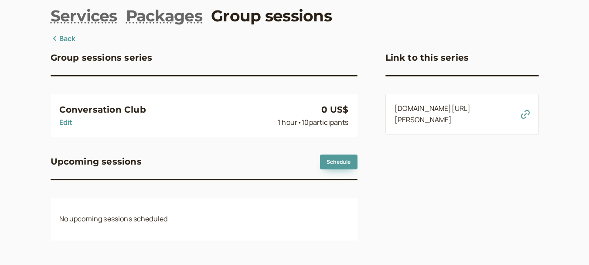
click at [67, 123] on link "Edit" at bounding box center [66, 122] width 14 height 10
select select "60"
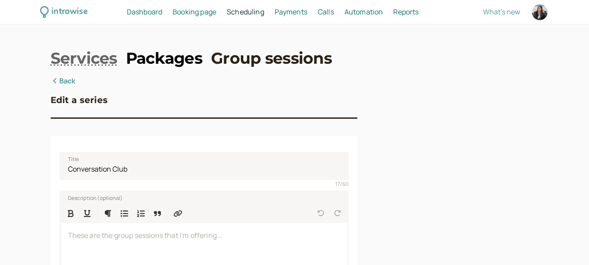
click at [152, 62] on link "Packages" at bounding box center [164, 58] width 76 height 22
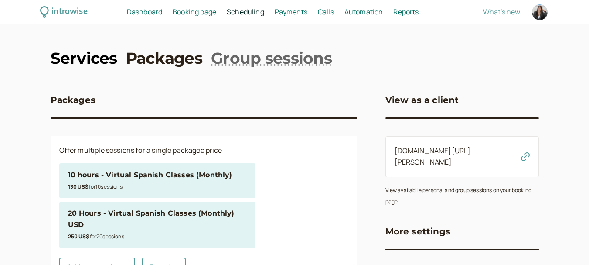
click at [89, 61] on link "Services" at bounding box center [84, 58] width 67 height 22
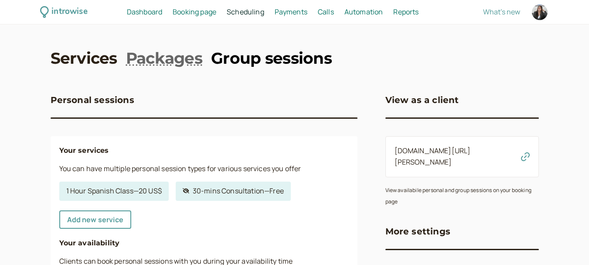
click at [239, 60] on link "Group sessions" at bounding box center [271, 58] width 121 height 22
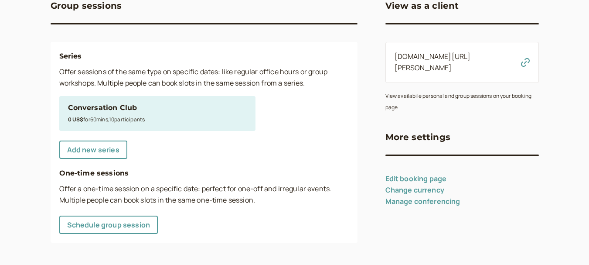
scroll to position [96, 0]
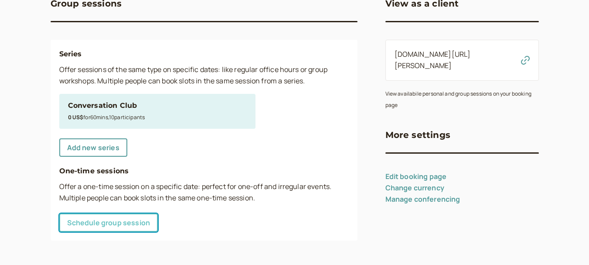
click at [114, 224] on link "Schedule group session" at bounding box center [108, 222] width 99 height 18
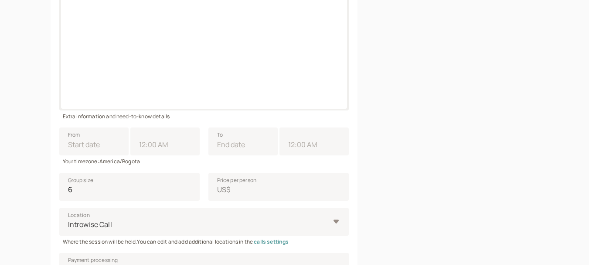
scroll to position [96, 0]
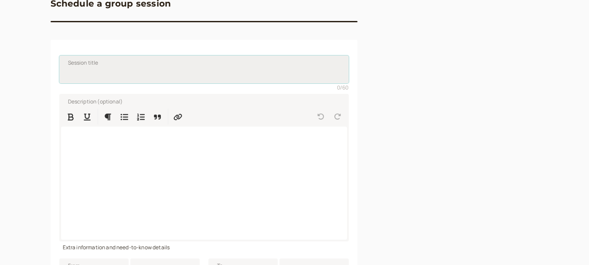
click at [142, 75] on input "Session title" at bounding box center [203, 69] width 289 height 28
type input "Conversation Club"
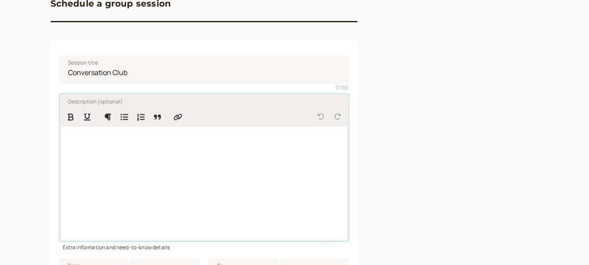
click at [125, 154] on div at bounding box center [204, 182] width 286 height 113
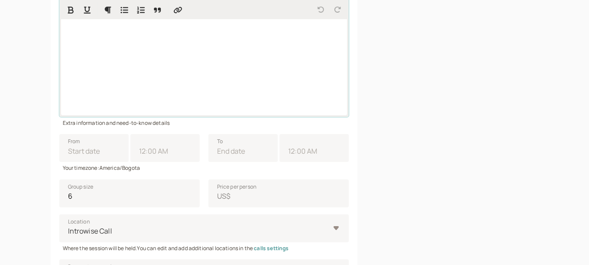
scroll to position [227, 0]
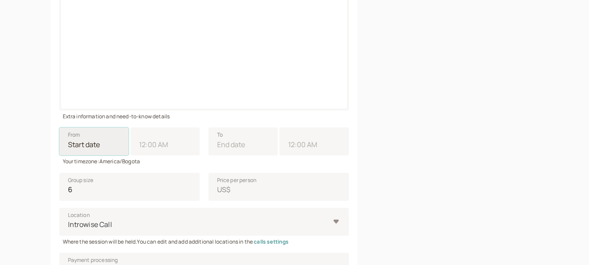
click at [98, 140] on input "From" at bounding box center [93, 141] width 69 height 28
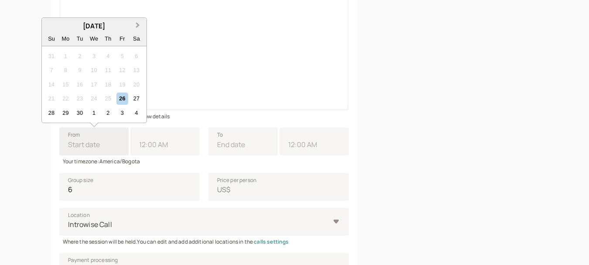
click at [138, 27] on span "Next Month" at bounding box center [138, 25] width 0 height 10
click at [109, 116] on div "30" at bounding box center [108, 113] width 12 height 12
click at [109, 127] on input "From October 2025 Previous Month Next Month October 2025 Su Mo Tu We Th Fr Sa 2…" at bounding box center [93, 141] width 69 height 28
type input "10/30/2025"
type input "11:00 AM"
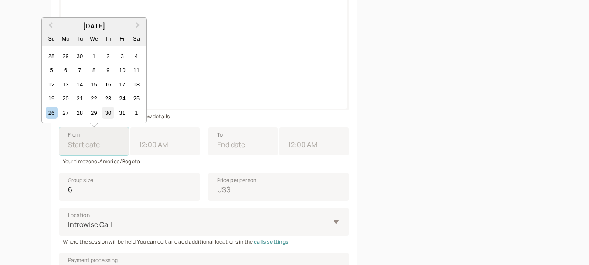
type input "10/30/2025"
type input "12:00 PM"
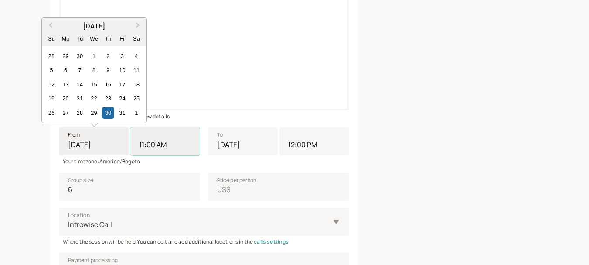
click at [175, 148] on input "11:00 AM" at bounding box center [164, 141] width 69 height 28
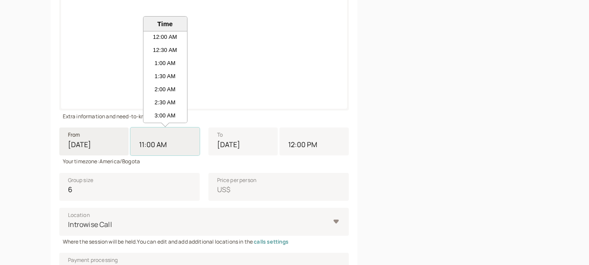
scroll to position [249, 0]
click at [168, 96] on li "12:00 PM" at bounding box center [165, 102] width 44 height 13
click at [168, 127] on input "11:00 AM" at bounding box center [164, 141] width 69 height 28
type input "12:00 PM"
type input "1:00 PM"
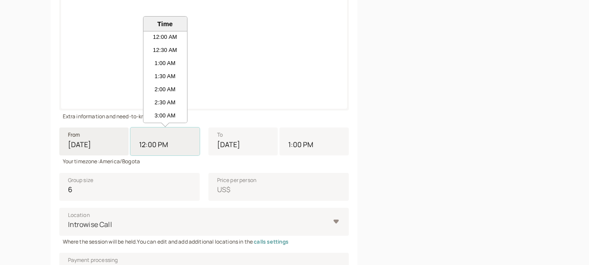
scroll to position [275, 0]
click at [238, 140] on input "10/30/2025" at bounding box center [242, 141] width 69 height 28
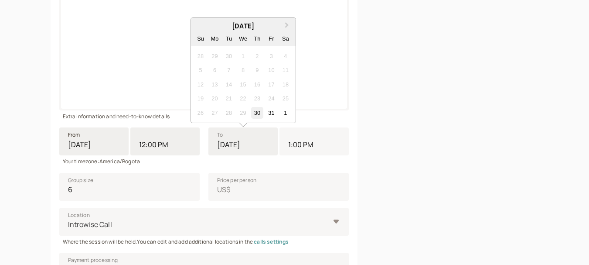
click at [255, 112] on div "30" at bounding box center [257, 113] width 12 height 12
click at [255, 127] on input "10/30/2025" at bounding box center [242, 141] width 69 height 28
click at [298, 146] on input "1:00 PM" at bounding box center [313, 141] width 69 height 28
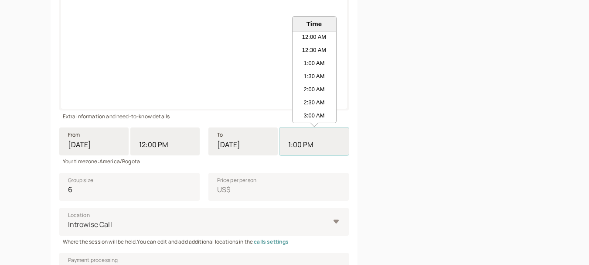
scroll to position [301, 0]
click at [309, 77] on li "1:00 PM" at bounding box center [315, 76] width 44 height 13
click at [309, 127] on input "1:00 PM" at bounding box center [313, 141] width 69 height 28
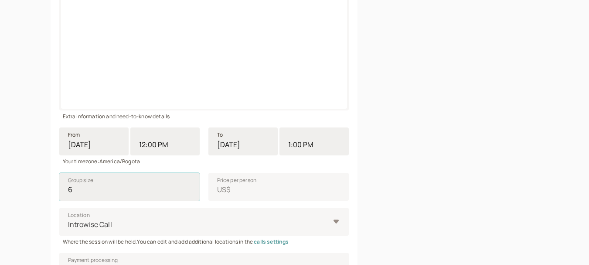
click at [140, 187] on input "6" at bounding box center [129, 187] width 140 height 28
drag, startPoint x: 134, startPoint y: 190, endPoint x: 50, endPoint y: 190, distance: 83.7
click at [51, 190] on div "Session title Conversation Club 17 / 60 Description (optional) Extra informatio…" at bounding box center [204, 159] width 307 height 501
type input "10"
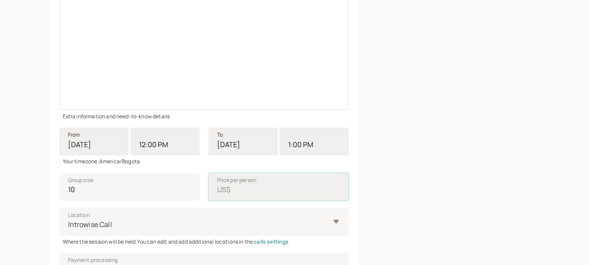
click at [242, 186] on input "Price per person US$" at bounding box center [278, 187] width 140 height 28
type input "0"
click at [405, 171] on div at bounding box center [461, 129] width 153 height 562
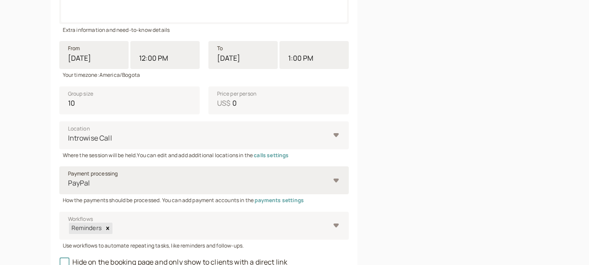
scroll to position [314, 0]
click at [143, 135] on div at bounding box center [198, 137] width 262 height 12
click at [68, 135] on input "Location Introwise Call" at bounding box center [67, 137] width 1 height 10
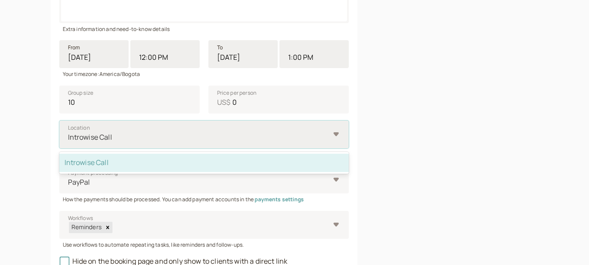
click at [133, 163] on div "Introwise Call" at bounding box center [203, 162] width 289 height 18
click at [68, 142] on input "Location option Introwise Call selected, 1 of 1. 1 result available. Use Up and…" at bounding box center [67, 137] width 1 height 10
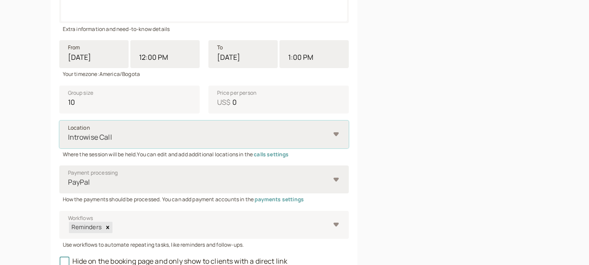
click at [121, 181] on div at bounding box center [198, 182] width 262 height 12
click at [68, 181] on input "Payment processing PayPal" at bounding box center [67, 182] width 1 height 10
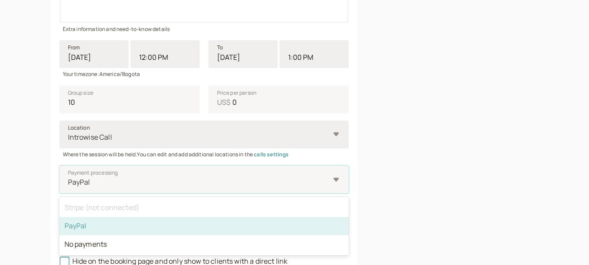
scroll to position [358, 0]
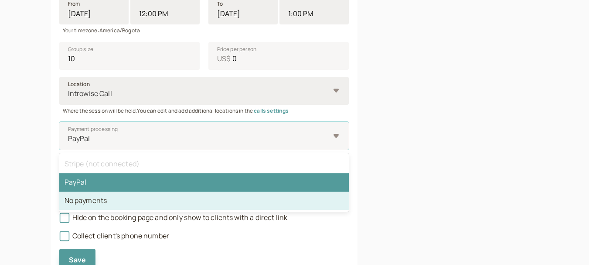
click at [116, 202] on div "No payments" at bounding box center [203, 200] width 289 height 18
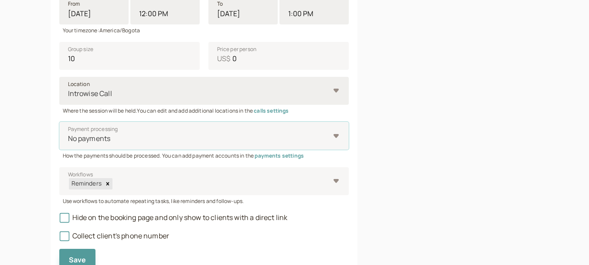
scroll to position [397, 0]
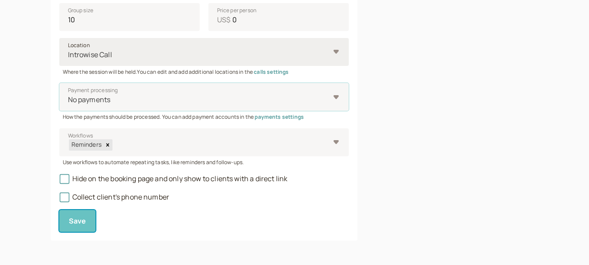
click at [76, 220] on span "Save" at bounding box center [77, 221] width 17 height 10
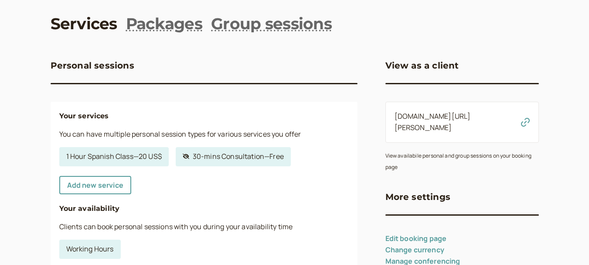
scroll to position [87, 0]
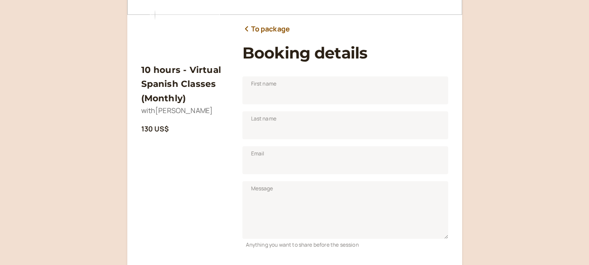
scroll to position [44, 0]
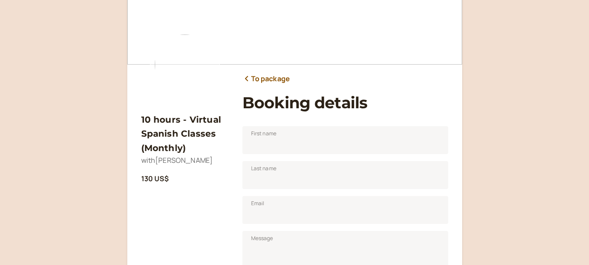
click at [276, 77] on link "To package" at bounding box center [266, 78] width 48 height 11
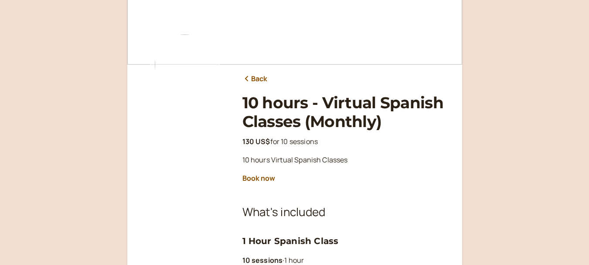
click at [255, 79] on link "Back" at bounding box center [254, 78] width 25 height 11
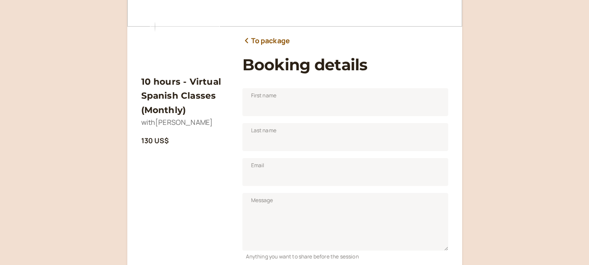
scroll to position [87, 0]
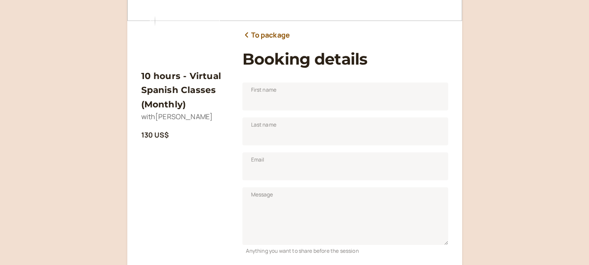
click at [265, 34] on link "To package" at bounding box center [266, 35] width 48 height 11
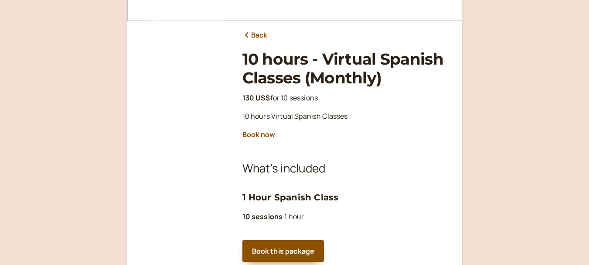
click at [261, 37] on link "Back" at bounding box center [254, 35] width 25 height 11
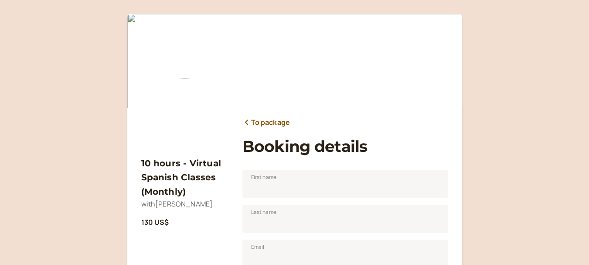
click at [194, 101] on img at bounding box center [185, 108] width 70 height 70
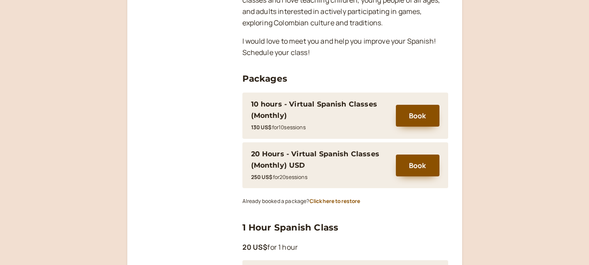
scroll to position [218, 0]
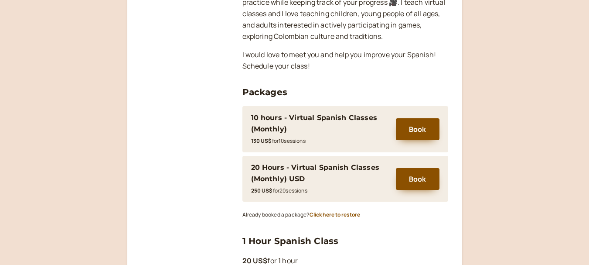
drag, startPoint x: 374, startPoint y: 72, endPoint x: 358, endPoint y: 58, distance: 21.3
drag, startPoint x: 358, startPoint y: 58, endPoint x: 176, endPoint y: 129, distance: 195.7
click at [176, 129] on div at bounding box center [184, 169] width 87 height 489
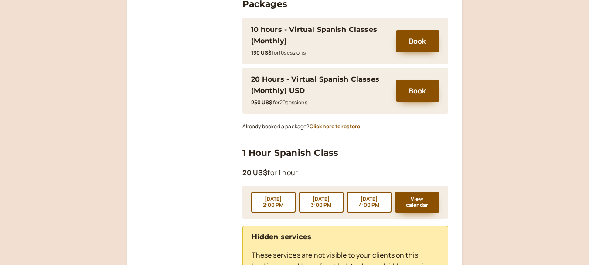
scroll to position [305, 0]
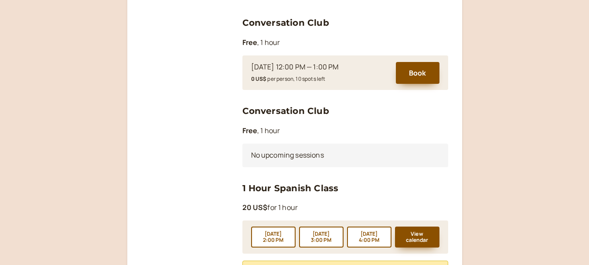
scroll to position [392, 0]
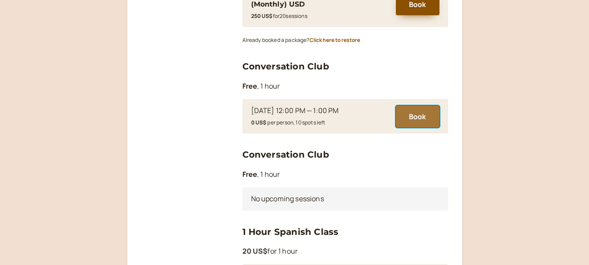
click at [414, 106] on button "Book" at bounding box center [418, 117] width 44 height 22
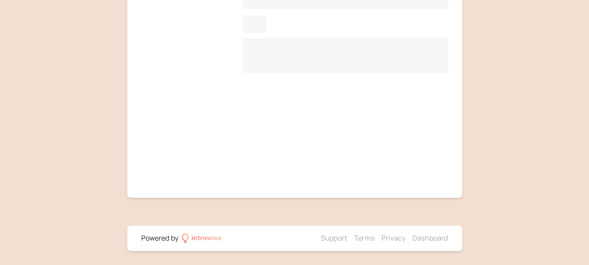
scroll to position [108, 0]
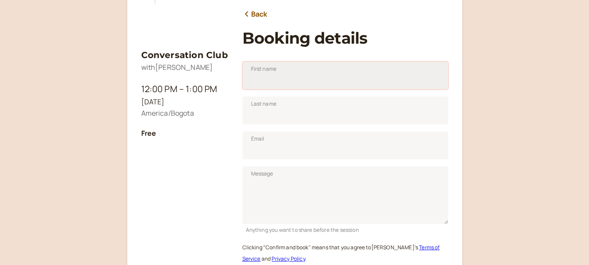
click at [353, 77] on input "First name" at bounding box center [345, 75] width 206 height 28
type input "Pepita"
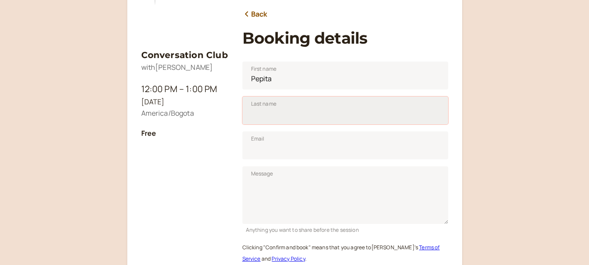
click at [335, 113] on input "Last name" at bounding box center [345, 110] width 206 height 28
type input "[PERSON_NAME]"
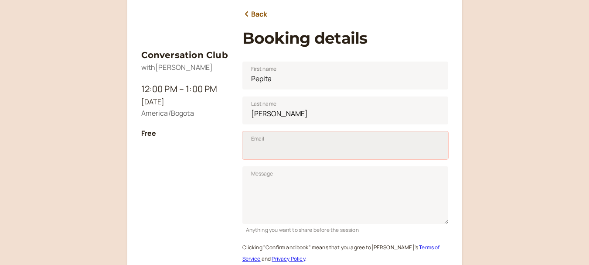
click at [325, 148] on input "Email" at bounding box center [345, 145] width 206 height 28
type input "[PERSON_NAME][EMAIL_ADDRESS][DOMAIN_NAME]"
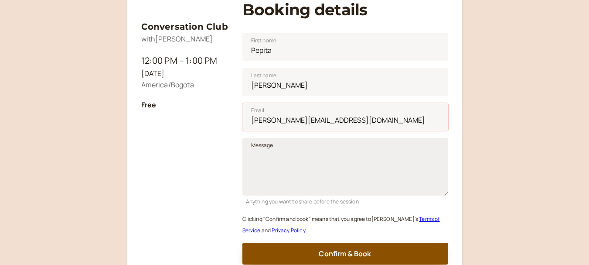
scroll to position [152, 0]
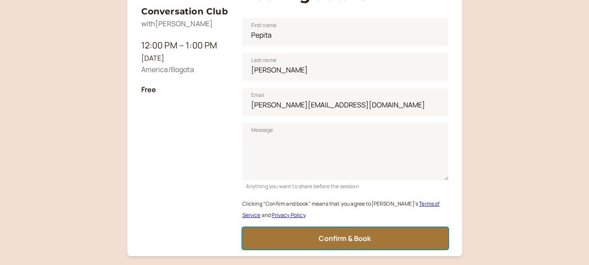
click at [317, 232] on button "Confirm & Book" at bounding box center [345, 238] width 206 height 22
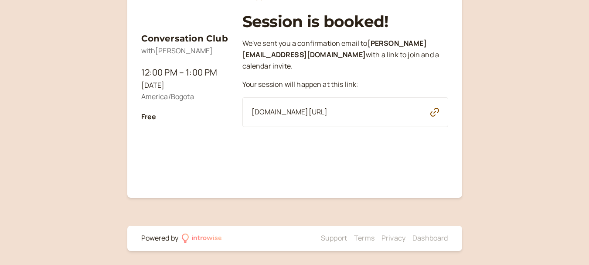
scroll to position [81, 0]
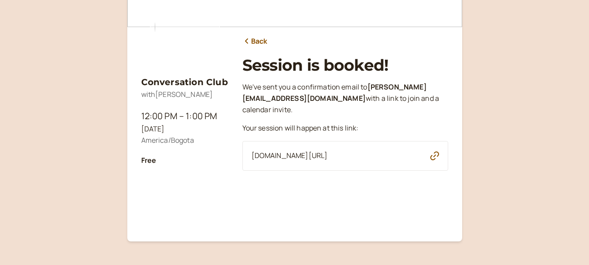
click at [393, 159] on div "[DOMAIN_NAME][URL]" at bounding box center [345, 156] width 206 height 30
click at [433, 156] on icon "button" at bounding box center [434, 155] width 9 height 9
click at [188, 42] on img at bounding box center [185, 27] width 70 height 70
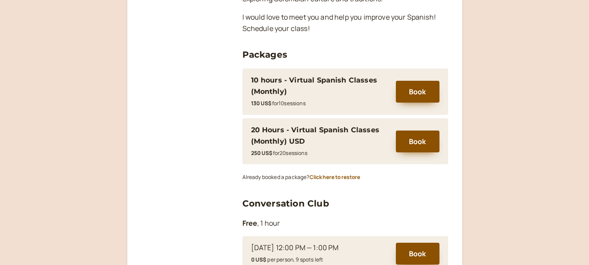
scroll to position [222, 0]
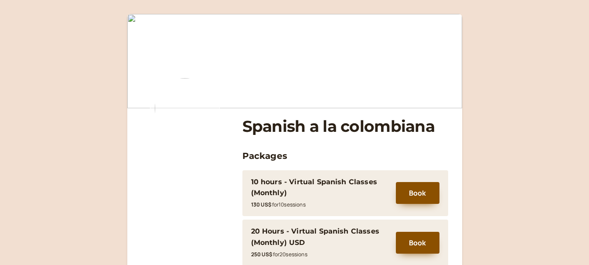
drag, startPoint x: 313, startPoint y: 97, endPoint x: 226, endPoint y: 138, distance: 96.3
click at [226, 138] on div at bounding box center [184, 108] width 87 height 70
